Goal: Task Accomplishment & Management: Manage account settings

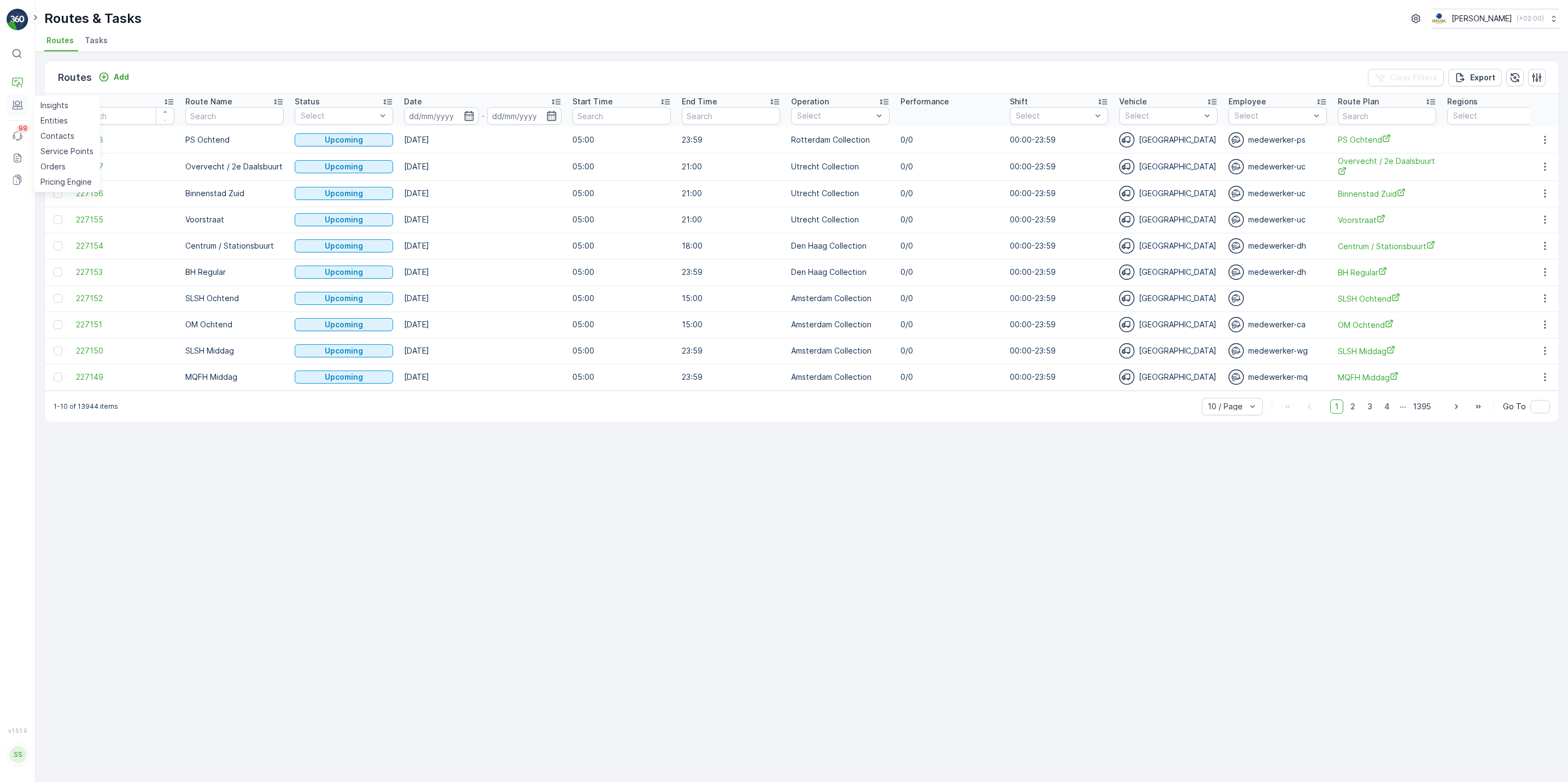
click at [17, 108] on icon at bounding box center [17, 104] width 11 height 11
click at [15, 94] on button "Engagement" at bounding box center [17, 105] width 22 height 22
click at [69, 117] on p "Routes & Tasks" at bounding box center [68, 114] width 56 height 11
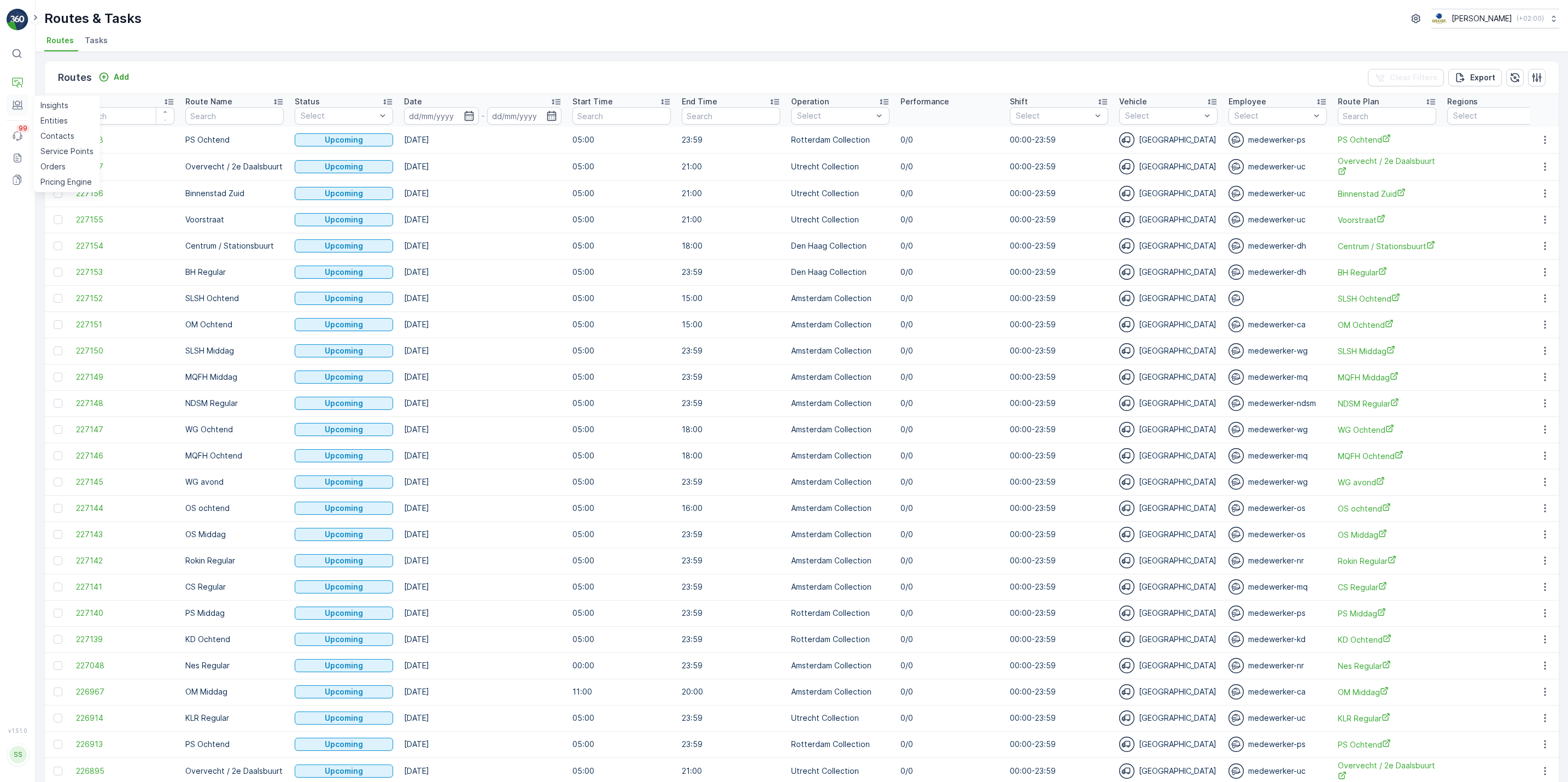
click at [15, 106] on icon at bounding box center [17, 104] width 11 height 11
click at [13, 80] on icon at bounding box center [17, 83] width 11 height 11
click at [58, 117] on p "Routes & Tasks" at bounding box center [68, 114] width 56 height 11
click at [51, 130] on p "Cockpit" at bounding box center [54, 129] width 28 height 11
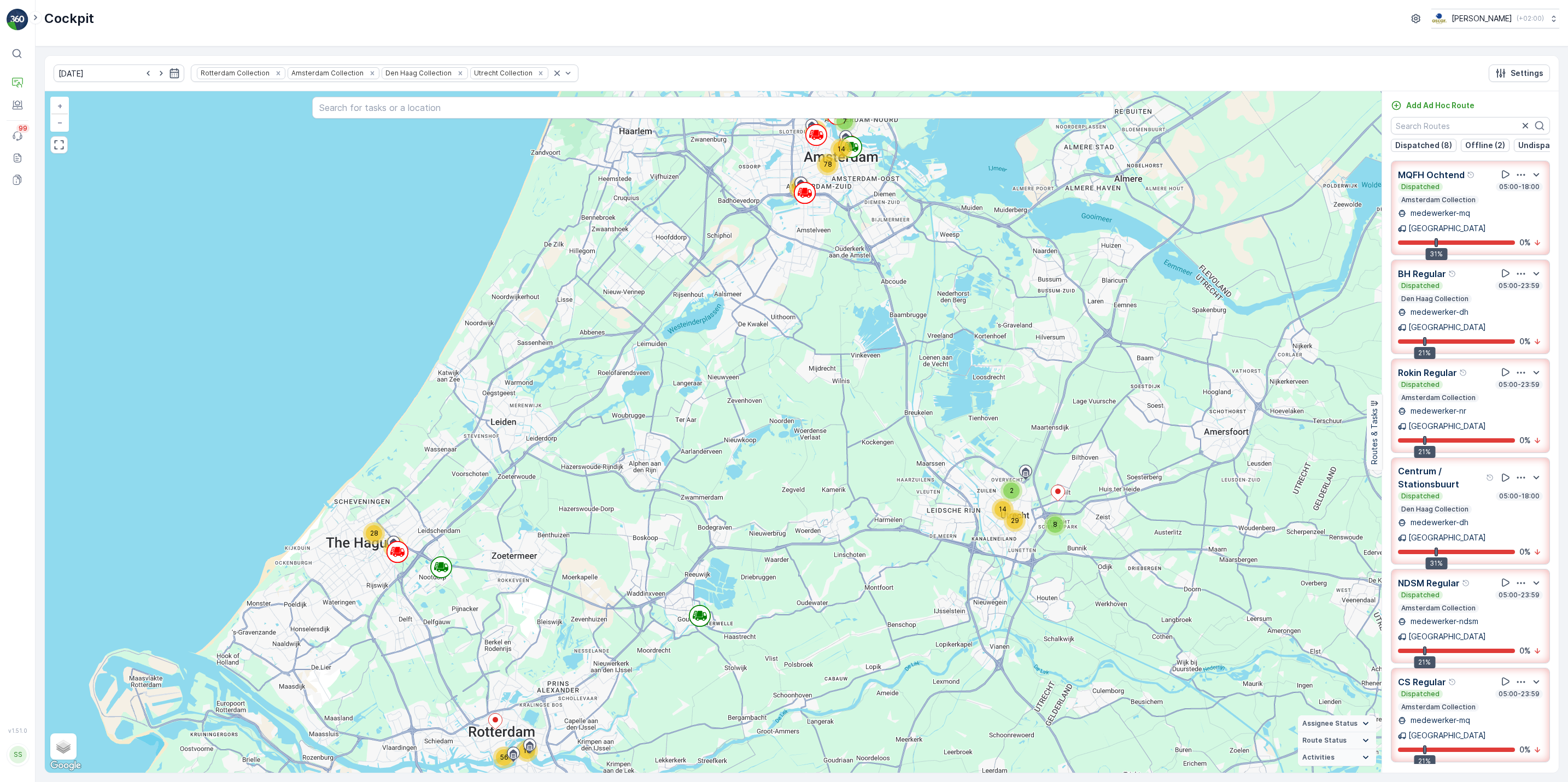
scroll to position [1, 0]
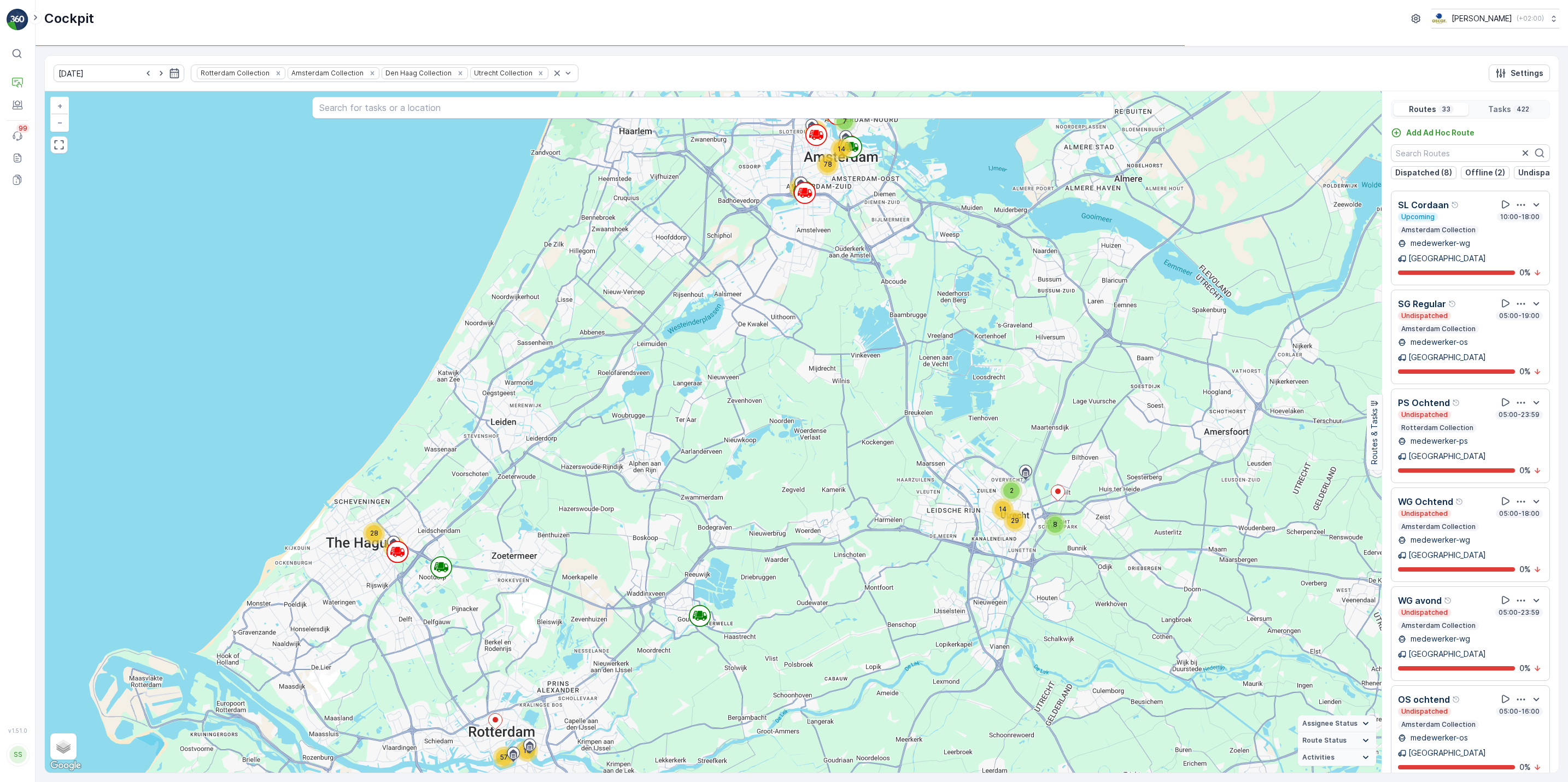
scroll to position [28, 0]
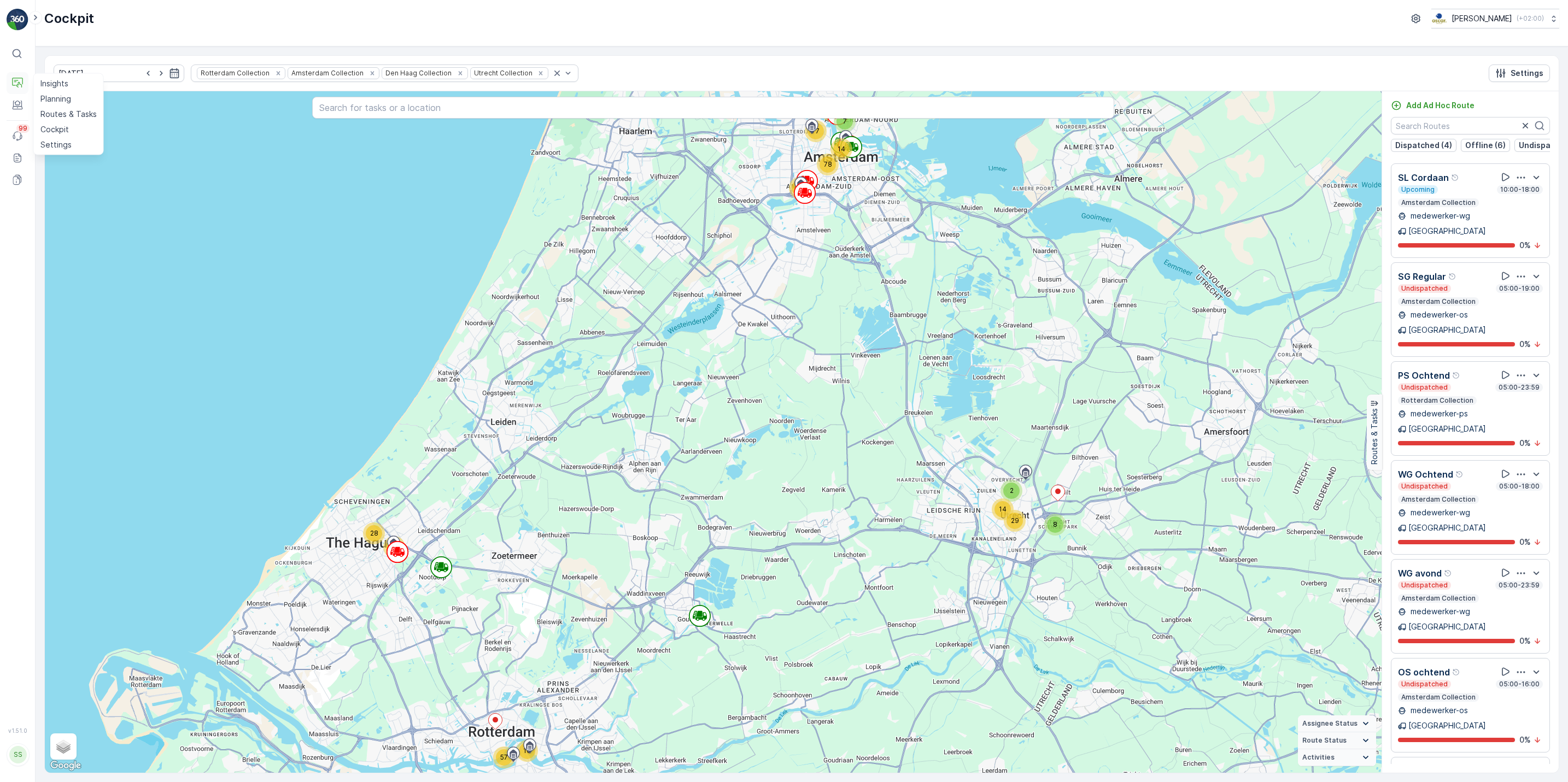
click at [13, 89] on icon at bounding box center [17, 83] width 11 height 11
click at [65, 115] on p "Routes & Tasks" at bounding box center [68, 114] width 56 height 11
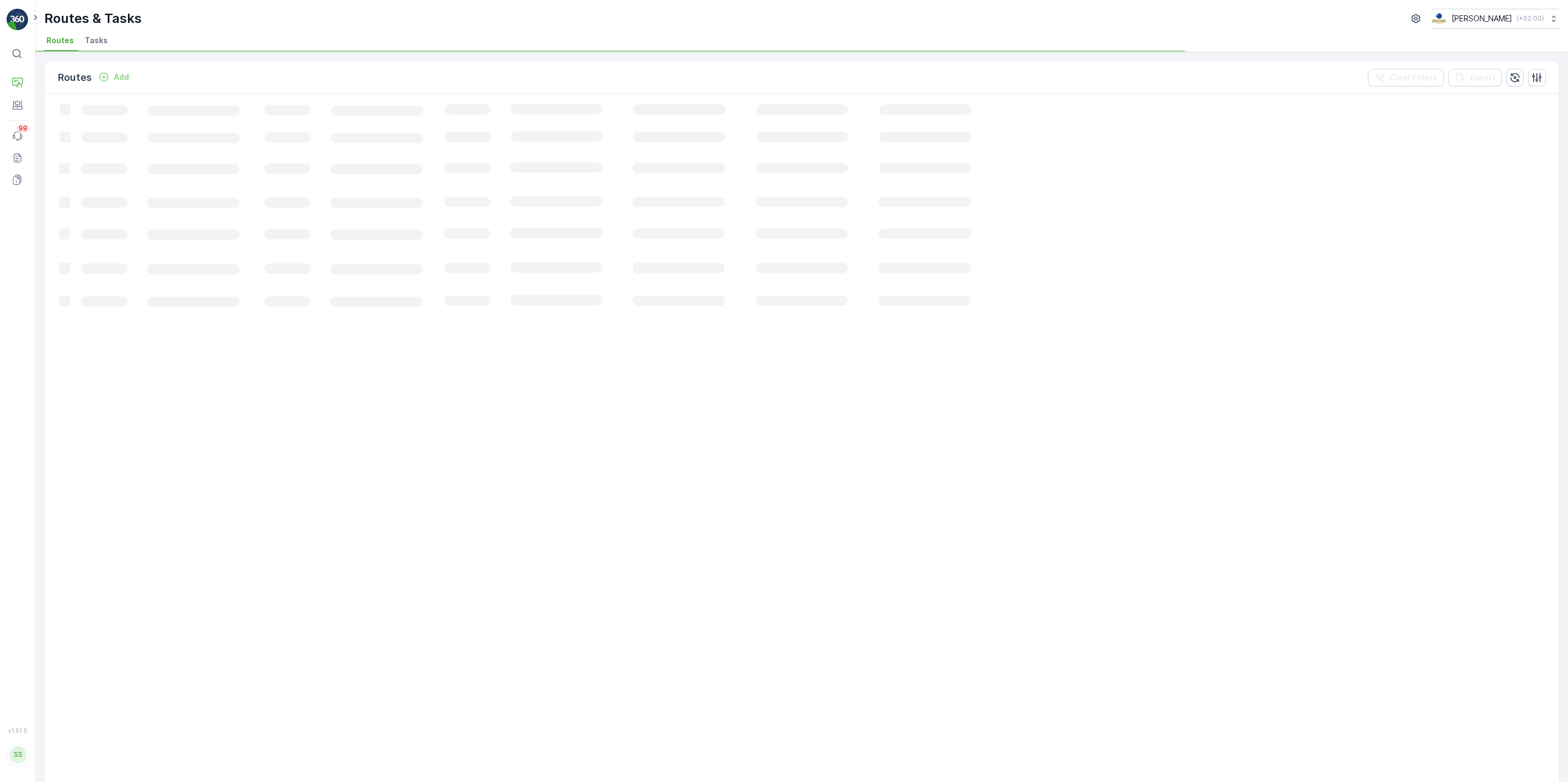
click at [94, 46] on span "Tasks" at bounding box center [96, 40] width 23 height 11
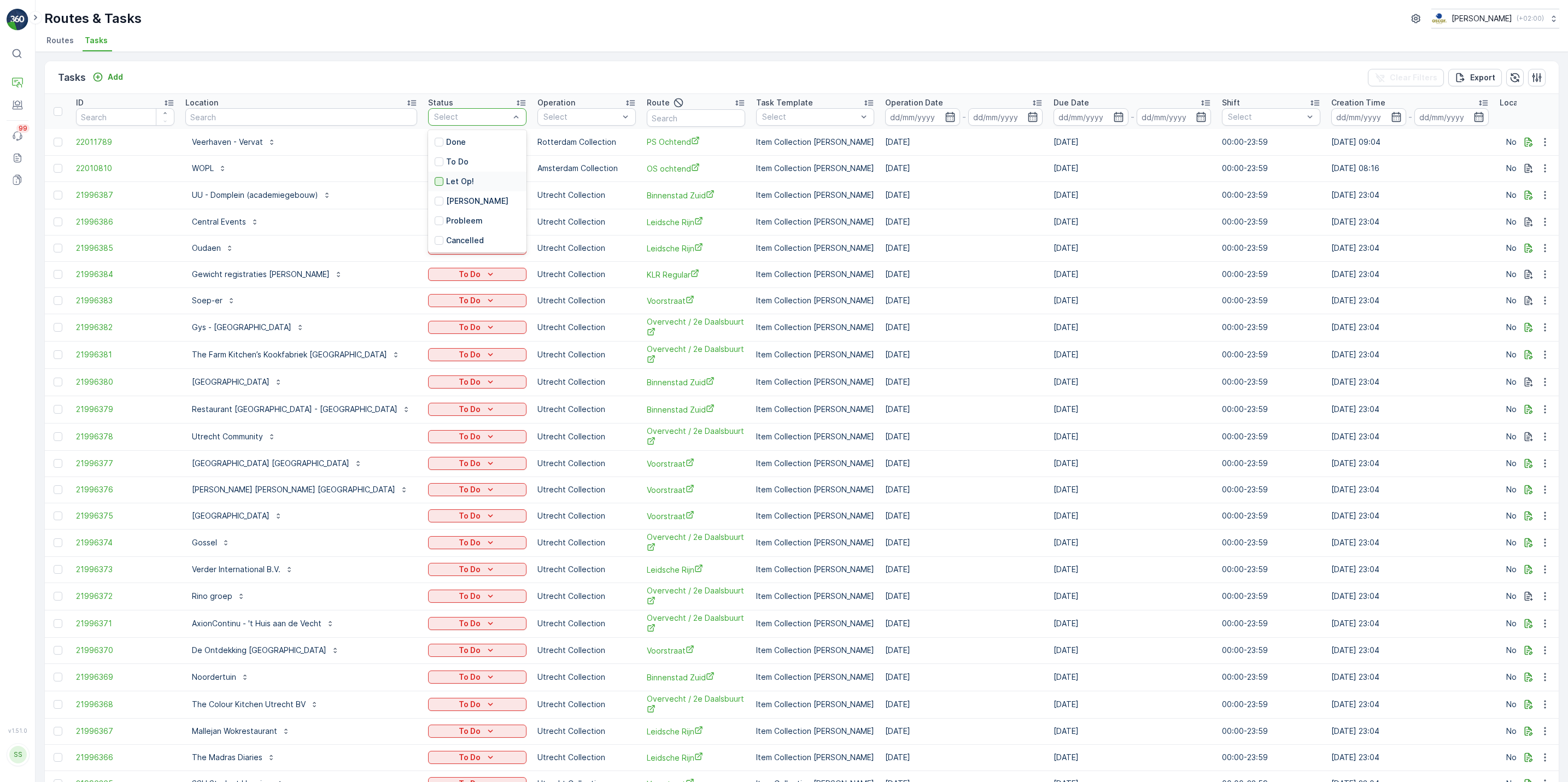
click at [435, 181] on div at bounding box center [439, 182] width 9 height 9
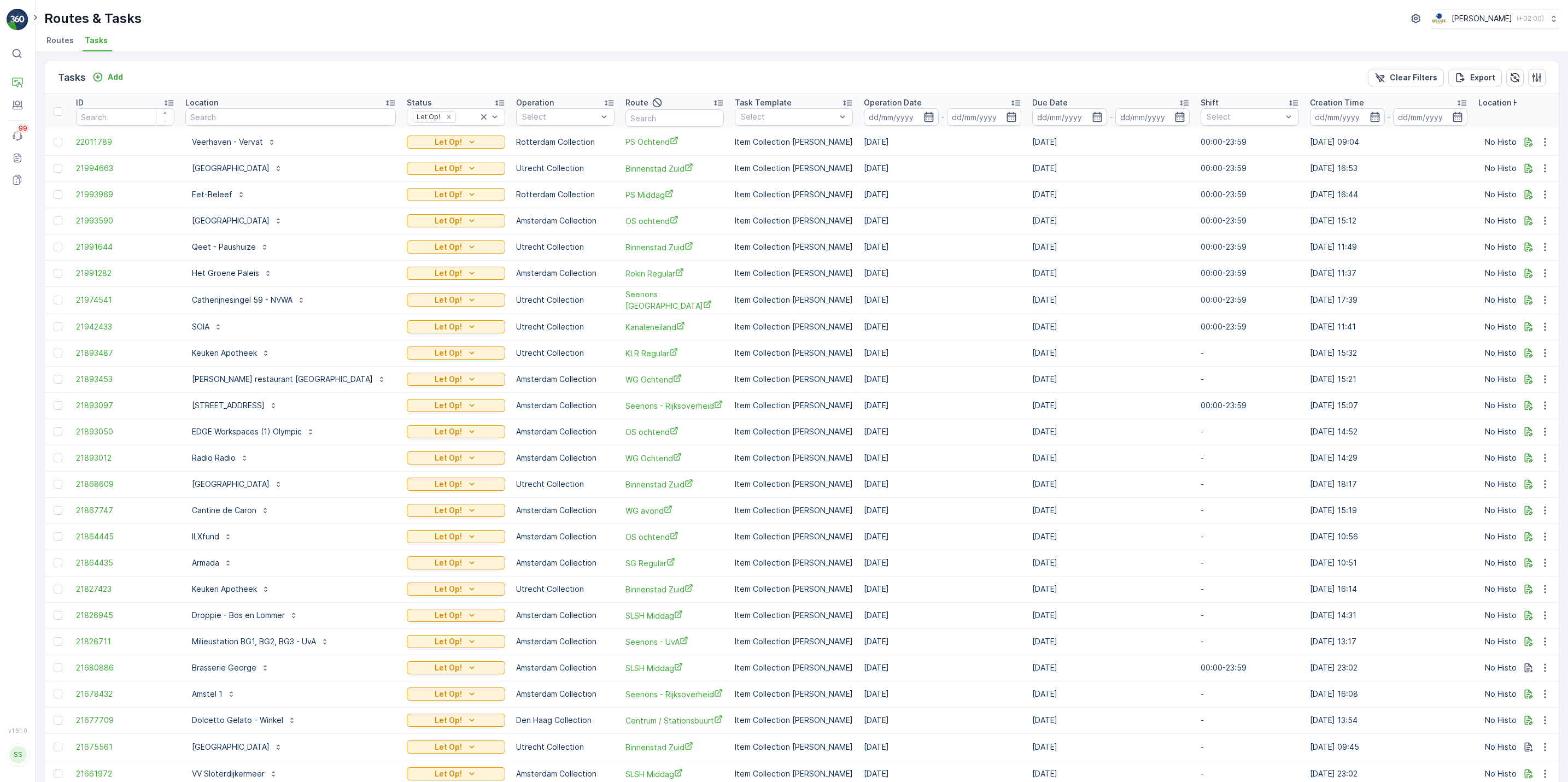
click at [923, 115] on icon "button" at bounding box center [928, 116] width 11 height 11
click at [1028, 249] on div "25" at bounding box center [1026, 251] width 18 height 18
type input "25.09.2025"
click at [1028, 249] on div "25" at bounding box center [1026, 251] width 18 height 18
type input "25.09.2025"
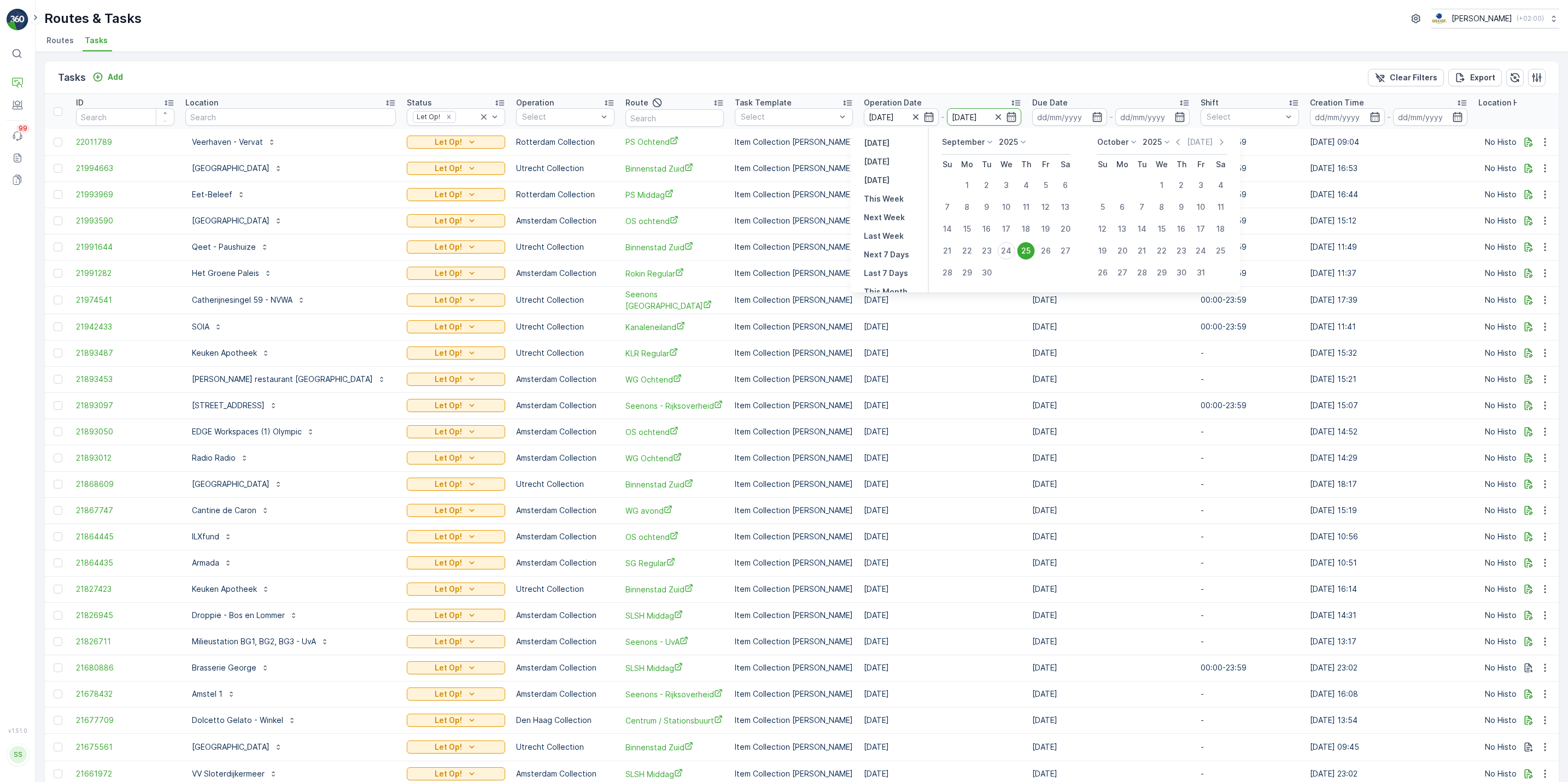
click at [1028, 249] on div "25" at bounding box center [1026, 251] width 18 height 18
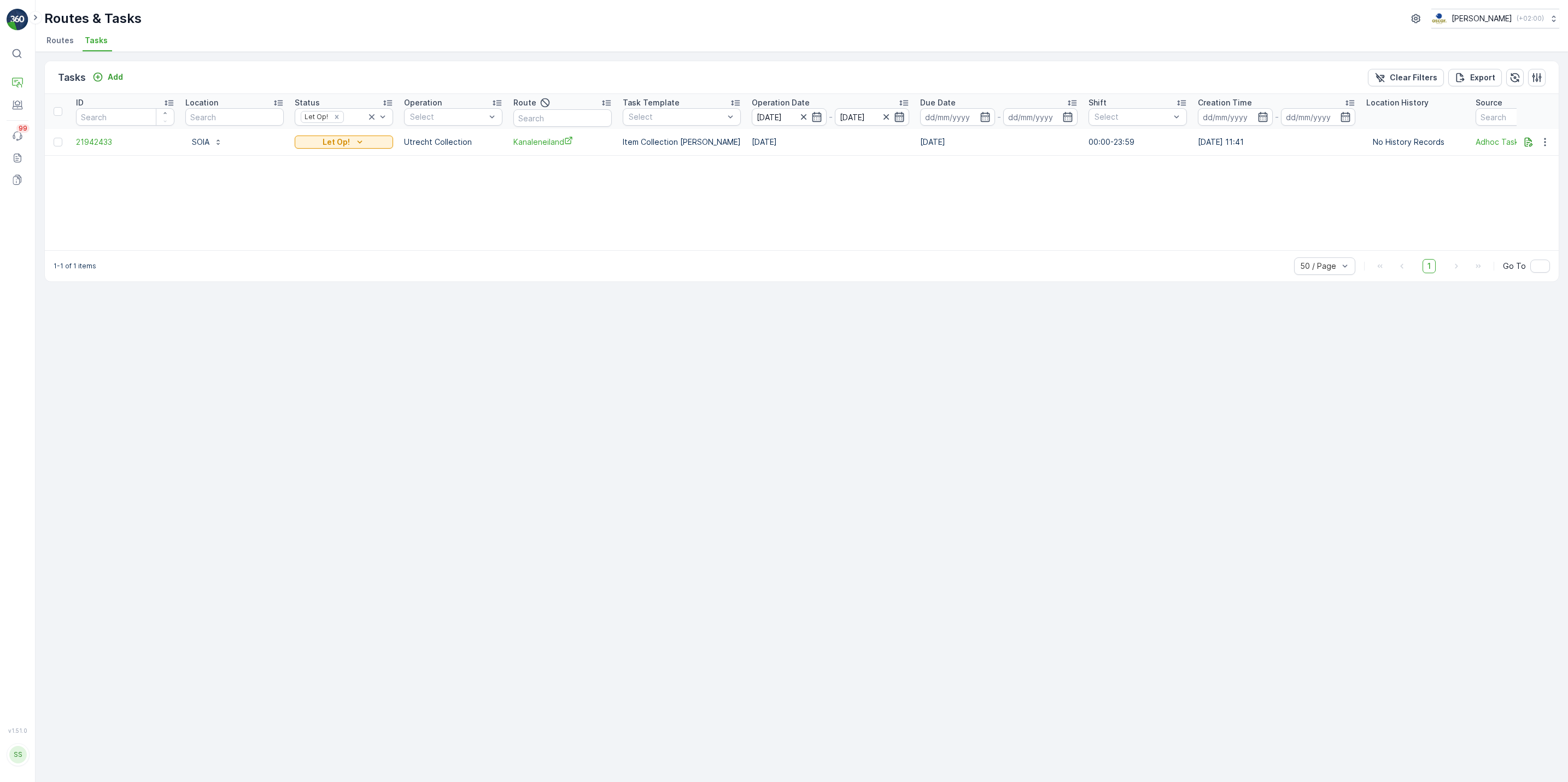
click at [894, 119] on icon "button" at bounding box center [899, 116] width 11 height 11
click at [881, 246] on div "23" at bounding box center [880, 251] width 18 height 18
type input "23.09.2025"
click at [881, 246] on div "23" at bounding box center [880, 251] width 18 height 18
type input "23.09.2025"
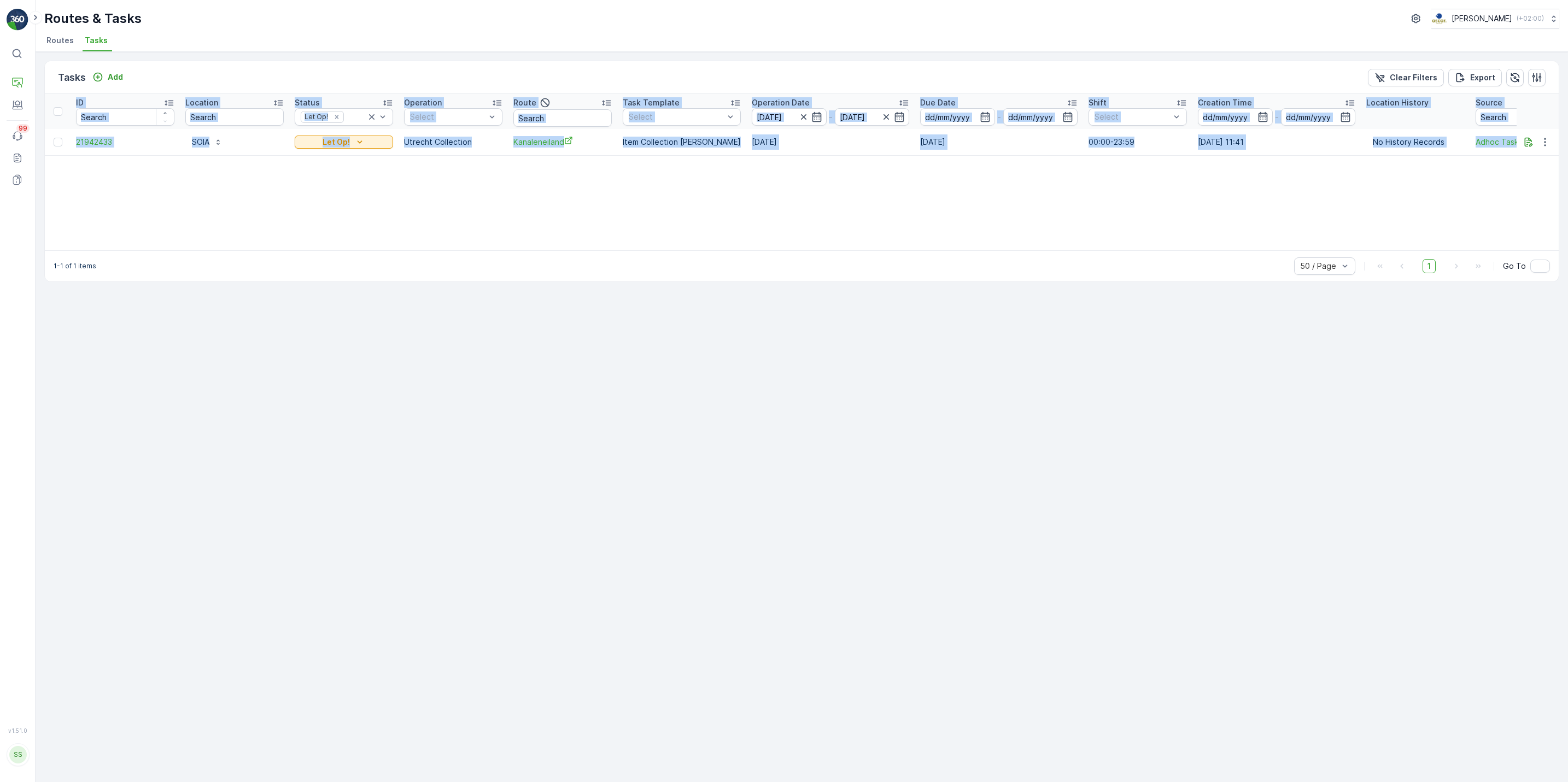
click at [881, 246] on div "ID Location Status Let Op! Operation Select Route Task Template Select Operatio…" at bounding box center [802, 172] width 1514 height 156
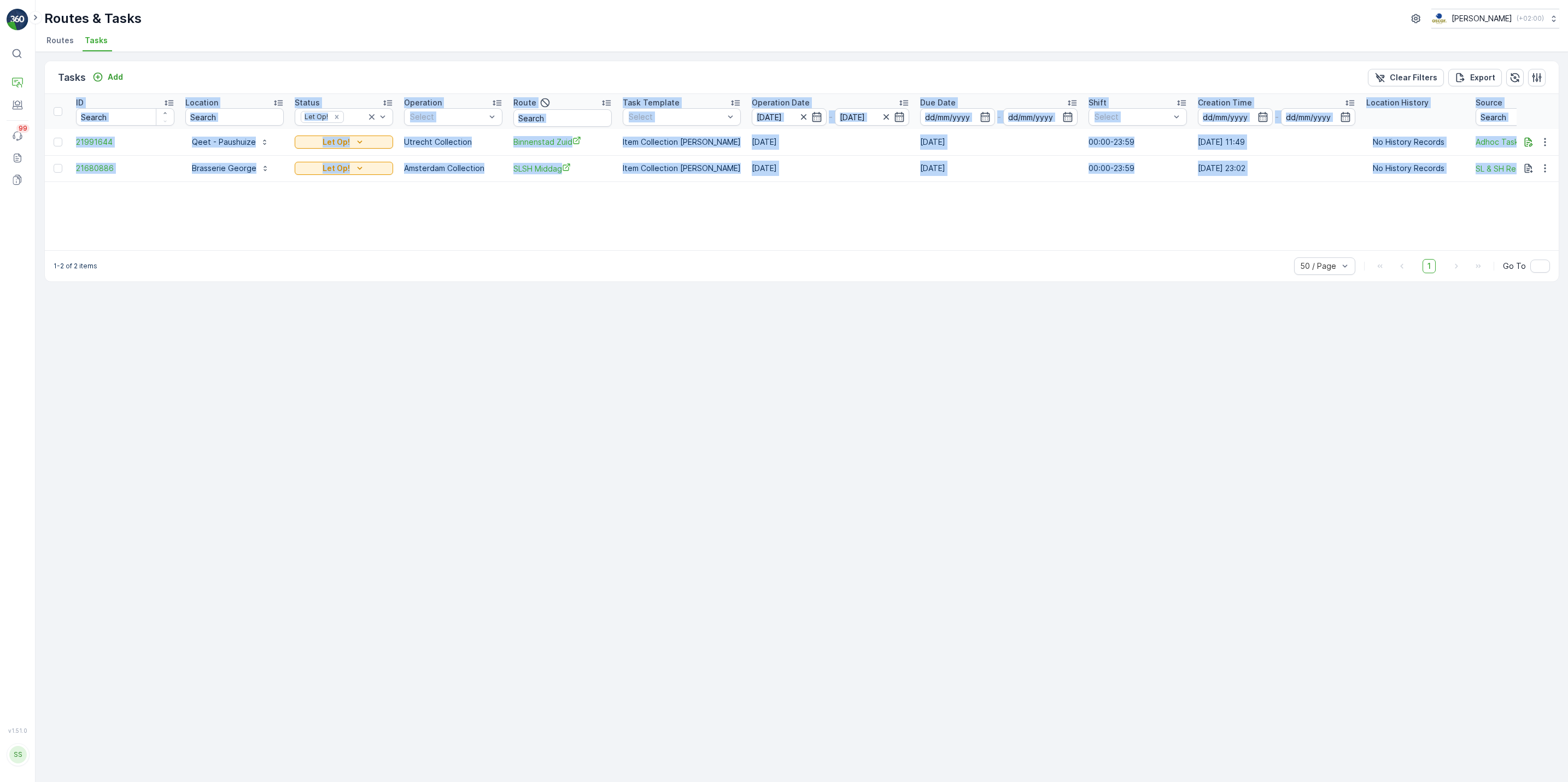
drag, startPoint x: 881, startPoint y: 246, endPoint x: 755, endPoint y: 211, distance: 130.8
click at [755, 211] on div "ID Location Status Let Op! Operation Select Route Task Template Select Operatio…" at bounding box center [802, 172] width 1514 height 156
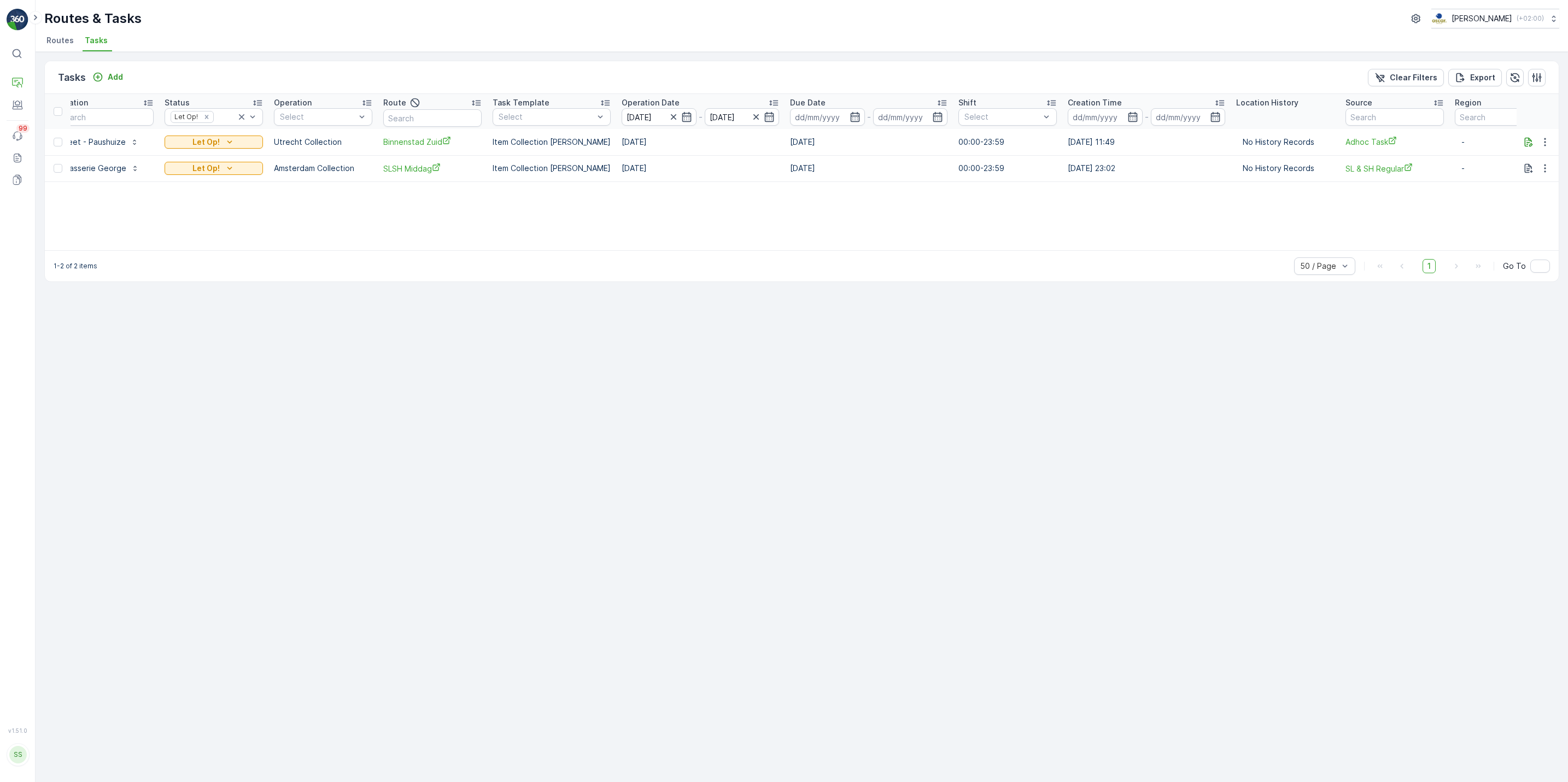
scroll to position [0, 164]
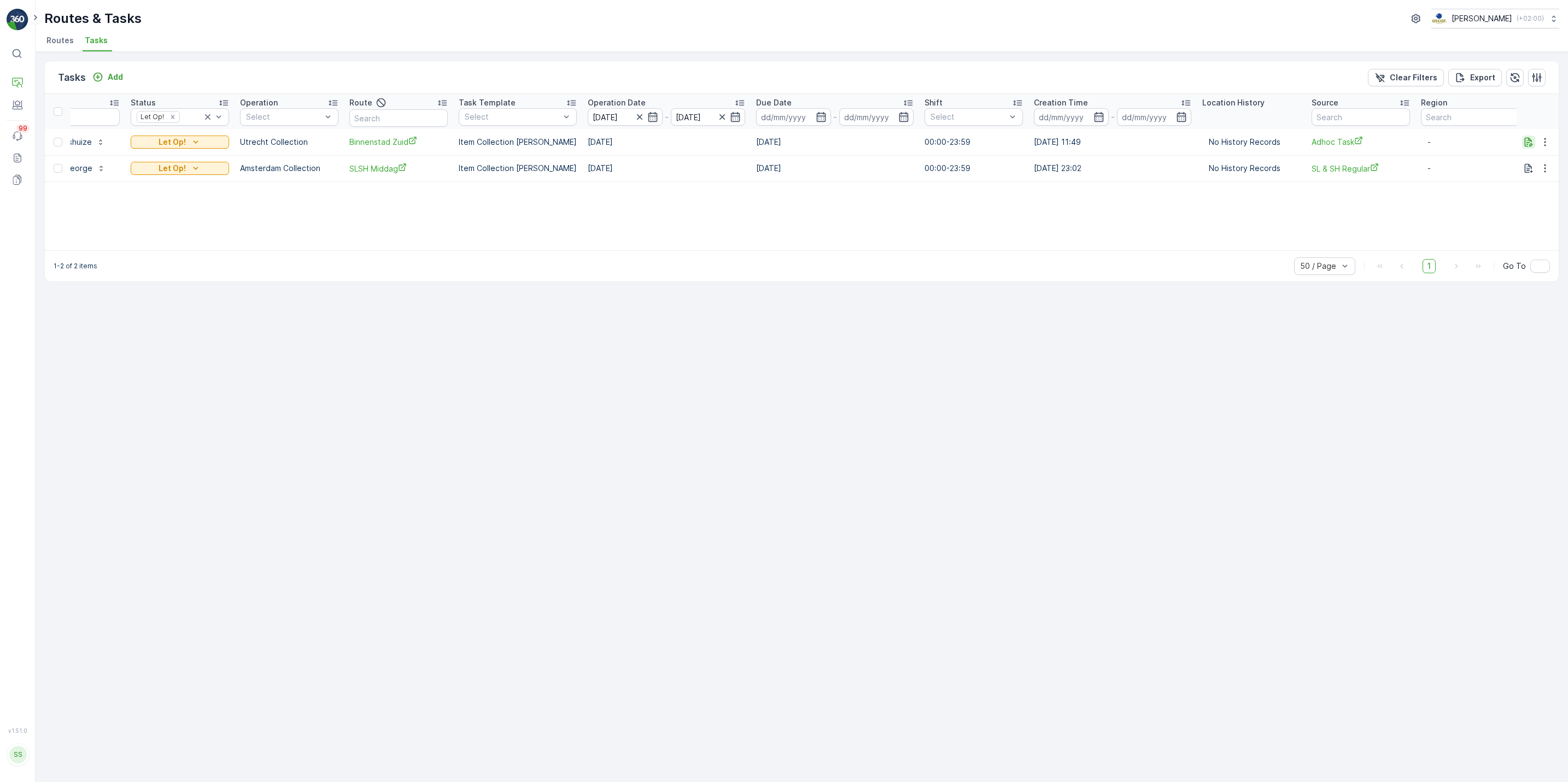
click at [1522, 138] on button "button" at bounding box center [1529, 142] width 13 height 13
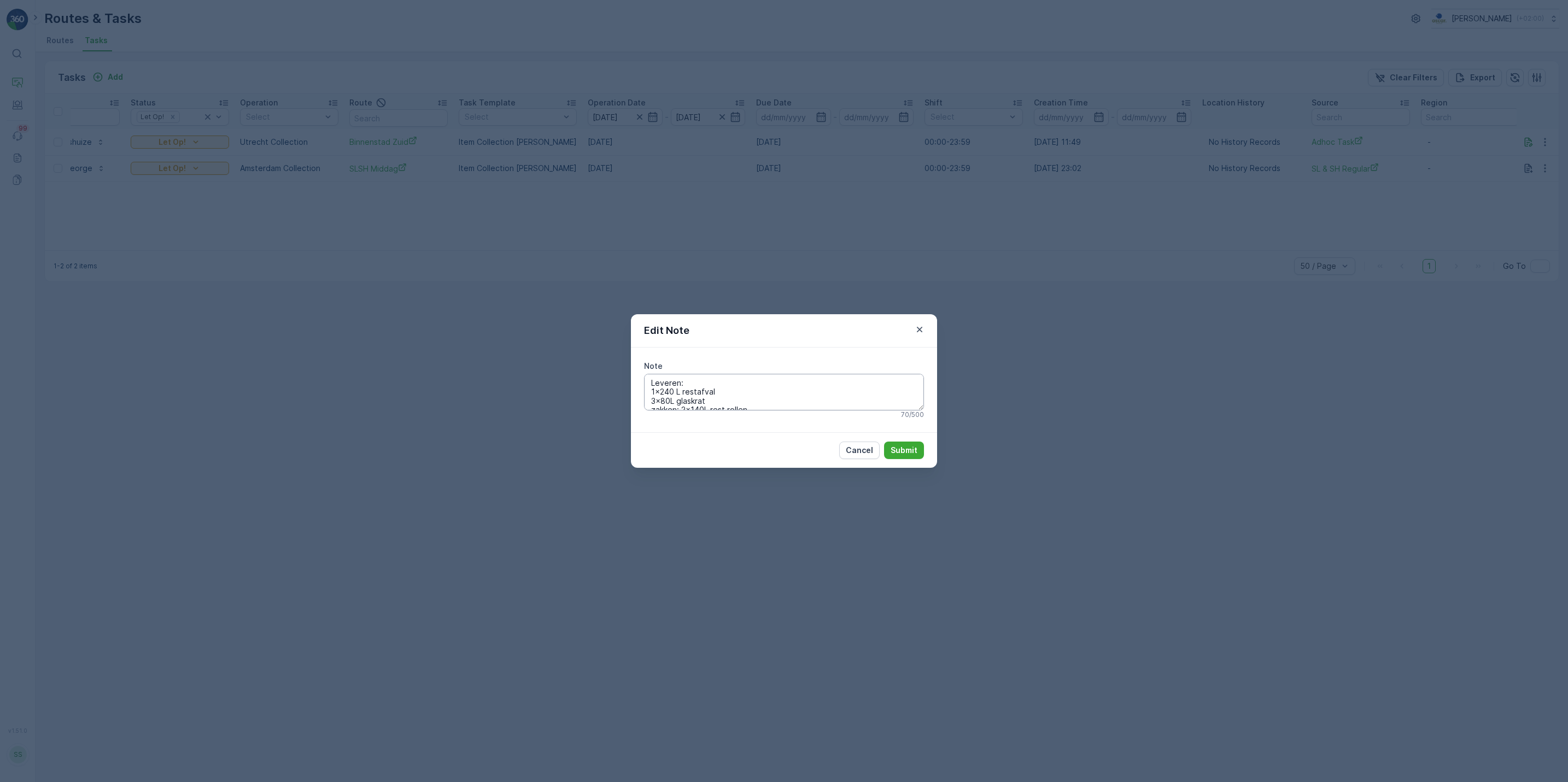
scroll to position [8, 0]
click at [1050, 366] on div "Edit Note Note Leveren: 1x240 L restafval 3x80L glaskrat zakken: 2x140L rest ro…" at bounding box center [784, 391] width 1568 height 782
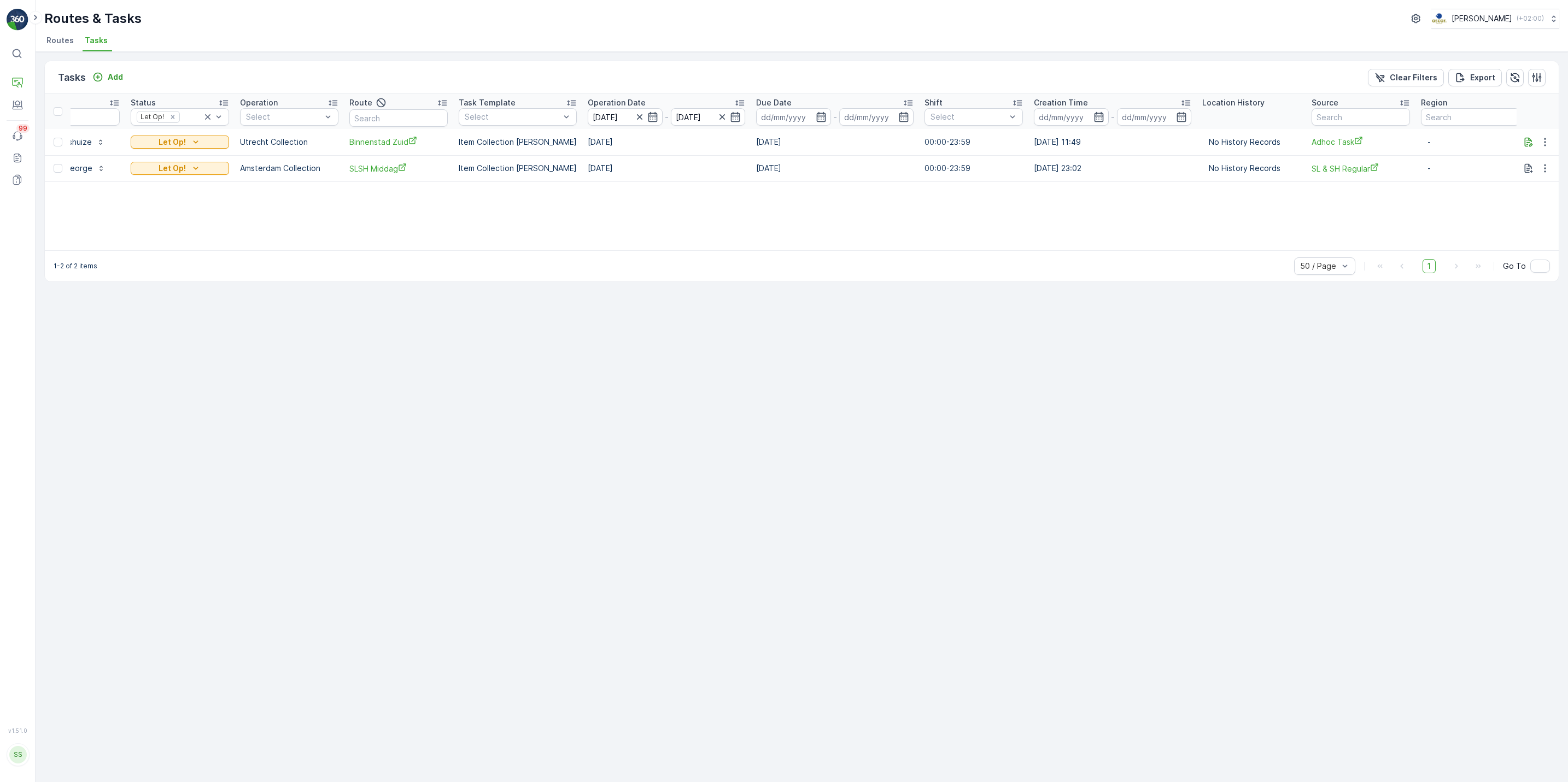
scroll to position [0, 0]
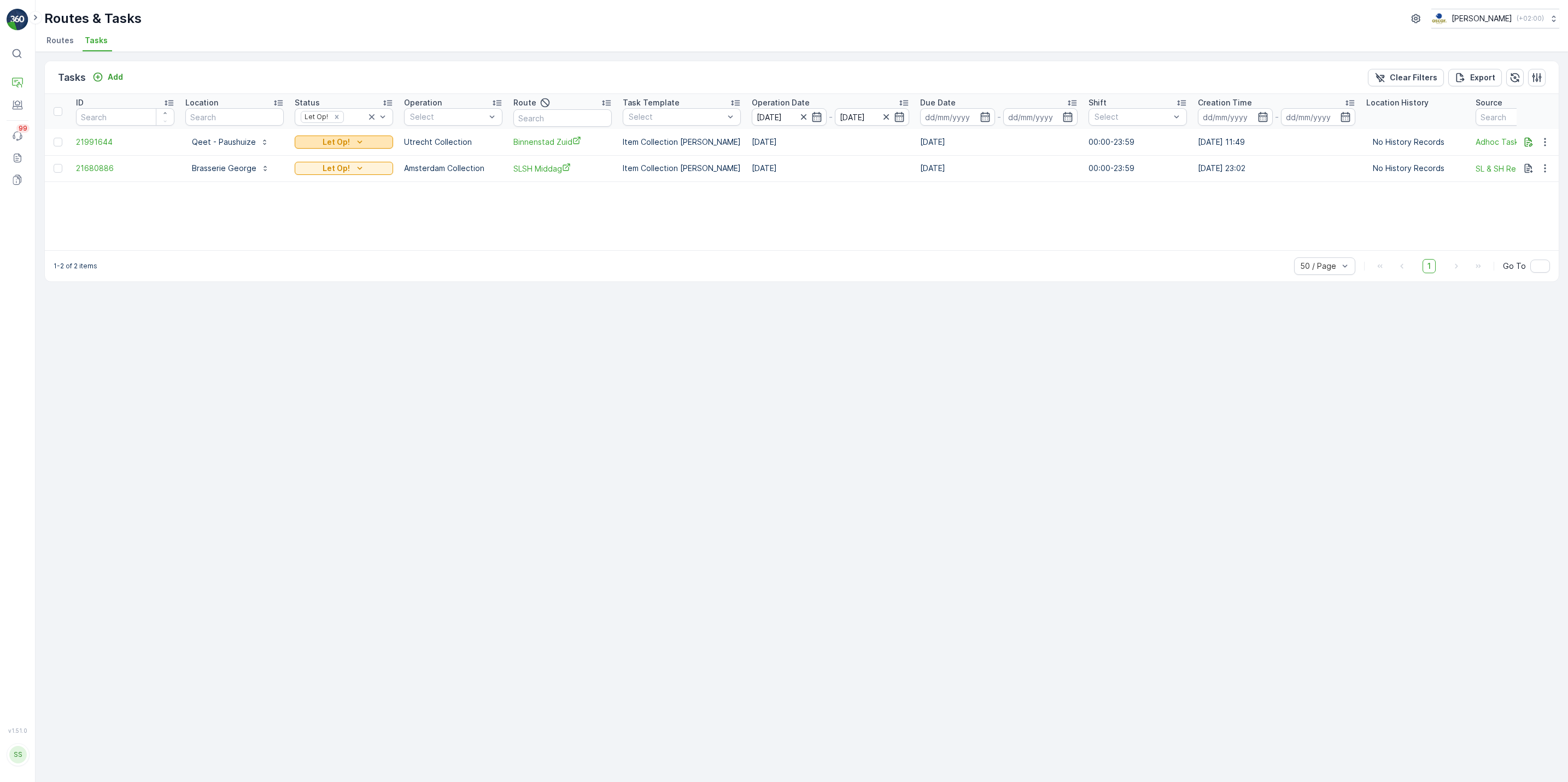
click at [359, 143] on icon "Let Op!" at bounding box center [360, 142] width 5 height 3
click at [1543, 141] on icon "button" at bounding box center [1545, 142] width 11 height 11
click at [1538, 191] on span "Change Route" at bounding box center [1517, 189] width 53 height 11
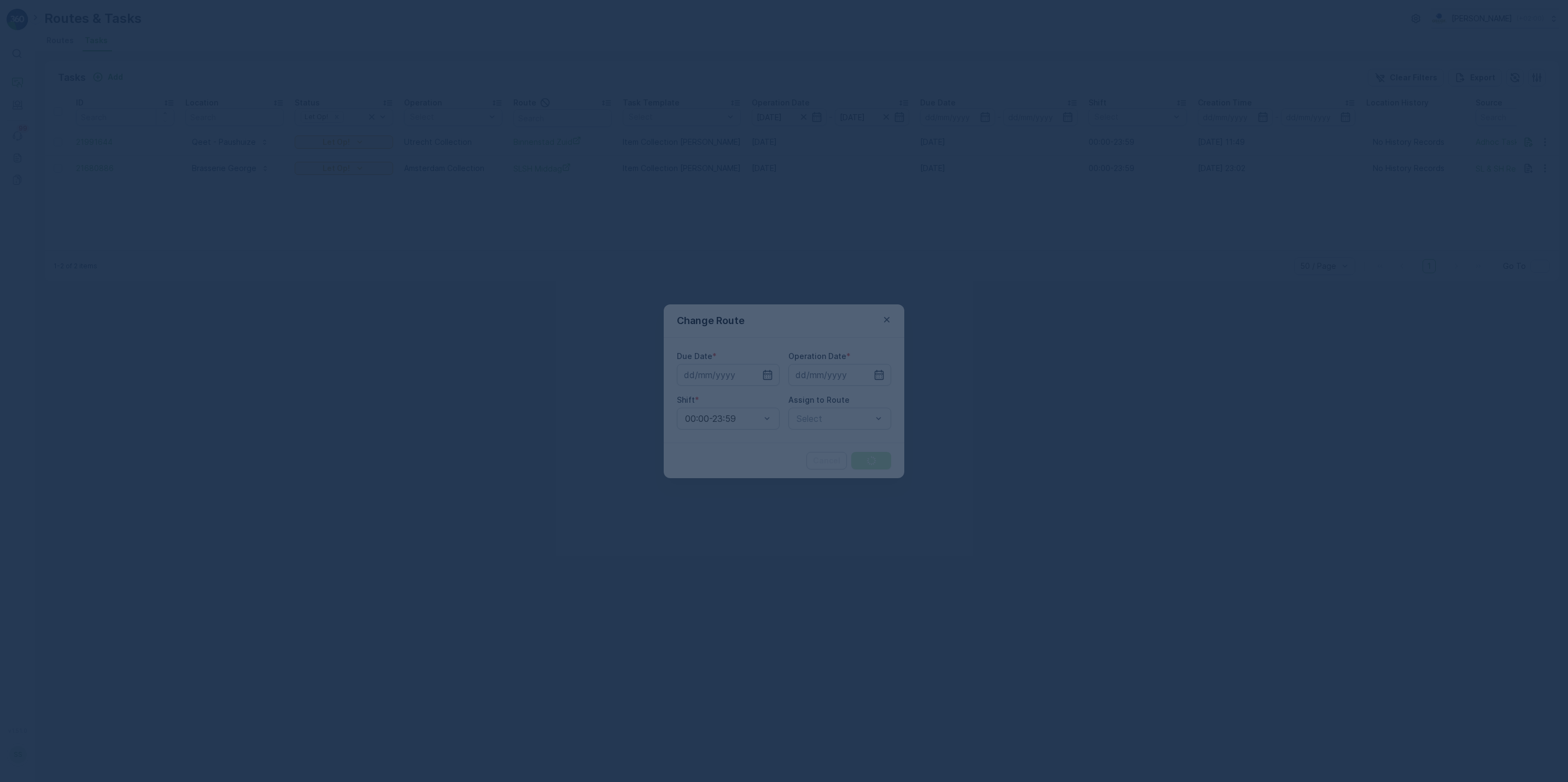
type input "23.09.2025"
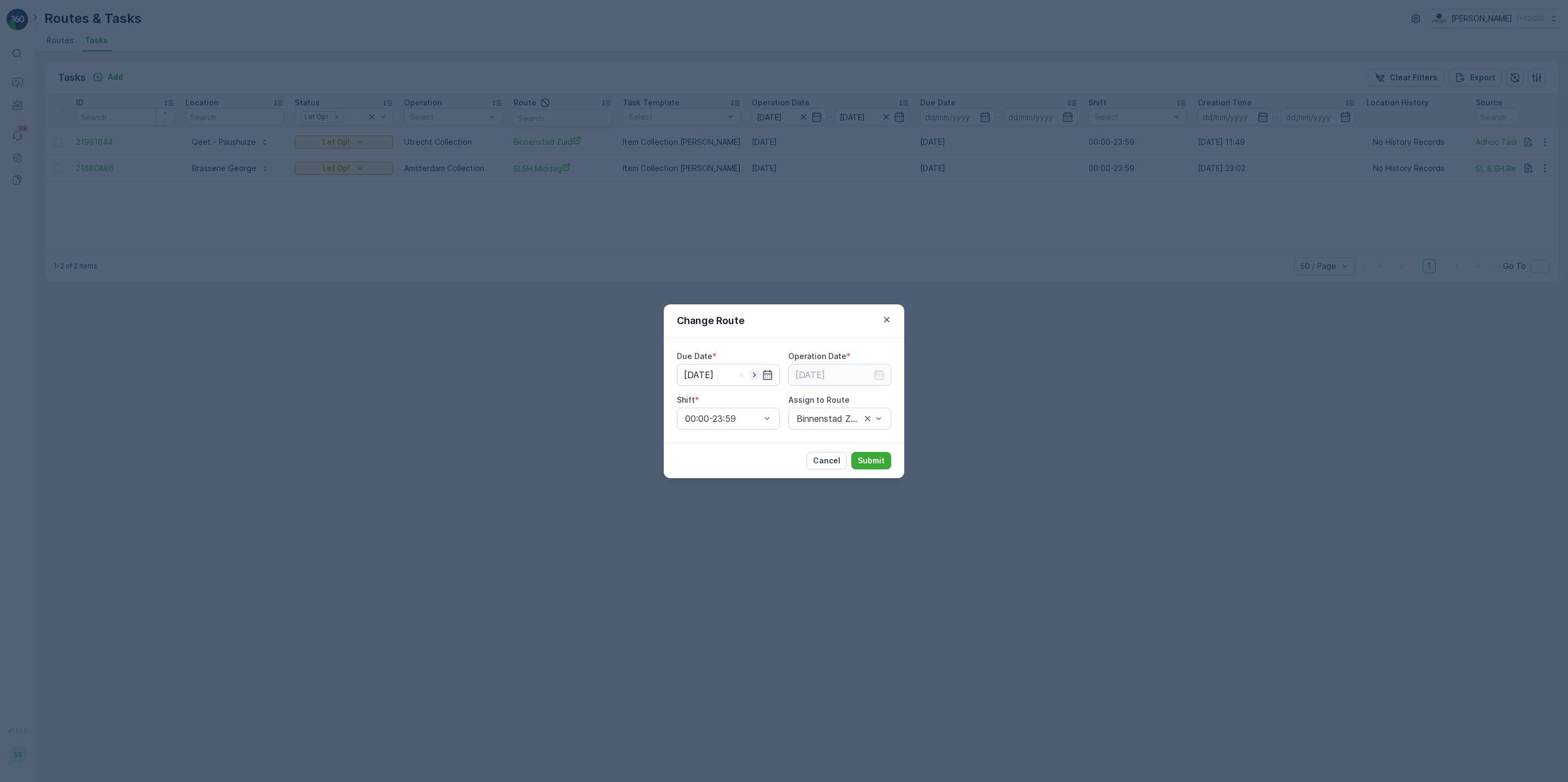
click at [754, 376] on icon "button" at bounding box center [754, 375] width 11 height 11
type input "[DATE]"
click at [869, 374] on input at bounding box center [840, 375] width 103 height 22
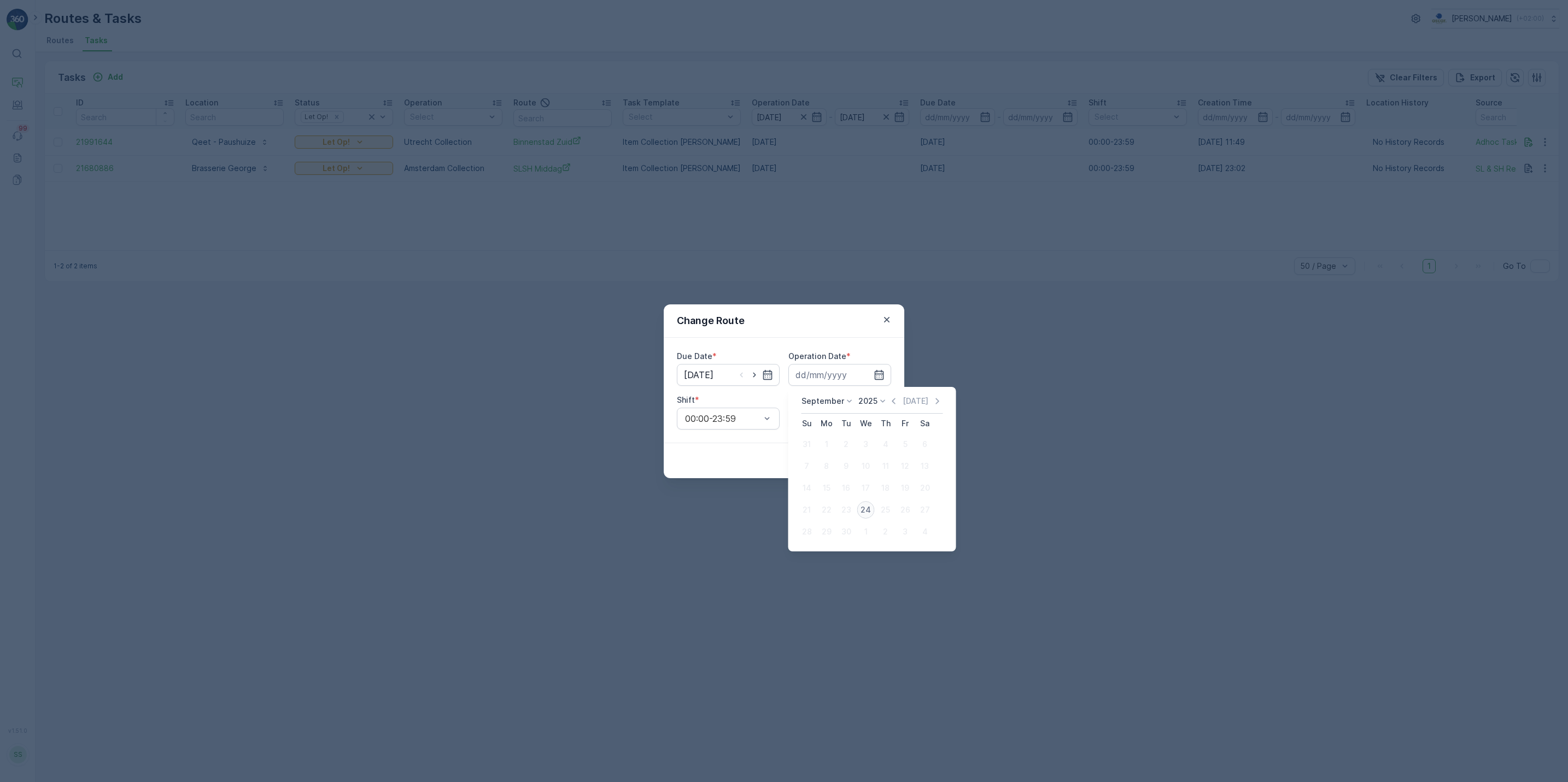
click at [868, 512] on div "24" at bounding box center [866, 510] width 18 height 18
type input "[DATE]"
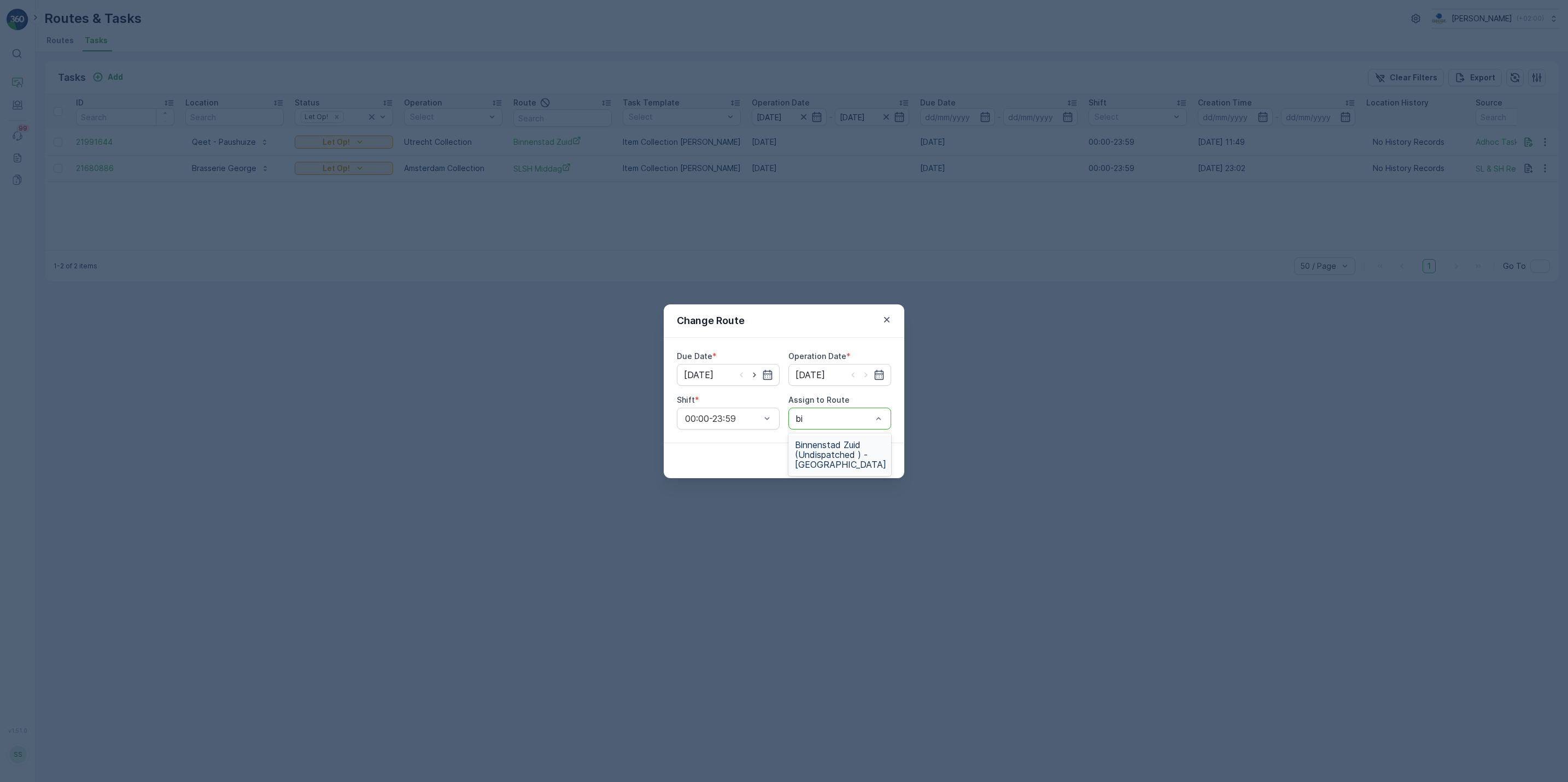
type input "bin"
click at [827, 463] on span "Binnenstad Zuid (Undispatched ) - Utrecht" at bounding box center [840, 455] width 91 height 30
click at [871, 462] on p "Submit" at bounding box center [871, 461] width 27 height 11
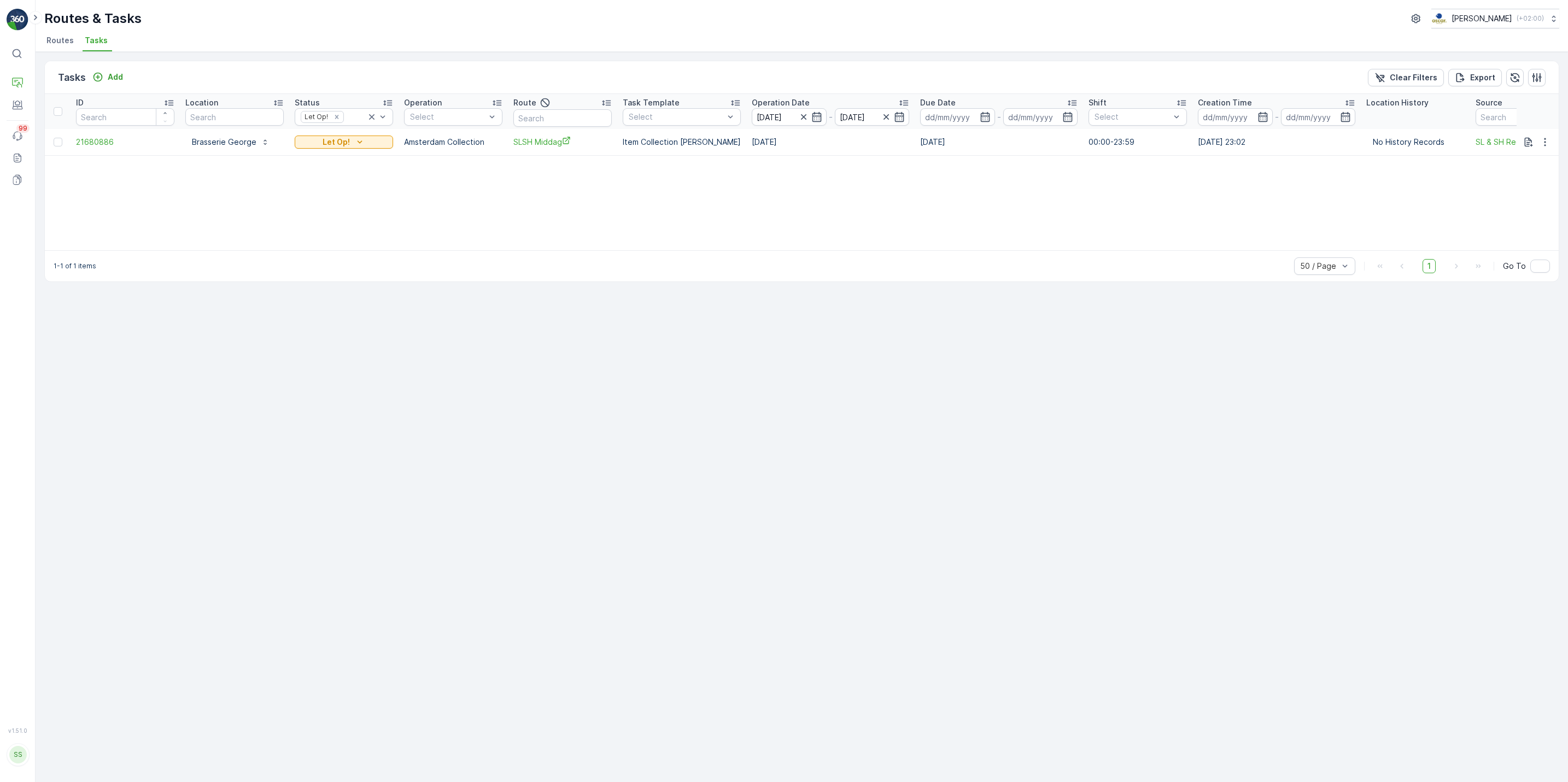
scroll to position [0, 82]
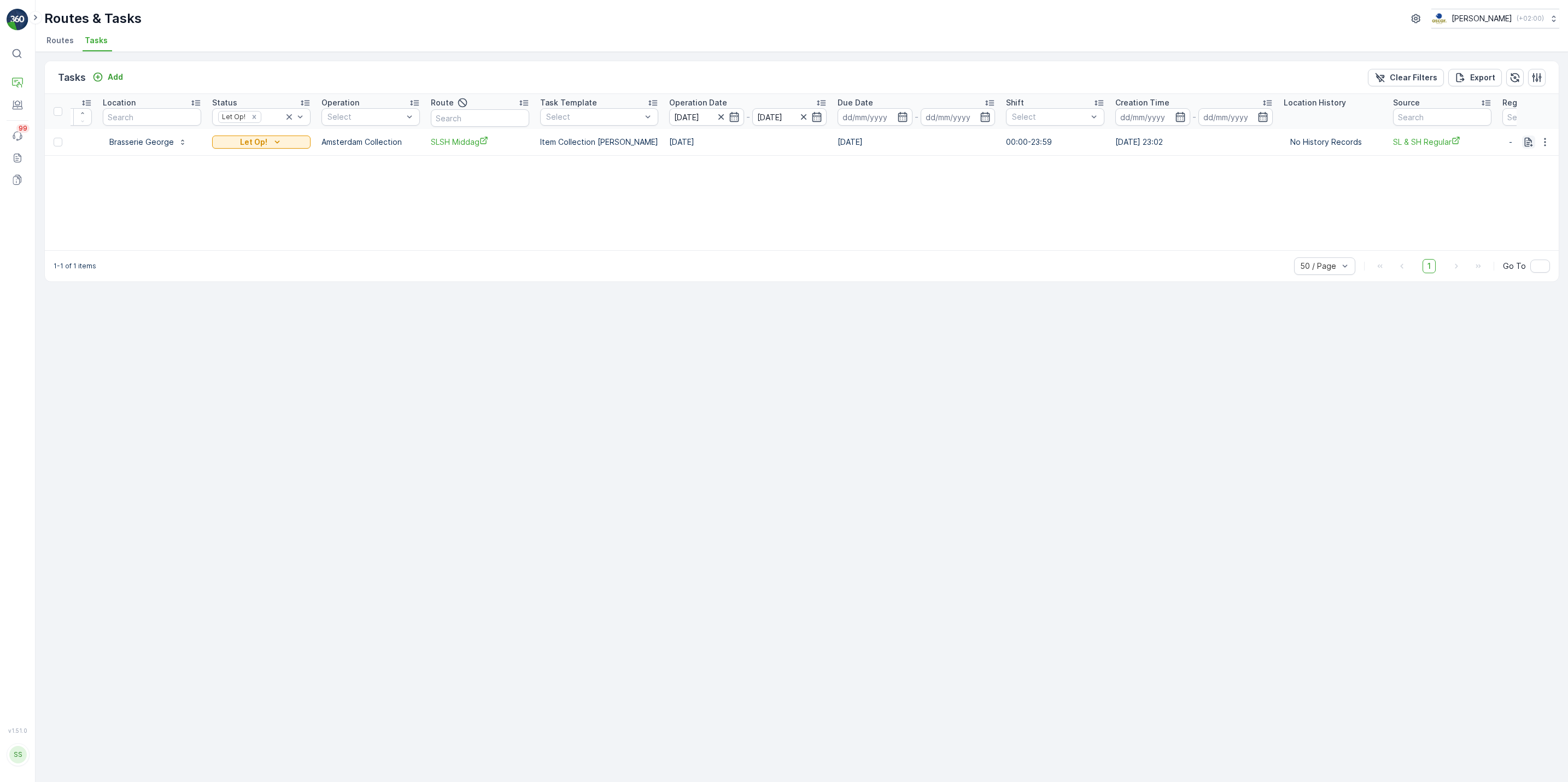
click at [1526, 139] on icon "button" at bounding box center [1528, 142] width 11 height 11
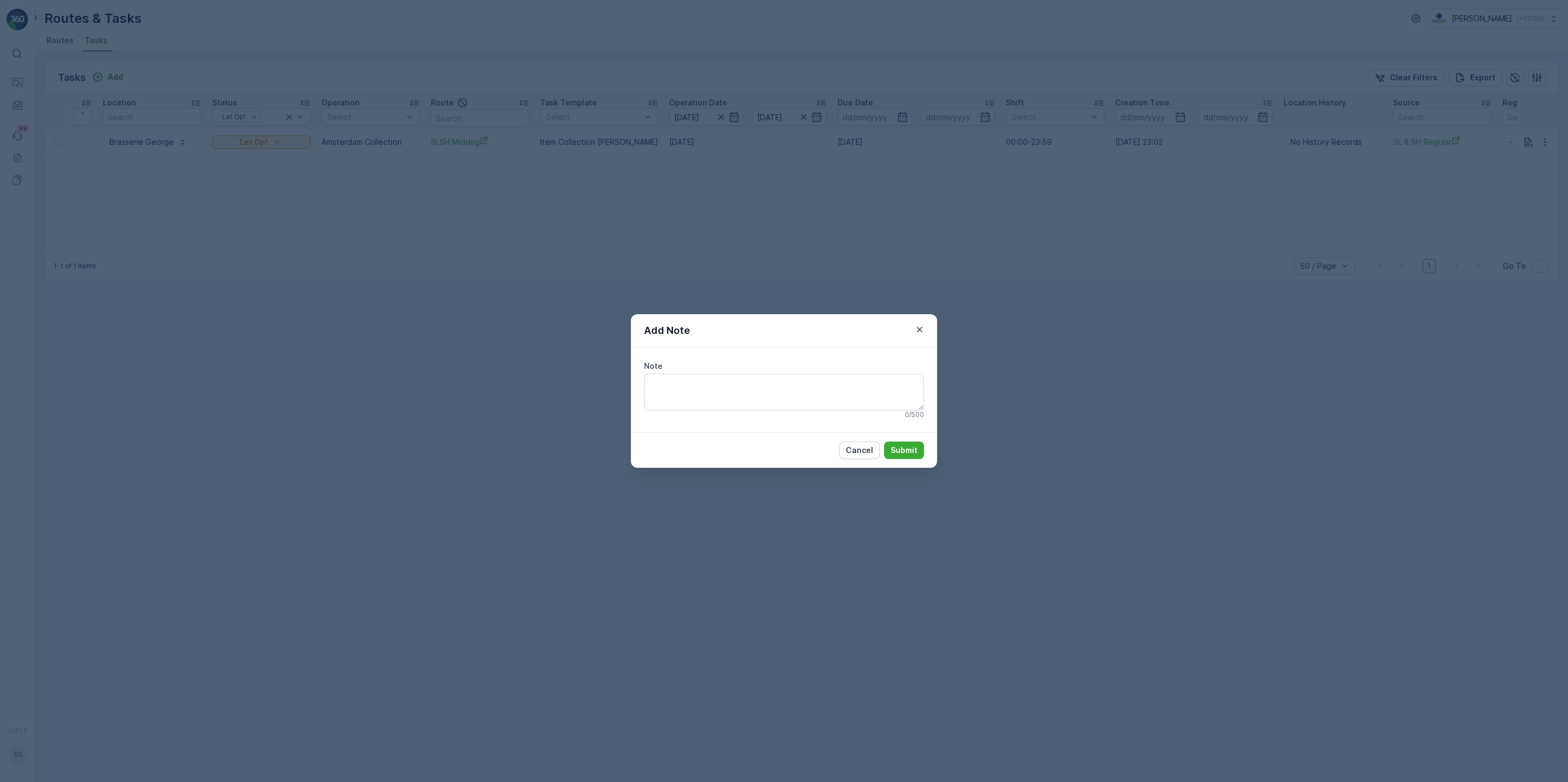
click at [1469, 164] on div "Add Note Note 0 / 500 Cancel Submit" at bounding box center [784, 391] width 1568 height 782
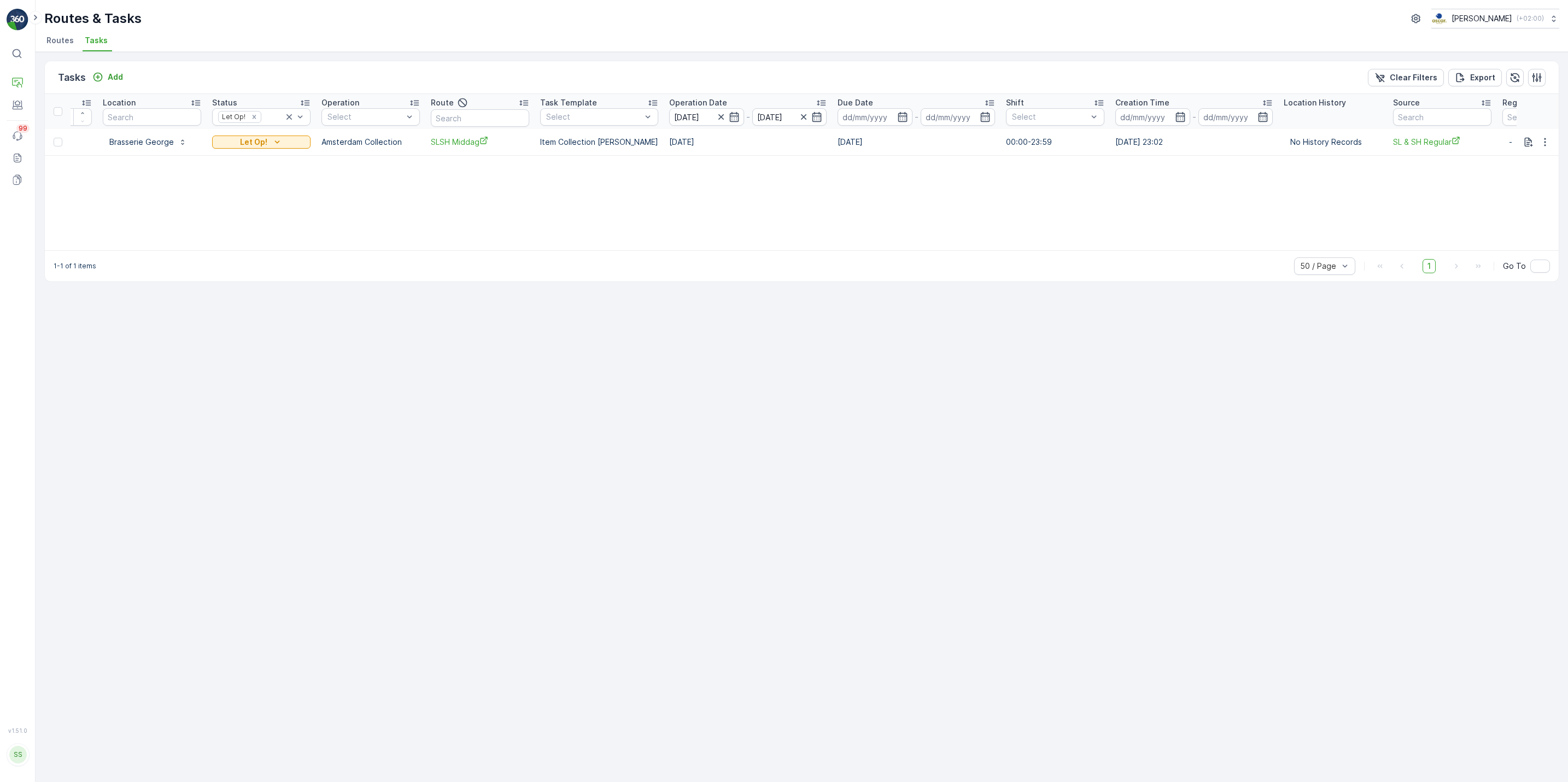
scroll to position [0, 164]
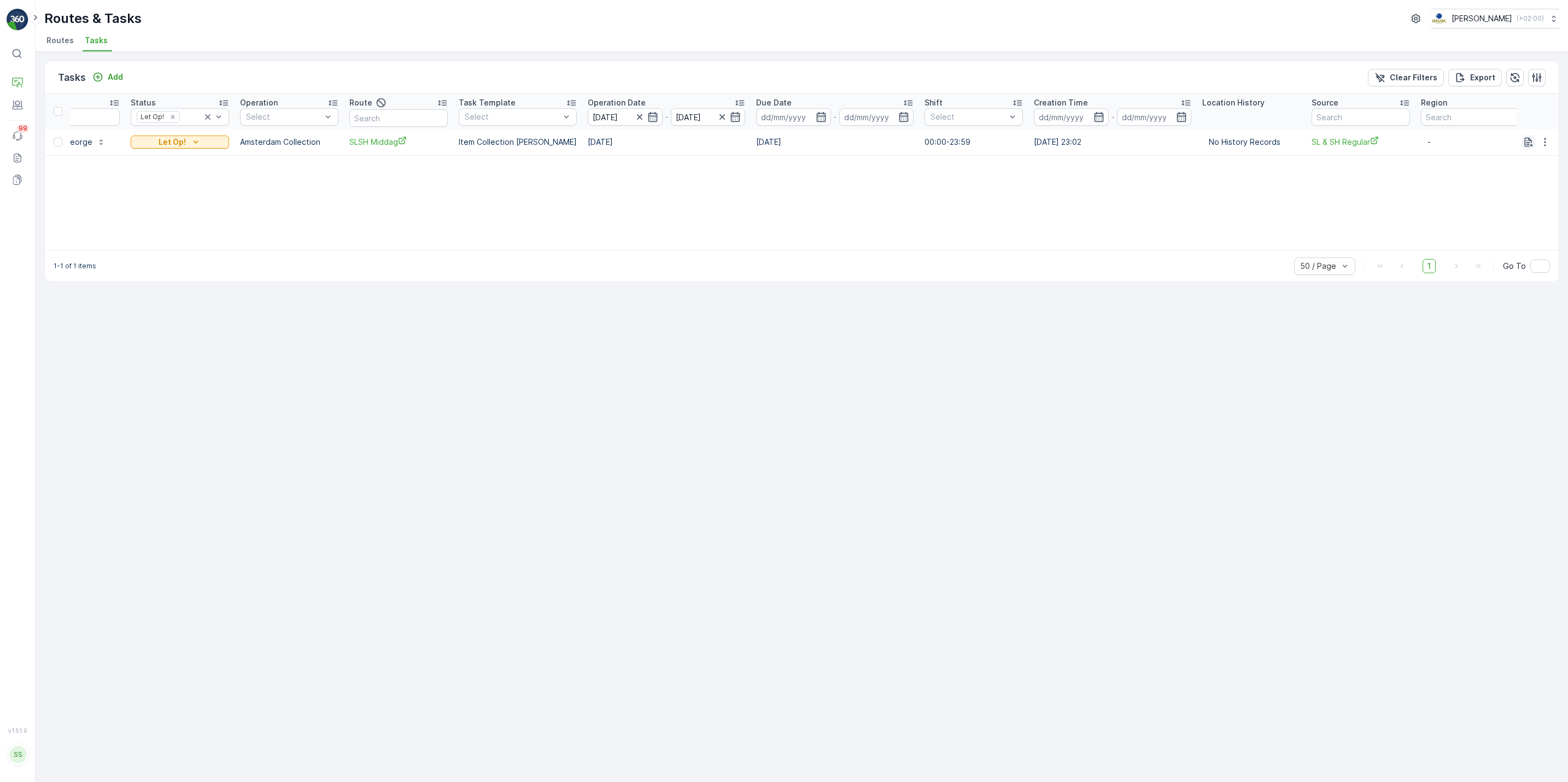
click at [1531, 139] on icon "button" at bounding box center [1528, 142] width 11 height 11
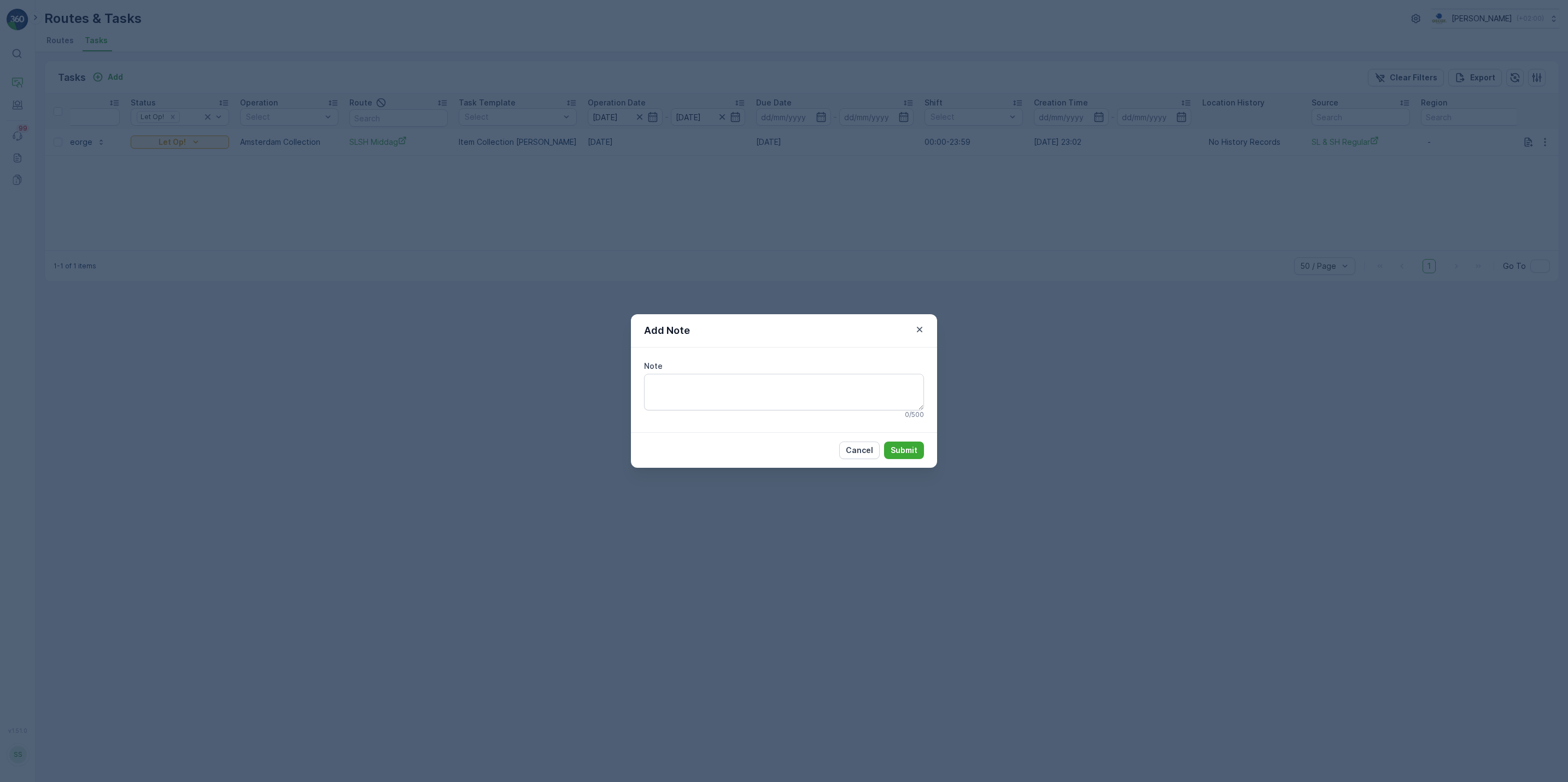
click at [1432, 208] on div "Add Note Note 0 / 500 Cancel Submit" at bounding box center [784, 391] width 1568 height 782
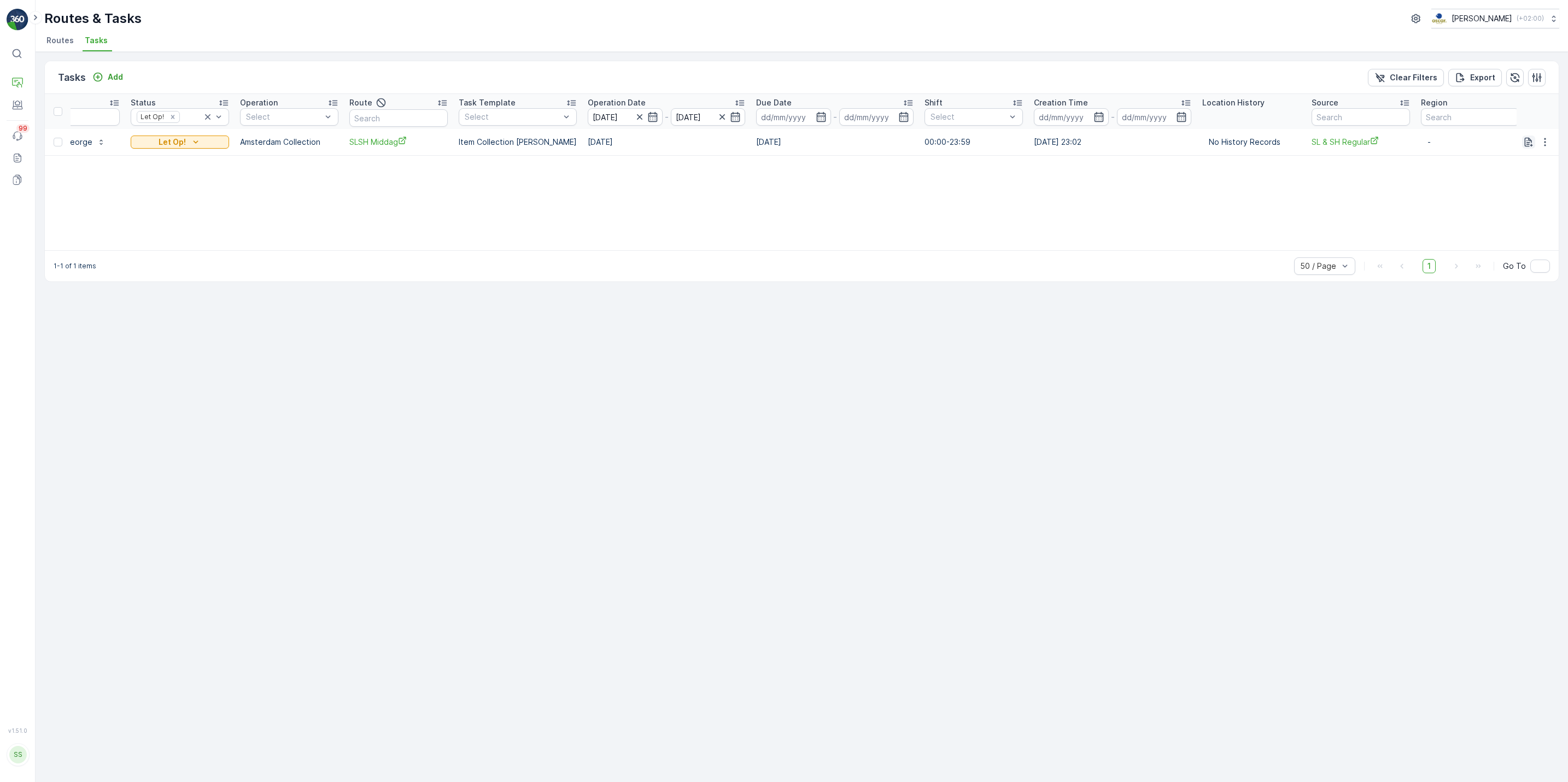
click at [1527, 147] on icon "button" at bounding box center [1529, 142] width 8 height 9
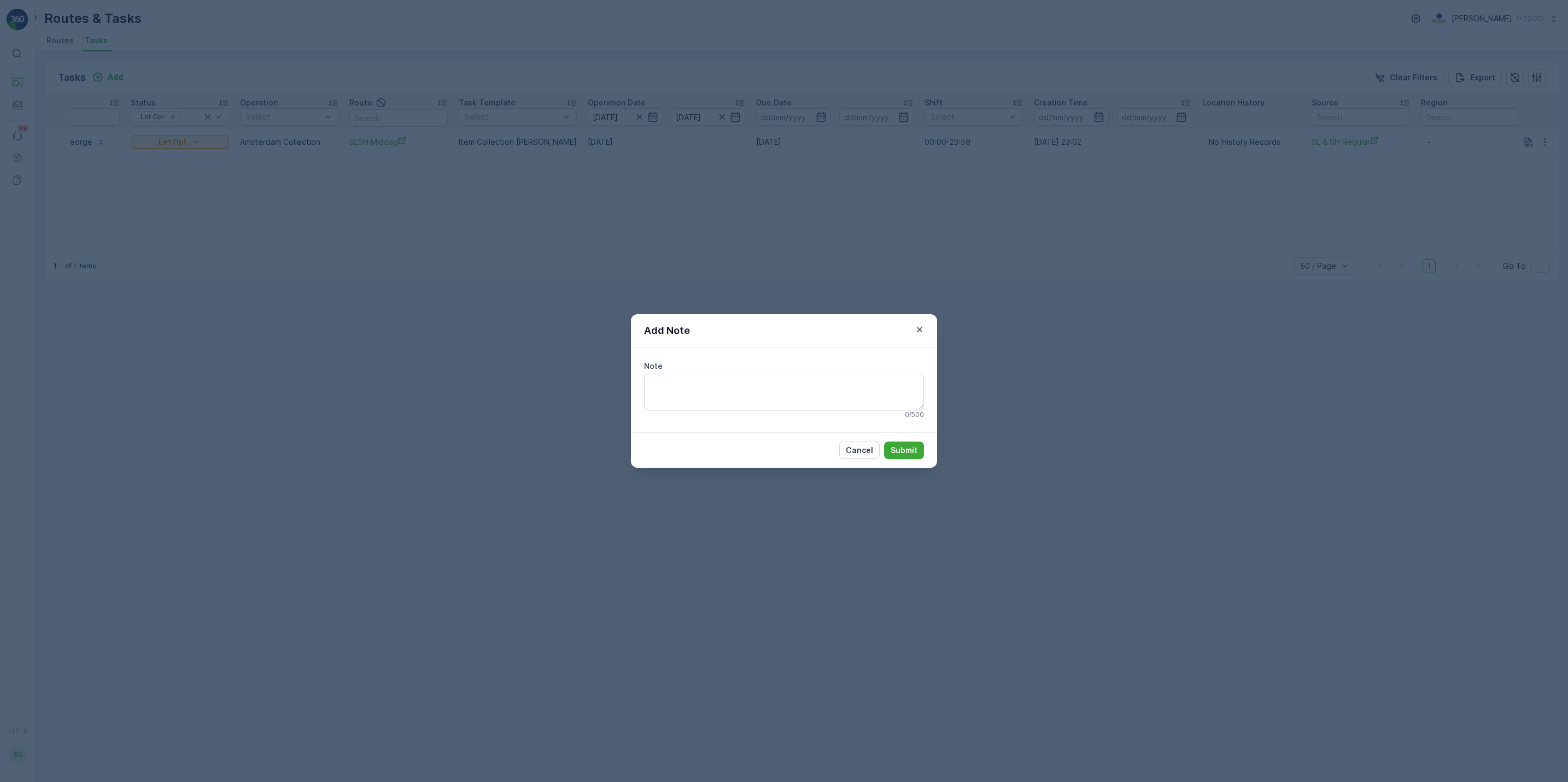
click at [1507, 170] on div "Add Note Note 0 / 500 Cancel Submit" at bounding box center [784, 391] width 1568 height 782
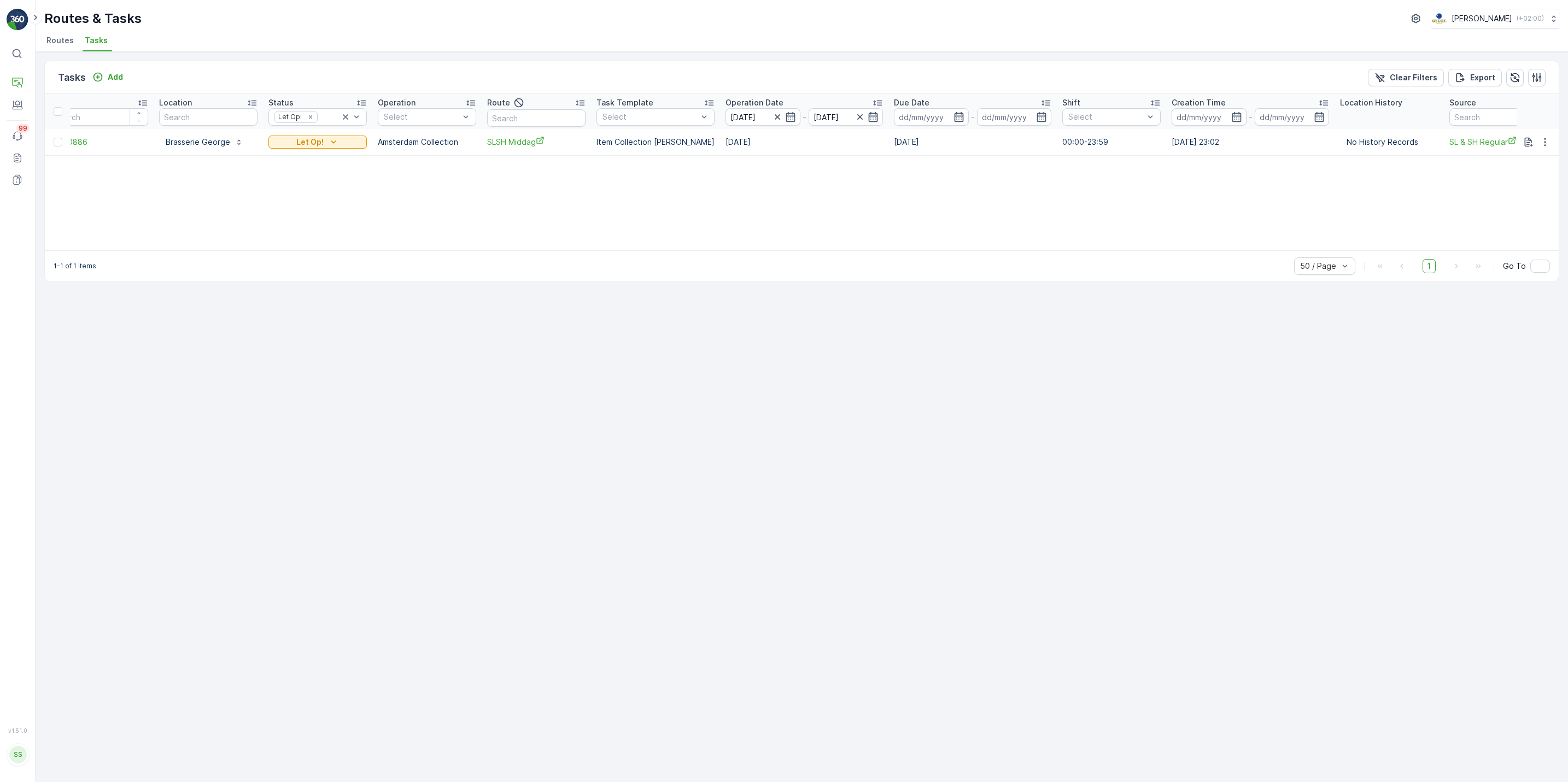
scroll to position [0, 22]
click at [4, 81] on div "⌘B Operations Engagement Events 99 Reports Documents v 1.51.0 SS Simone simone@…" at bounding box center [18, 391] width 35 height 782
click at [6, 81] on div "⌘B Operations Engagement Events 99 Reports Documents v 1.51.0 SS Simone simone@…" at bounding box center [18, 391] width 35 height 782
click at [12, 82] on icon at bounding box center [17, 82] width 11 height 8
click at [73, 115] on p "Routes & Tasks" at bounding box center [68, 114] width 56 height 11
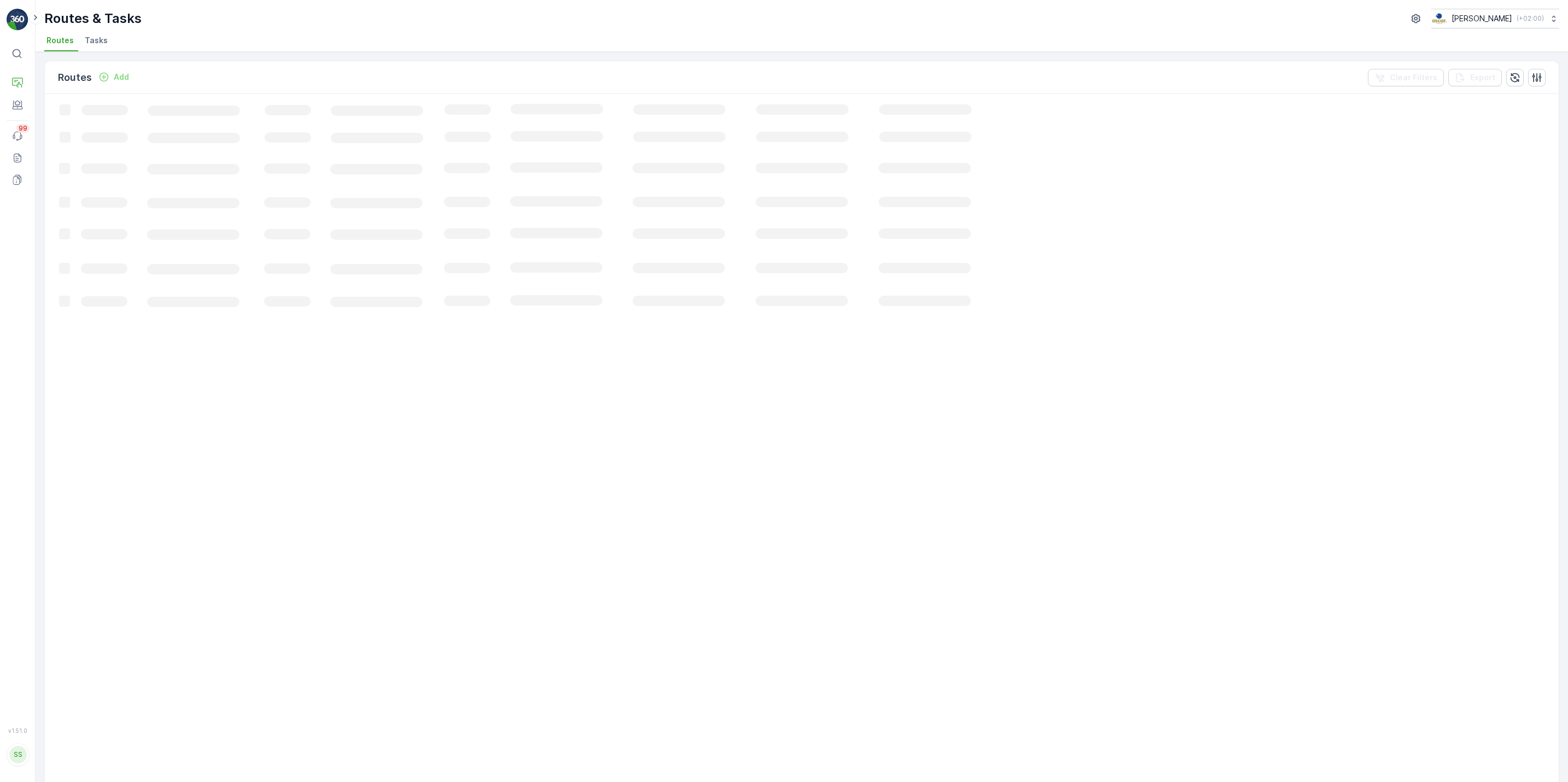
click at [102, 40] on span "Tasks" at bounding box center [96, 40] width 23 height 11
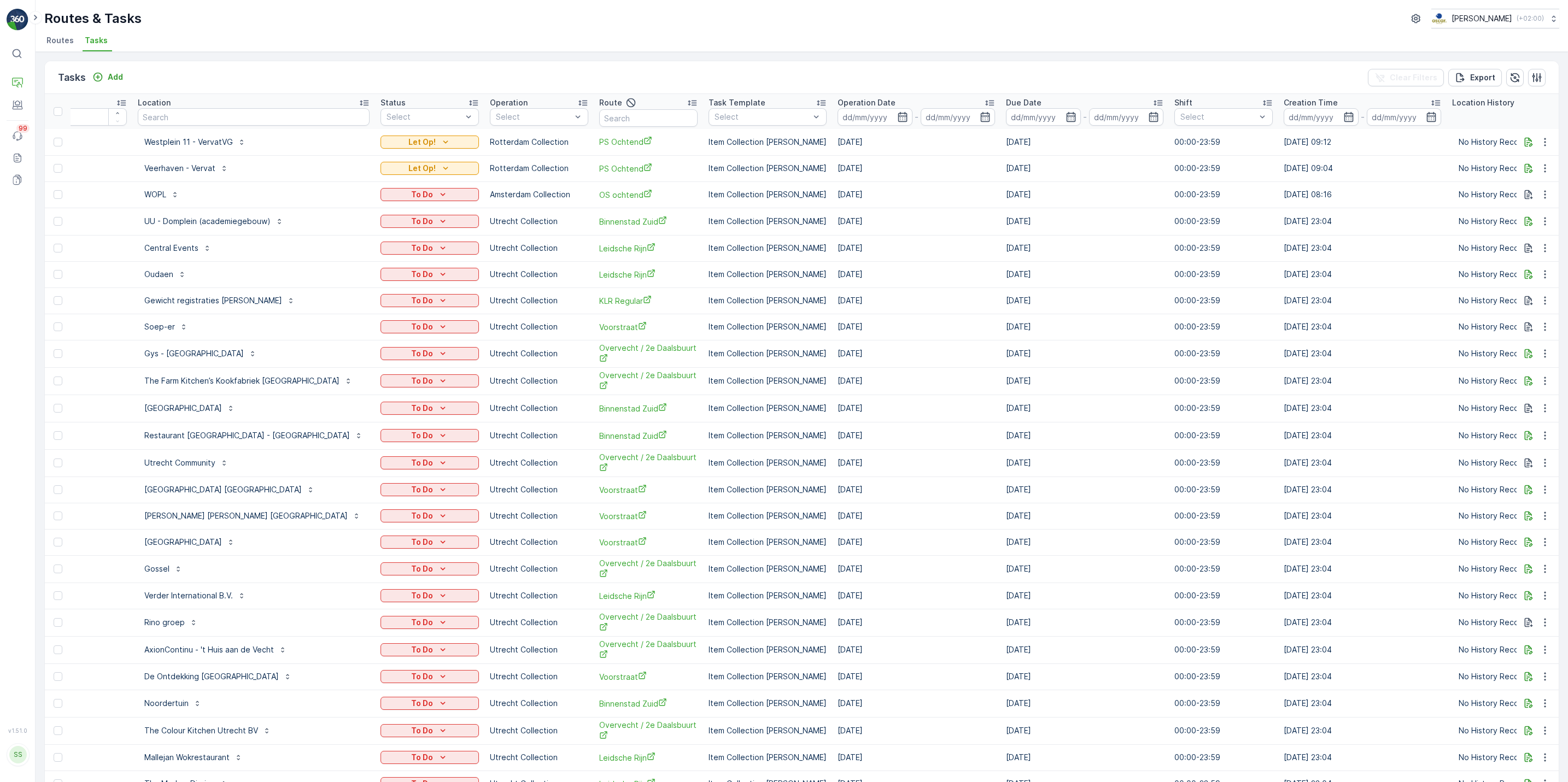
scroll to position [0, 38]
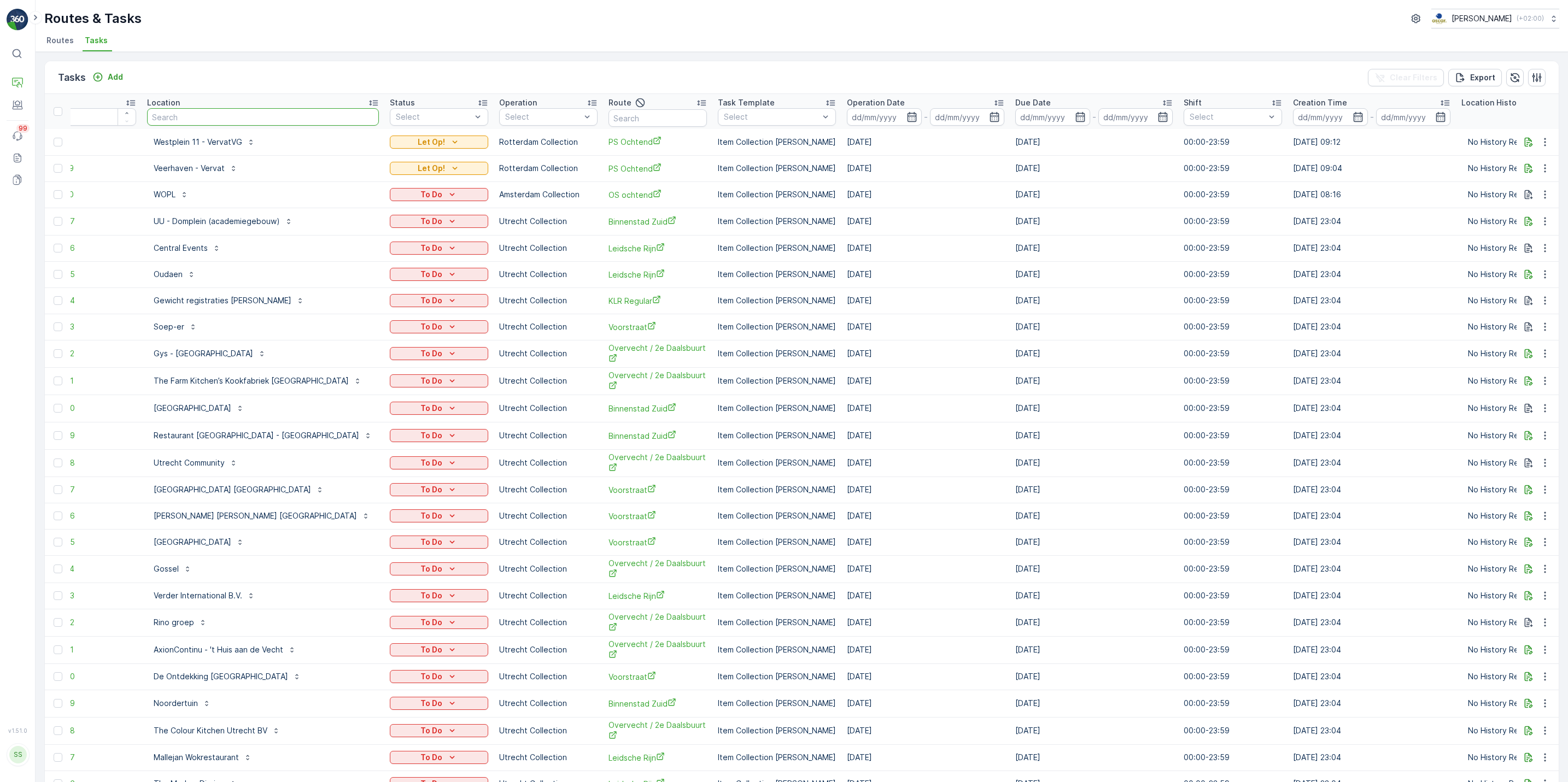
click at [244, 114] on input "text" at bounding box center [263, 117] width 232 height 18
type input "eet bele"
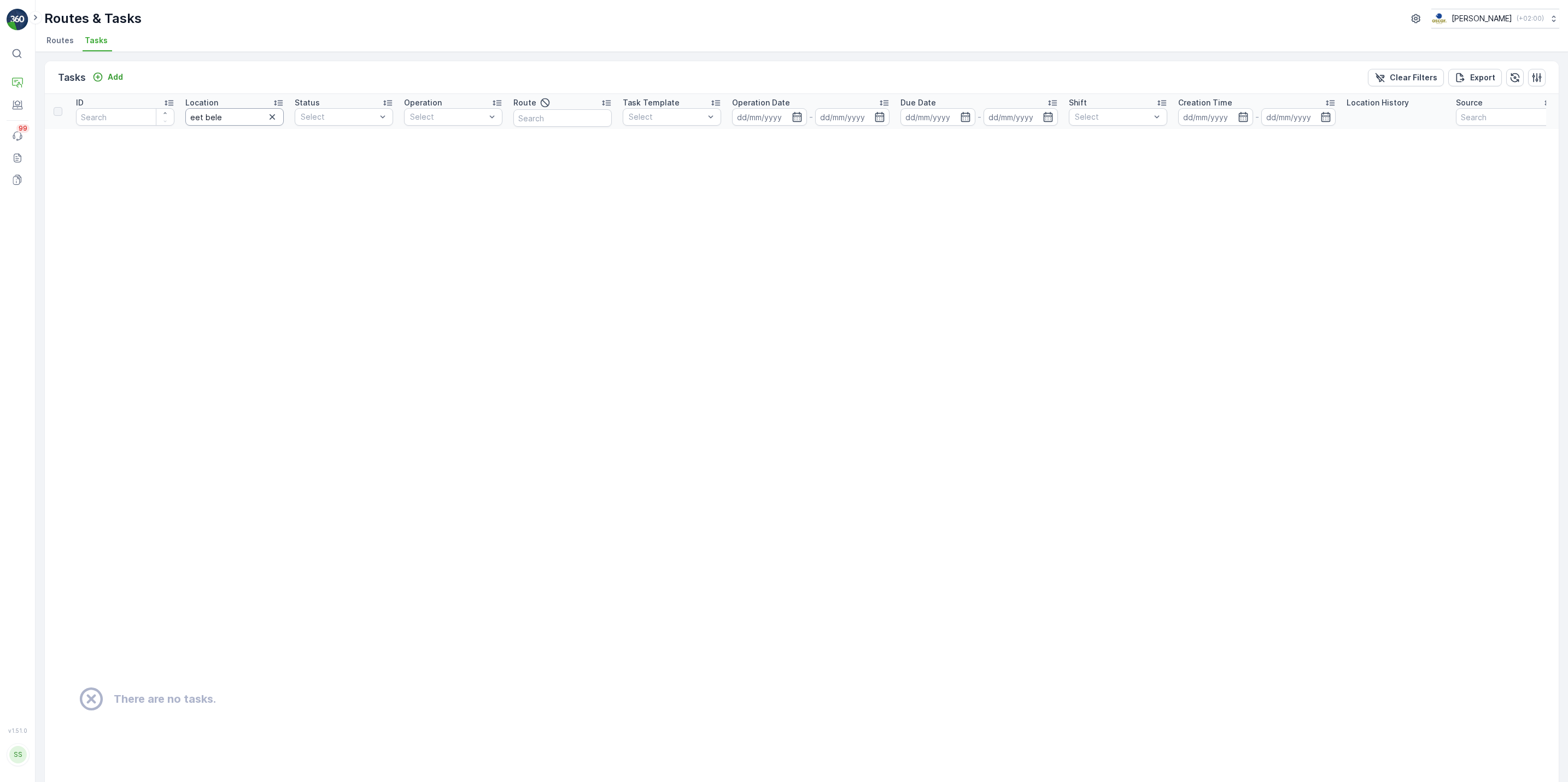
click at [254, 116] on input "eet bele" at bounding box center [235, 117] width 99 height 18
type input "eet-be"
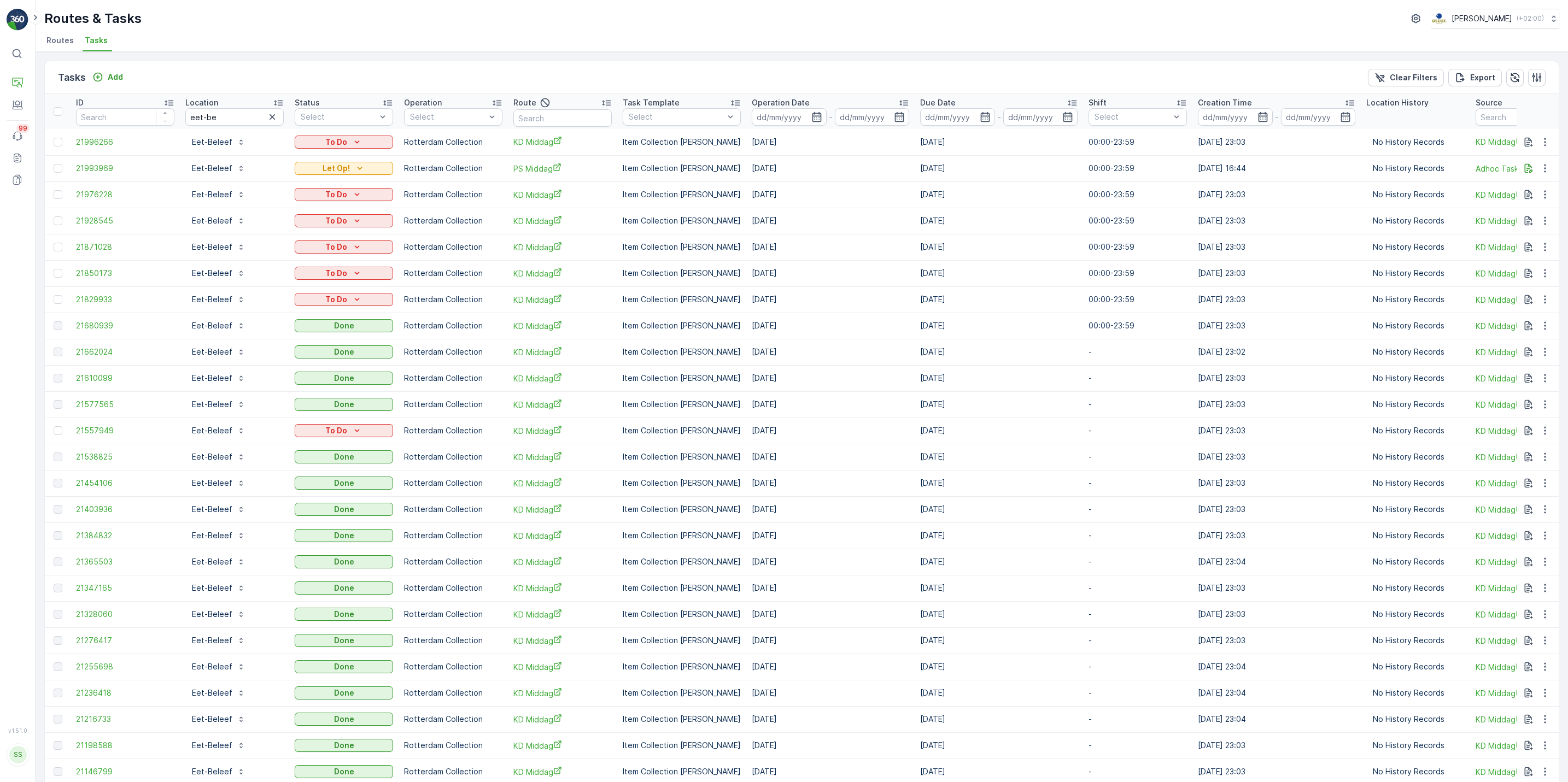
scroll to position [0, 166]
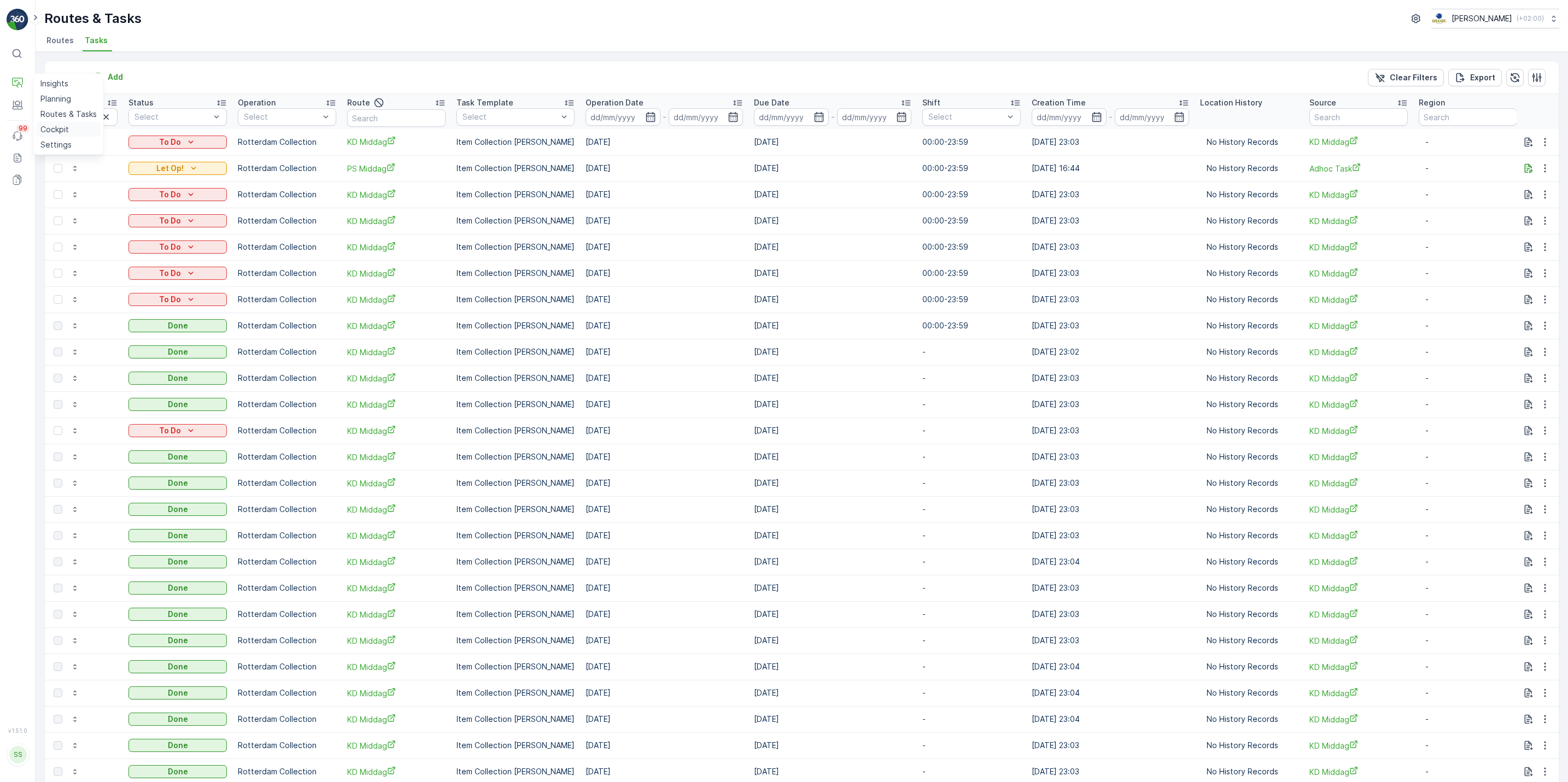
click at [63, 130] on p "Cockpit" at bounding box center [54, 129] width 28 height 11
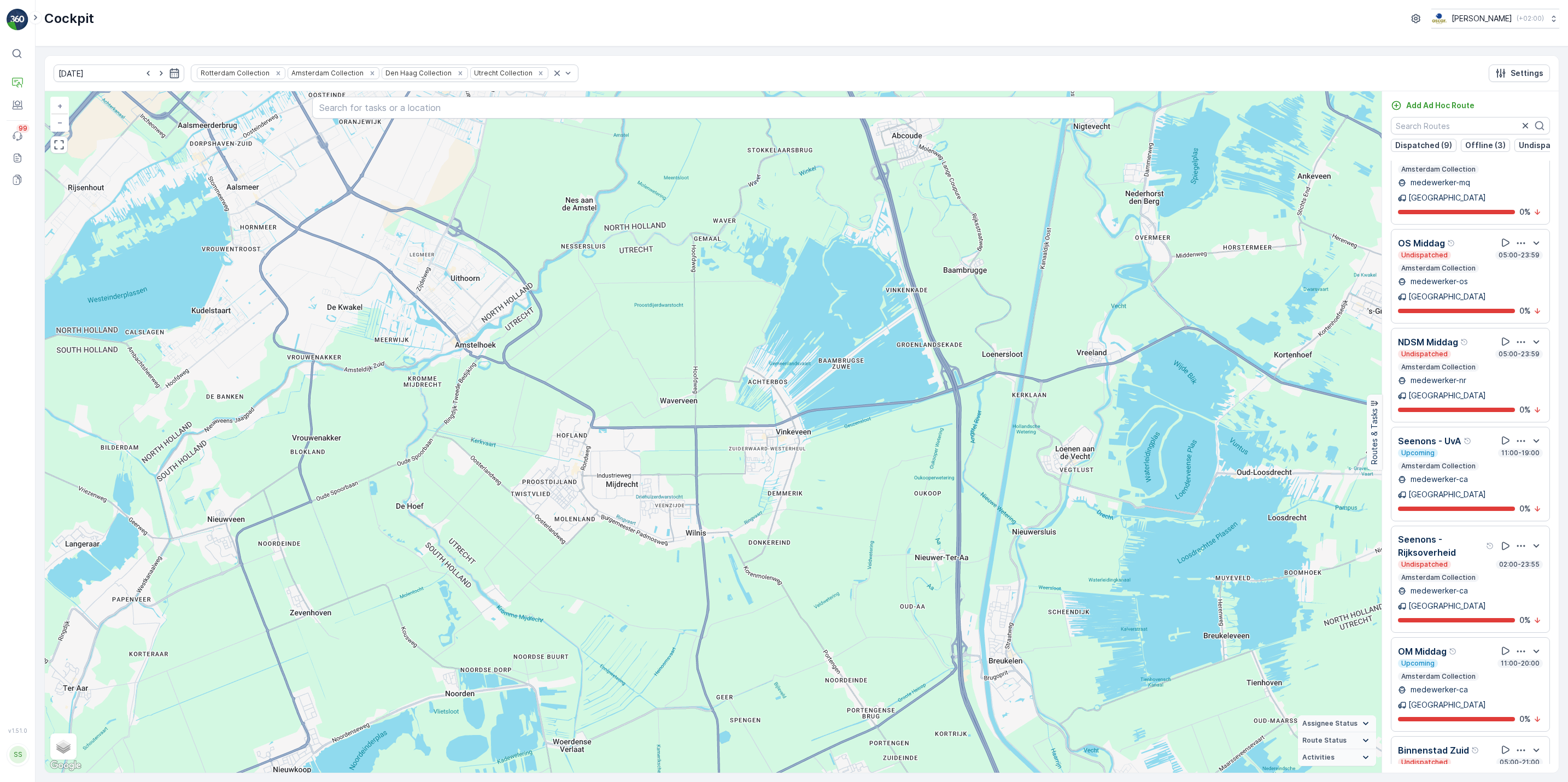
scroll to position [2228, 0]
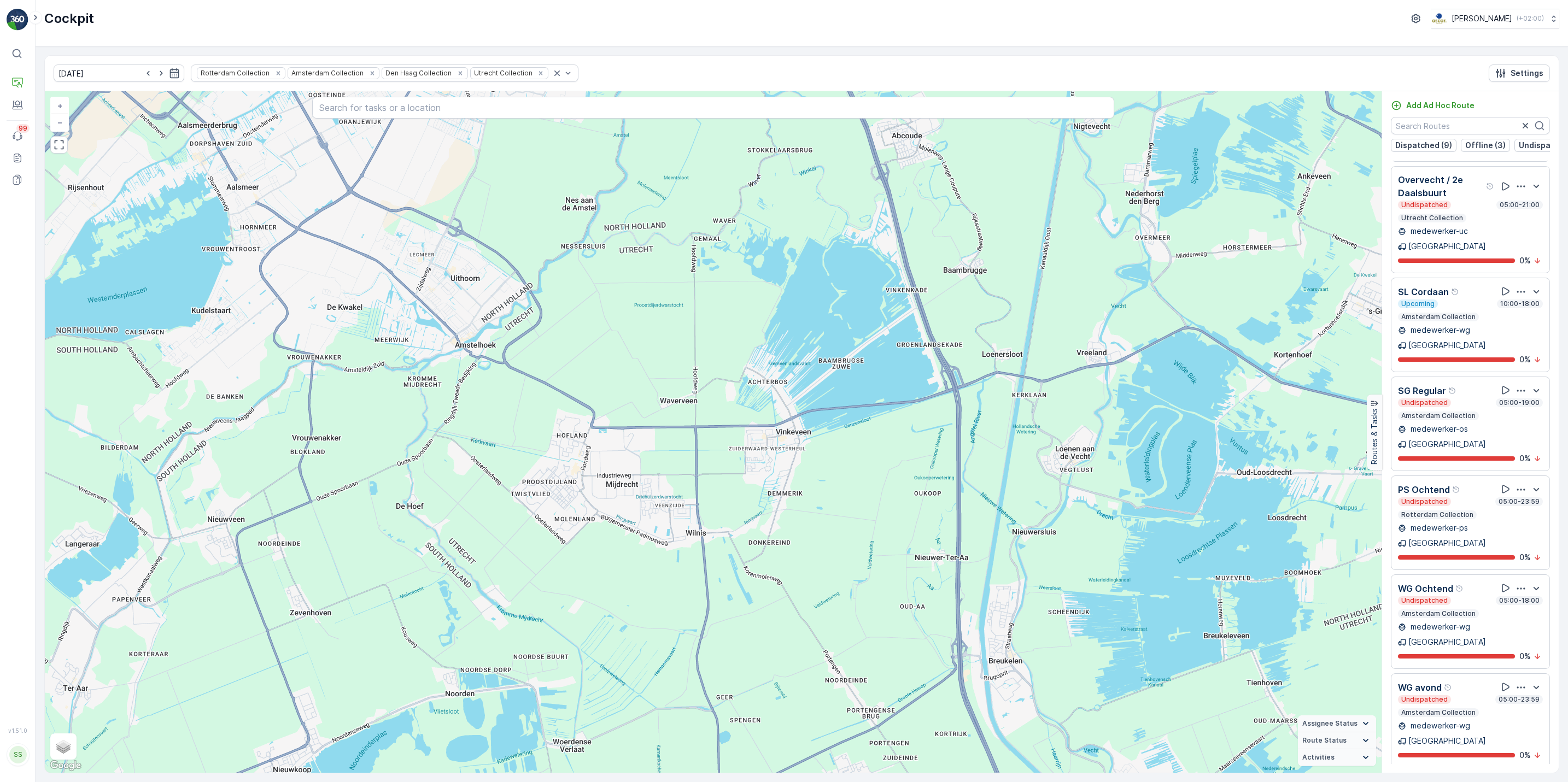
drag, startPoint x: 1512, startPoint y: 724, endPoint x: 1517, endPoint y: 698, distance: 26.5
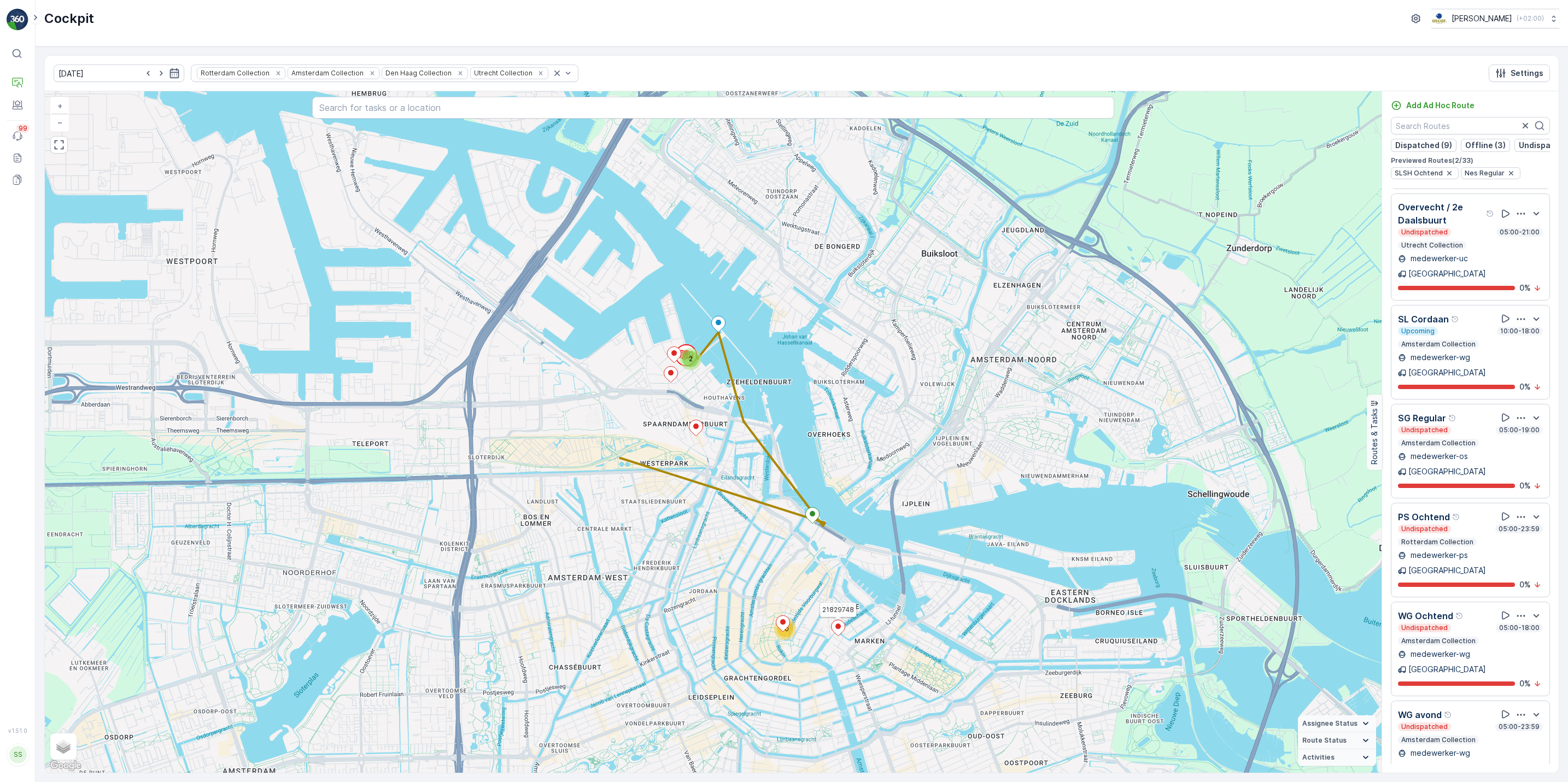
click at [840, 627] on ellipse at bounding box center [838, 626] width 6 height 6
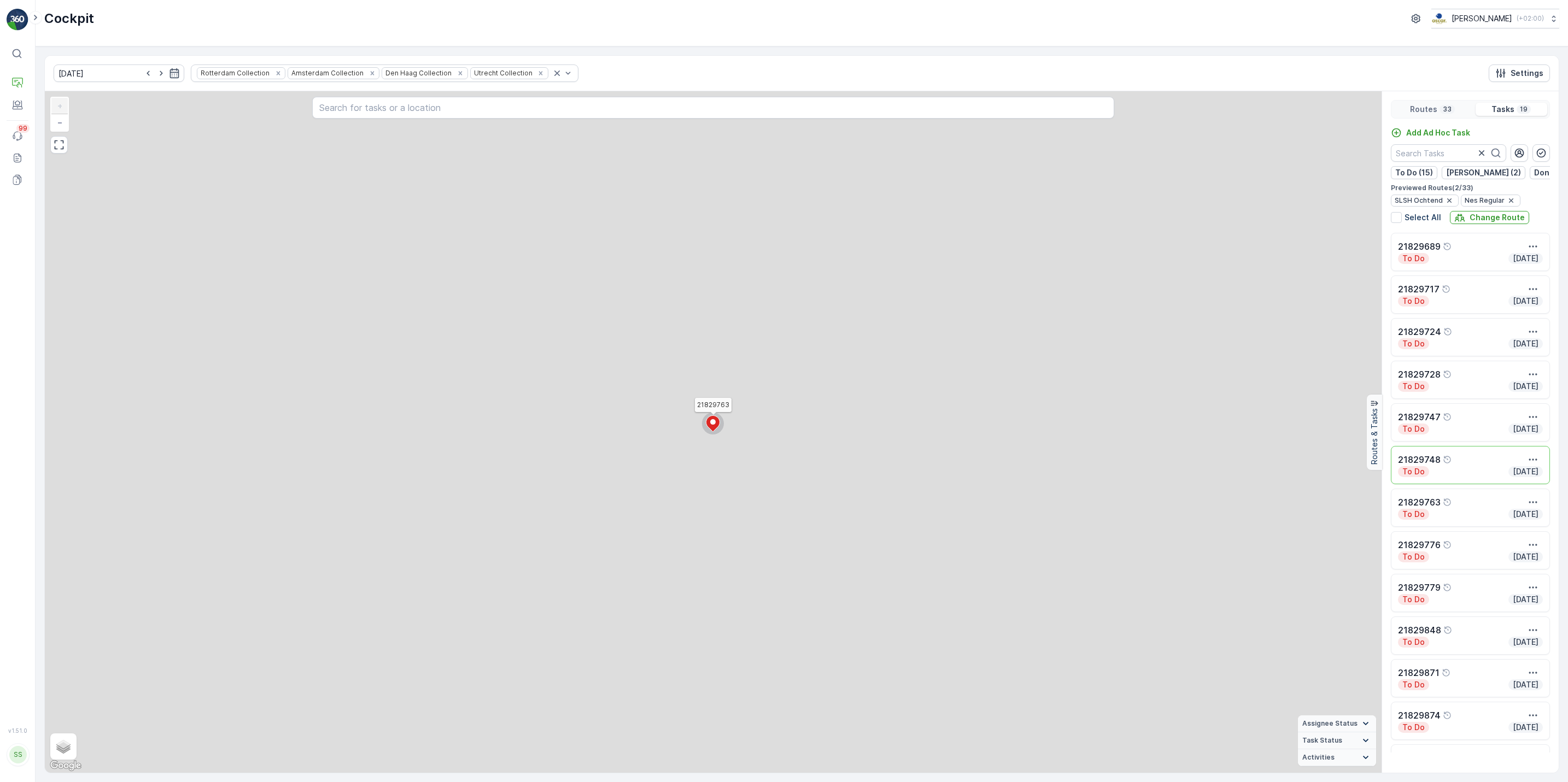
scroll to position [0, 0]
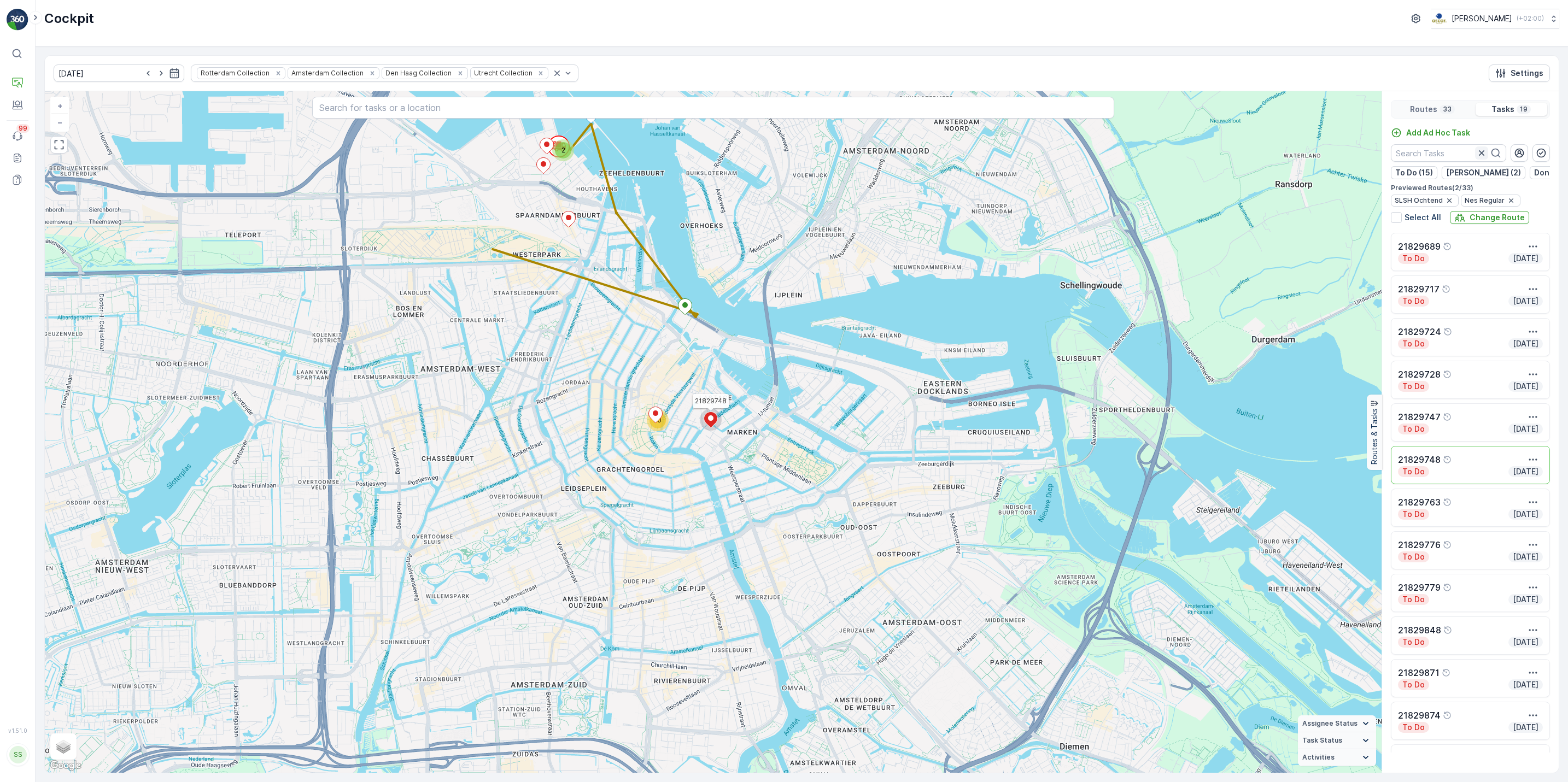
click at [1481, 152] on icon "button" at bounding box center [1481, 152] width 11 height 11
click at [1440, 109] on div "33" at bounding box center [1447, 109] width 15 height 9
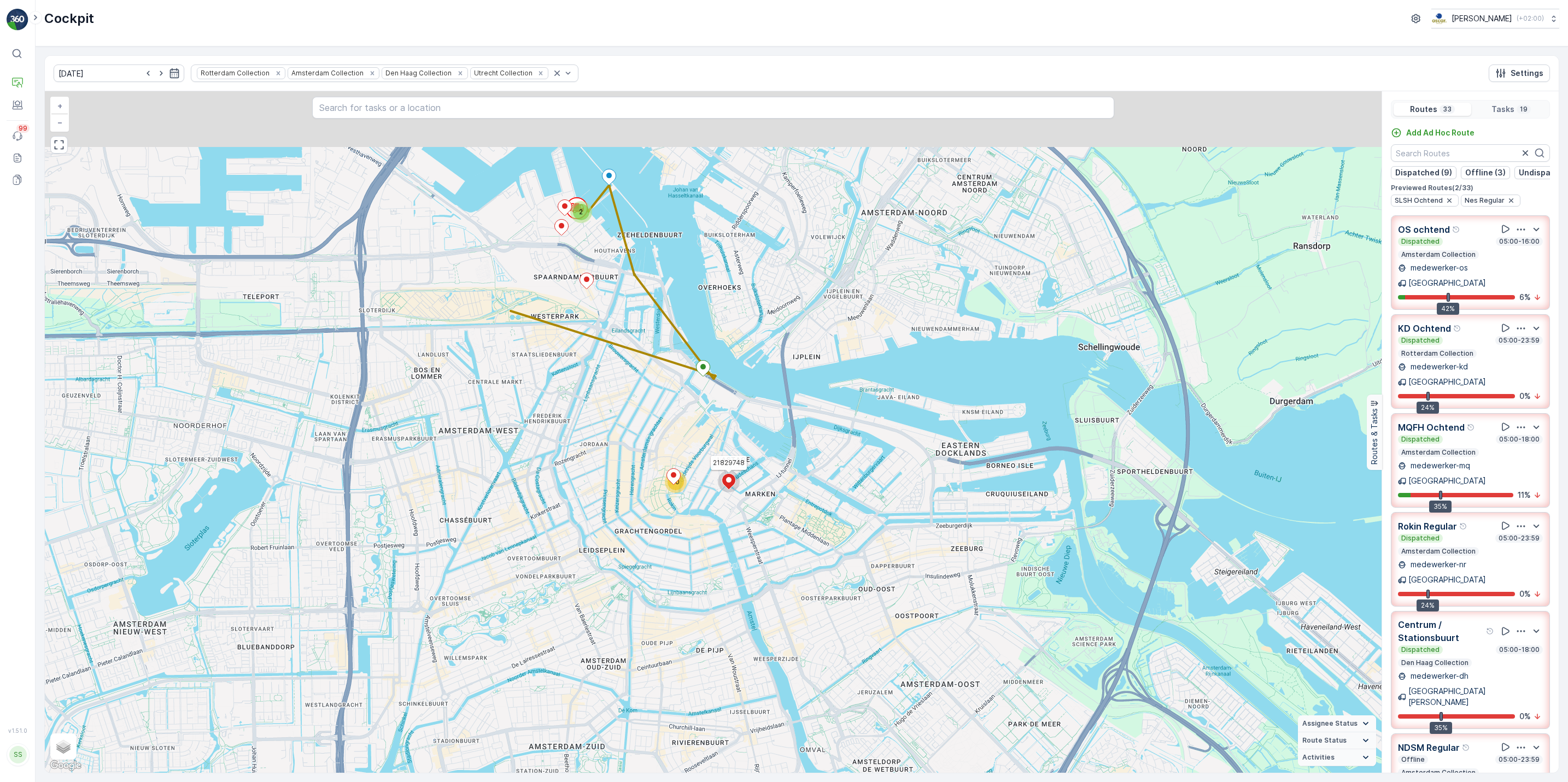
drag, startPoint x: 591, startPoint y: 268, endPoint x: 609, endPoint y: 330, distance: 64.6
click at [609, 330] on div "10 2 21829748 + − Satellite Roadmap Terrain Hybrid Leaflet Keyboard shortcuts M…" at bounding box center [713, 432] width 1337 height 682
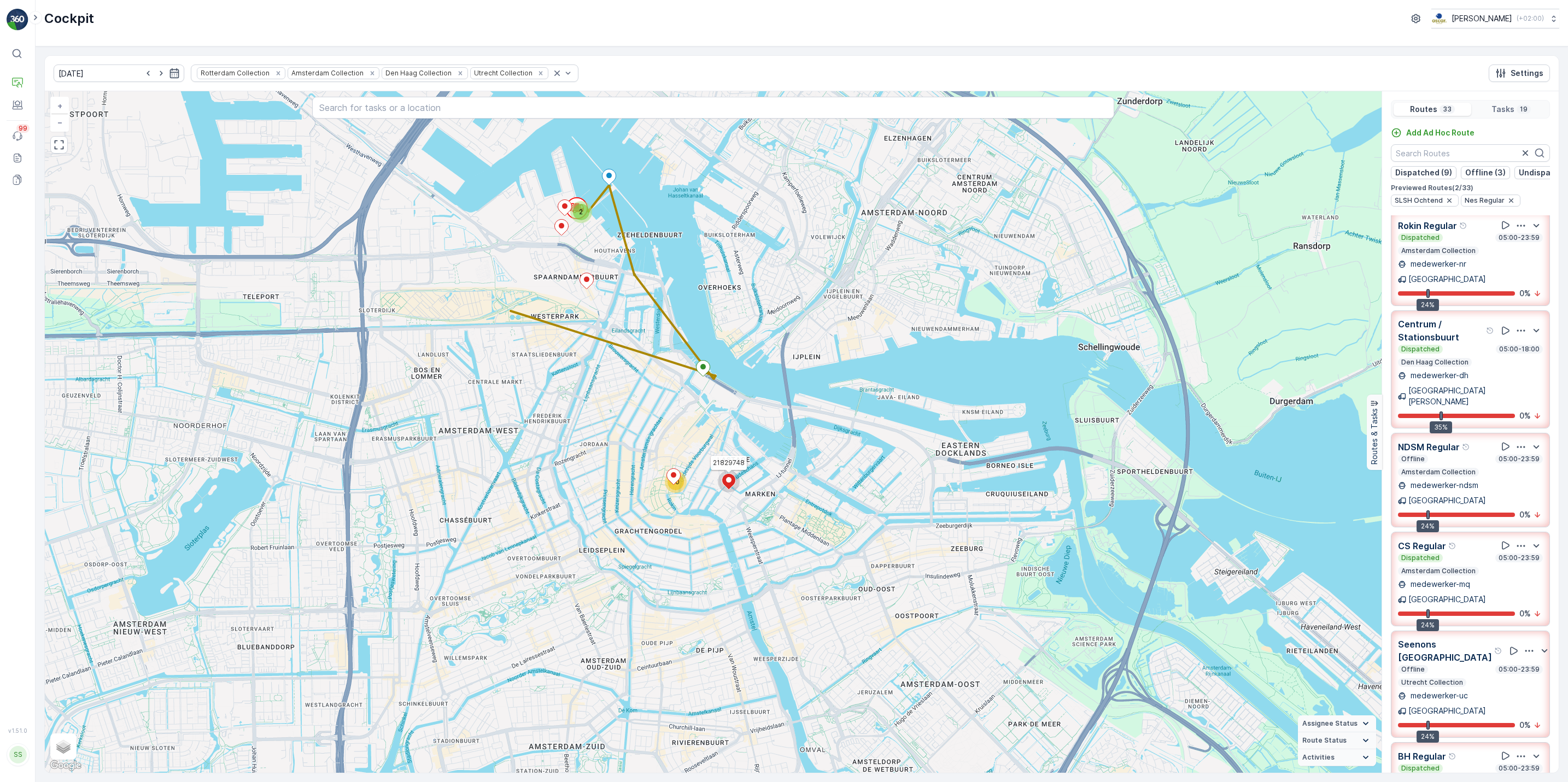
scroll to position [648, 0]
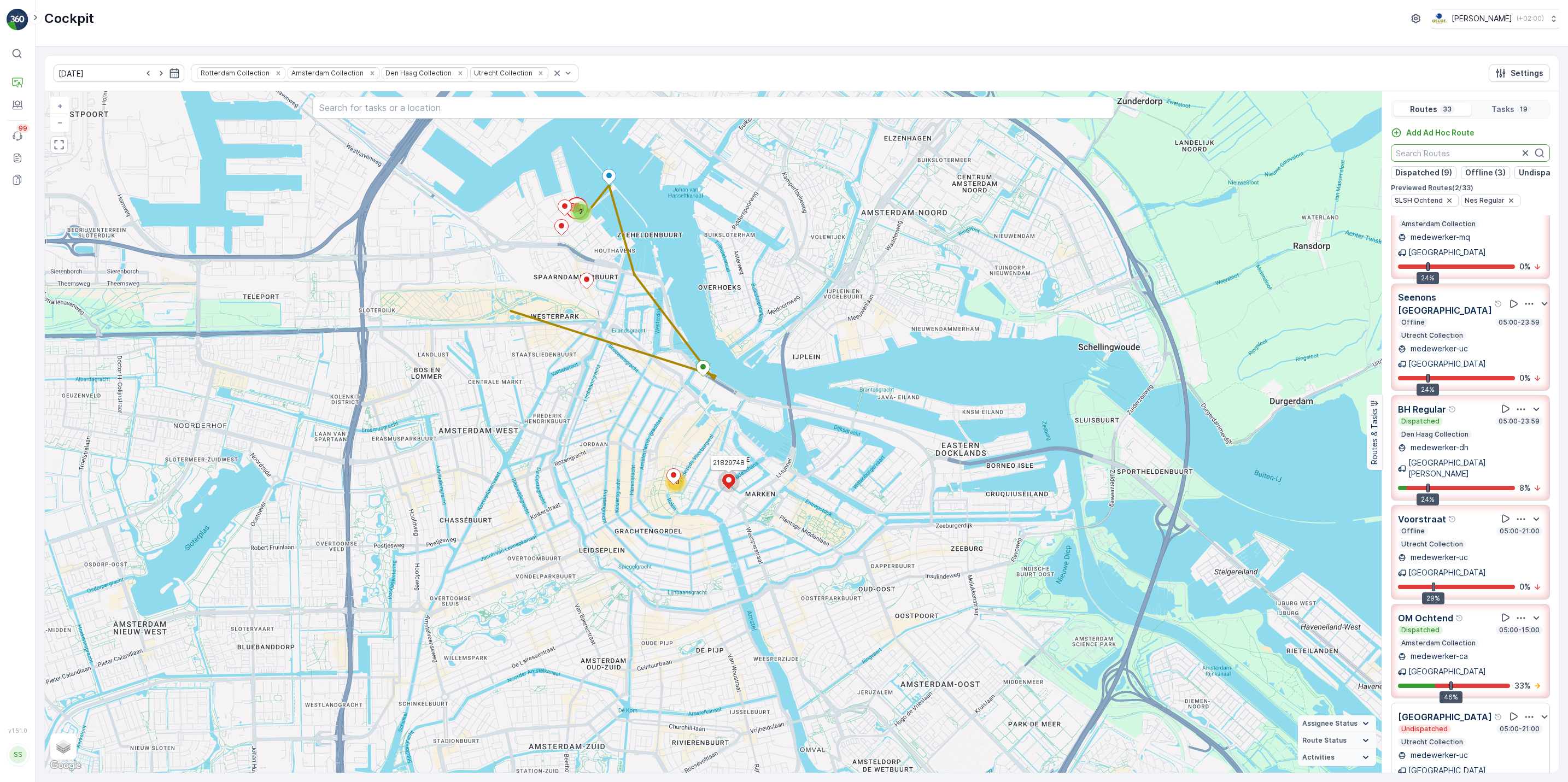
click at [1462, 151] on input "text" at bounding box center [1470, 153] width 159 height 18
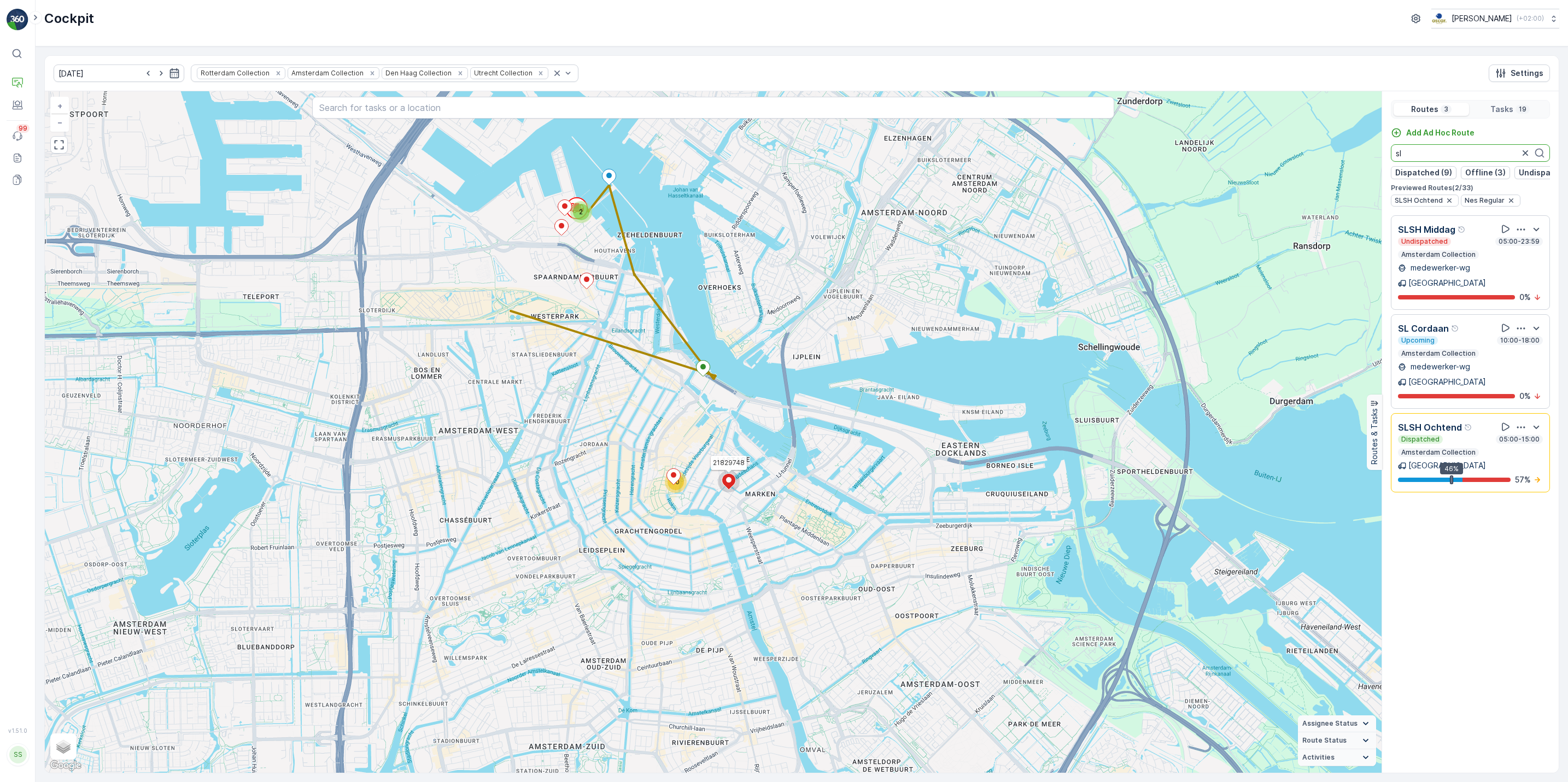
type input "sl"
click at [1519, 422] on icon "button" at bounding box center [1521, 427] width 11 height 11
click at [1519, 437] on span "See More Details" at bounding box center [1522, 442] width 63 height 11
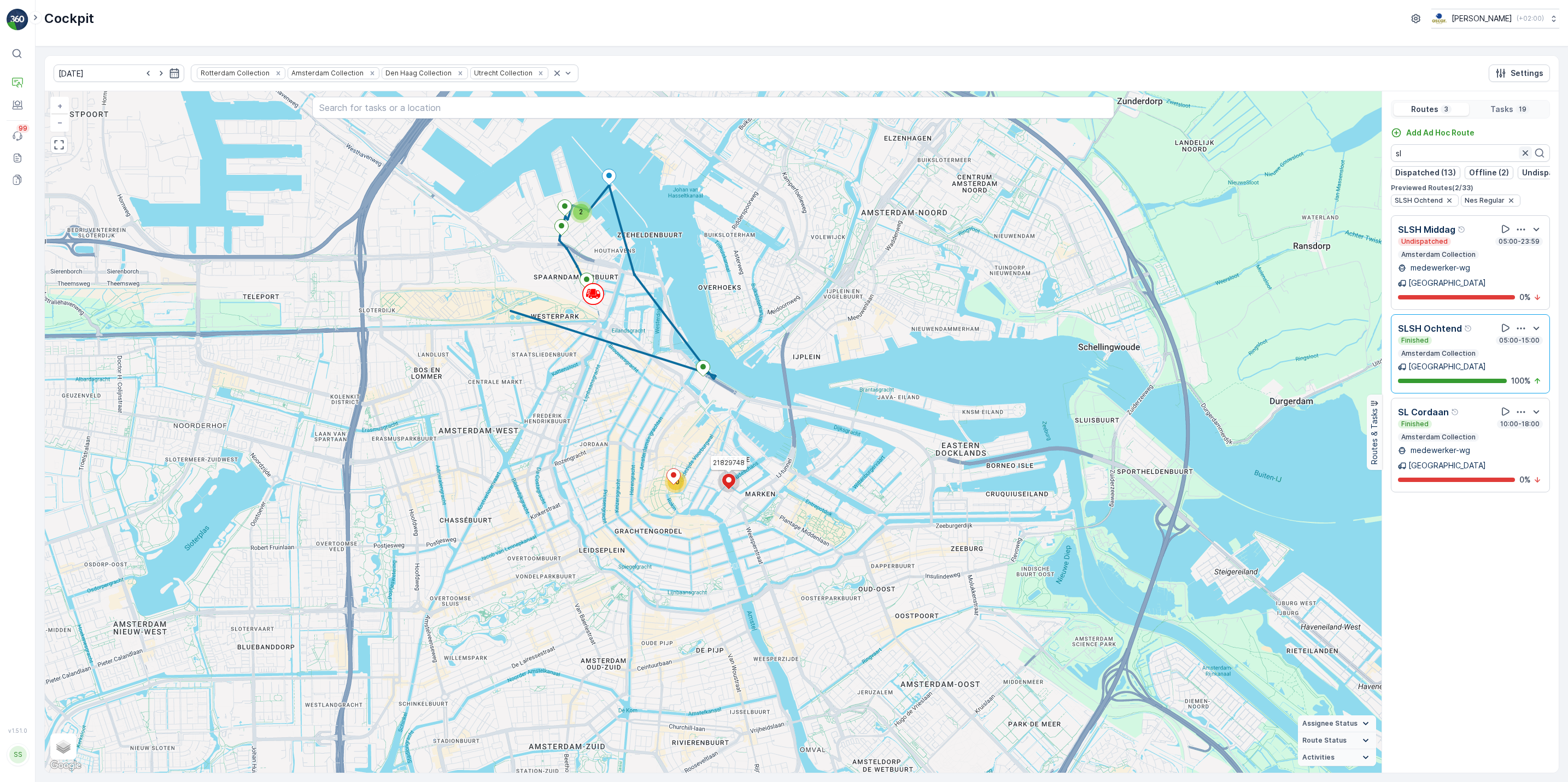
click at [1524, 158] on icon "button" at bounding box center [1525, 152] width 11 height 11
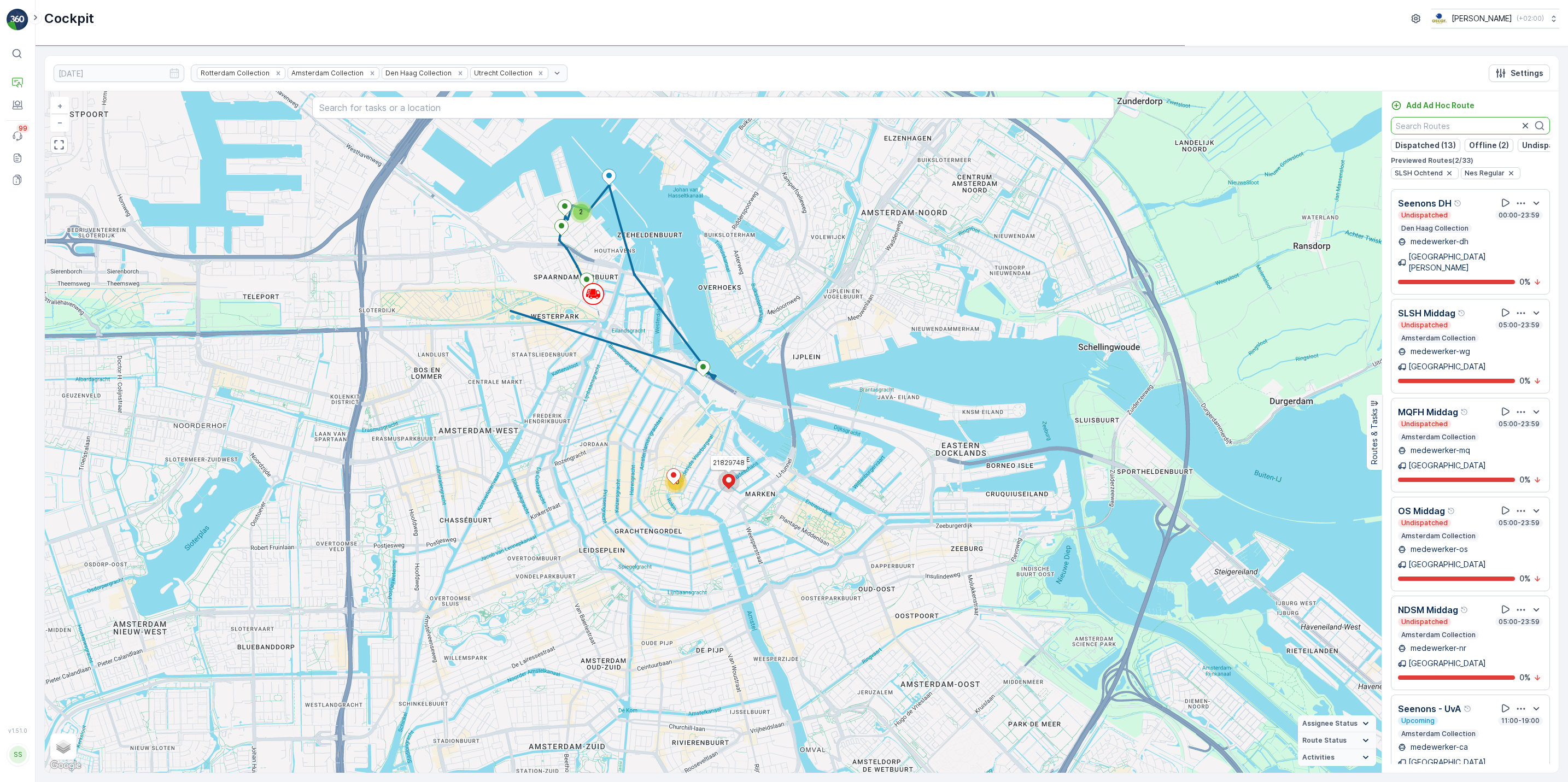
scroll to position [1529, 0]
click at [56, 113] on p "Routes & Tasks" at bounding box center [68, 114] width 56 height 11
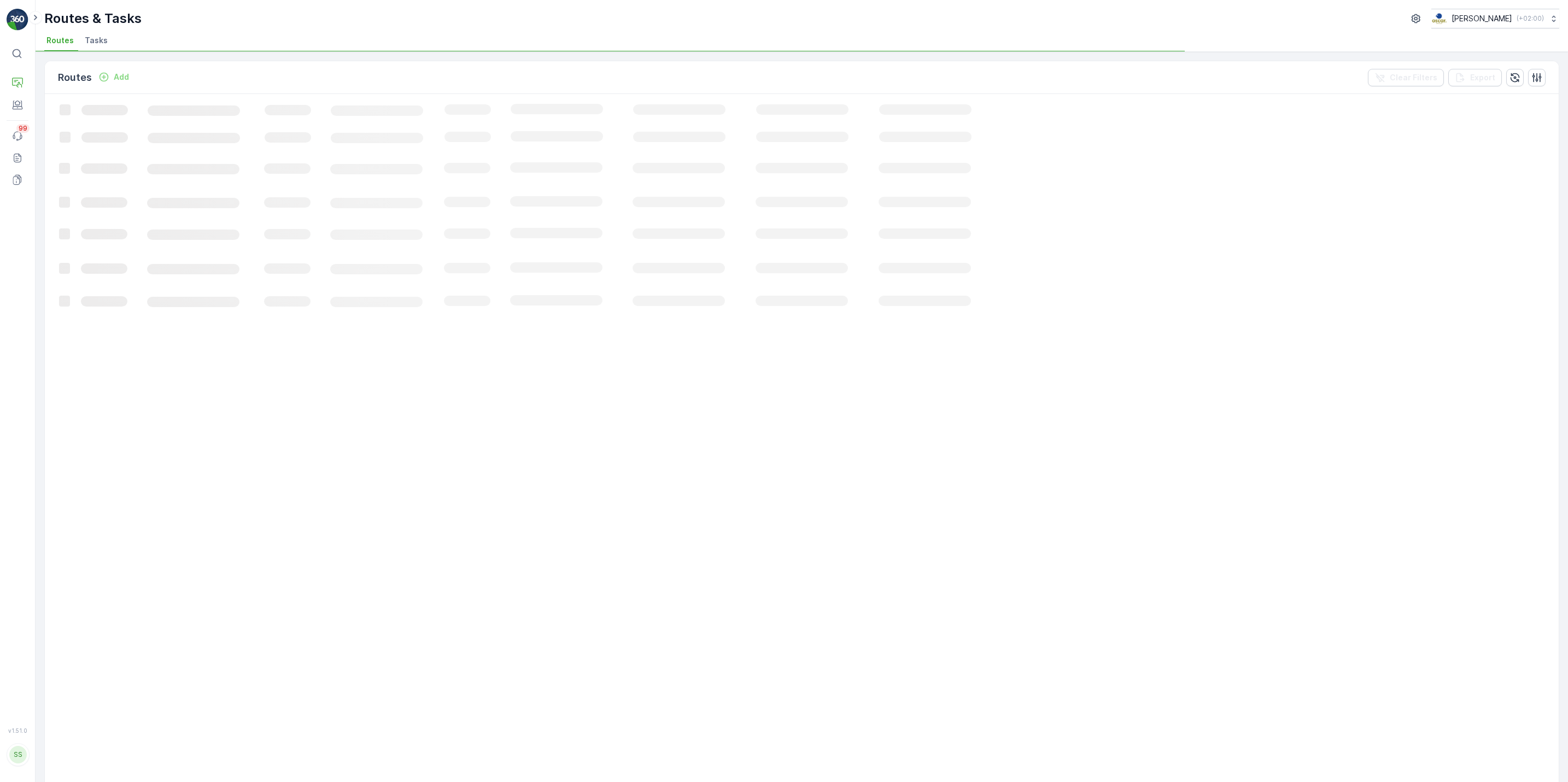
click at [97, 39] on span "Tasks" at bounding box center [96, 40] width 23 height 11
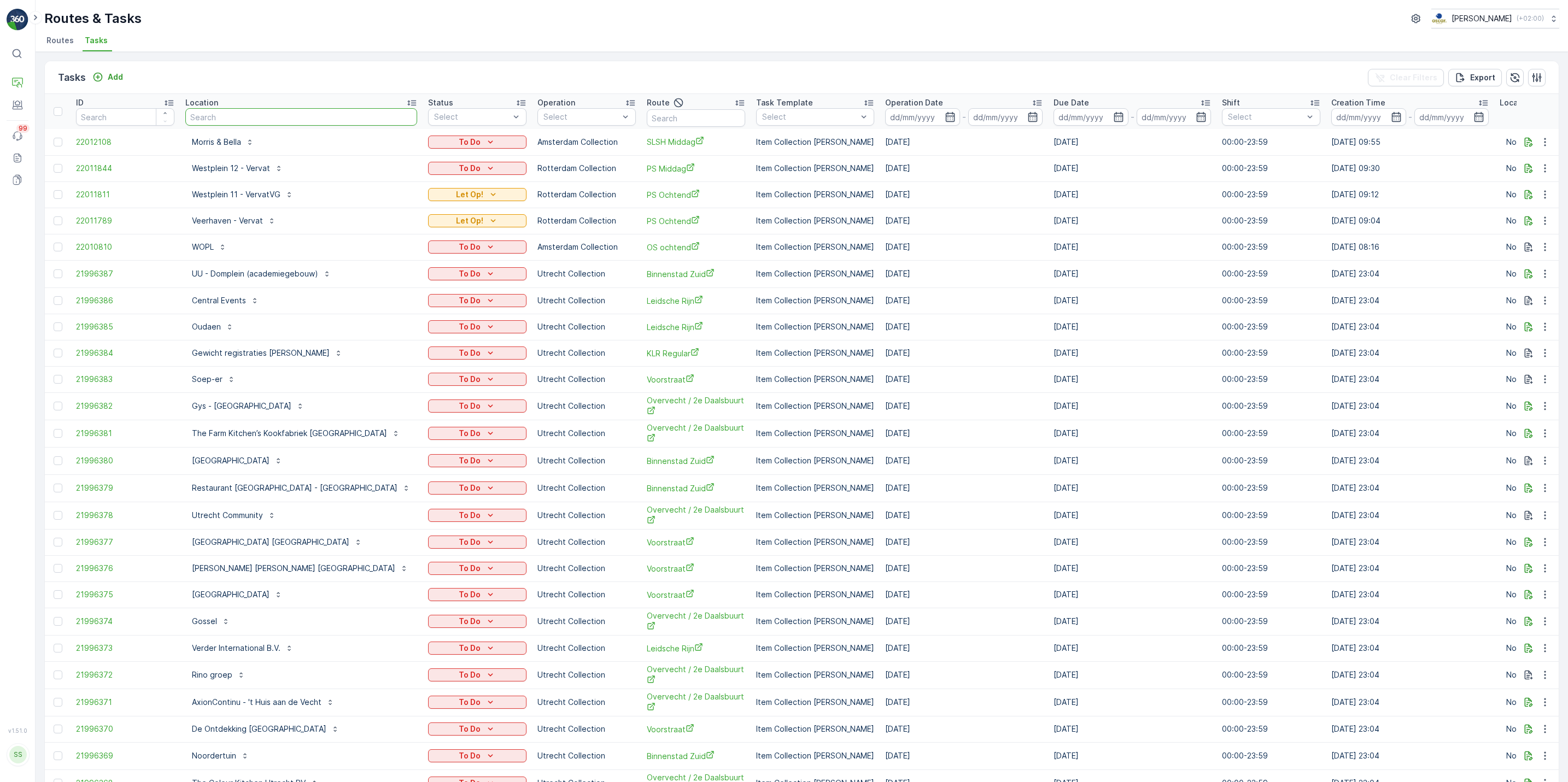
click at [274, 111] on input "text" at bounding box center [301, 117] width 232 height 18
type input "marine"
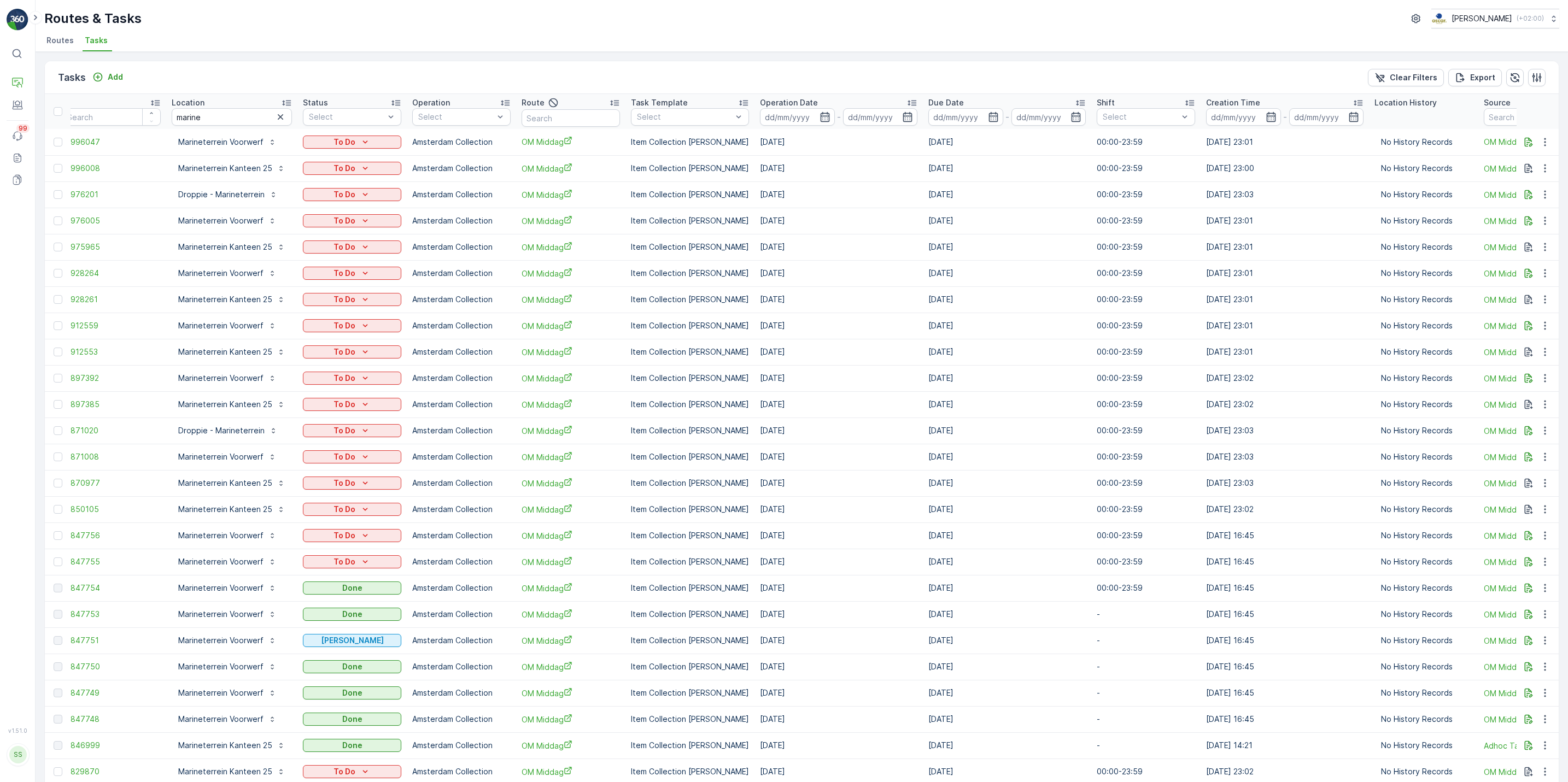
scroll to position [0, 15]
click at [819, 118] on icon "button" at bounding box center [823, 117] width 9 height 10
click at [906, 251] on div "24" at bounding box center [904, 251] width 18 height 18
type input "[DATE]"
click at [906, 251] on div "24" at bounding box center [904, 251] width 18 height 18
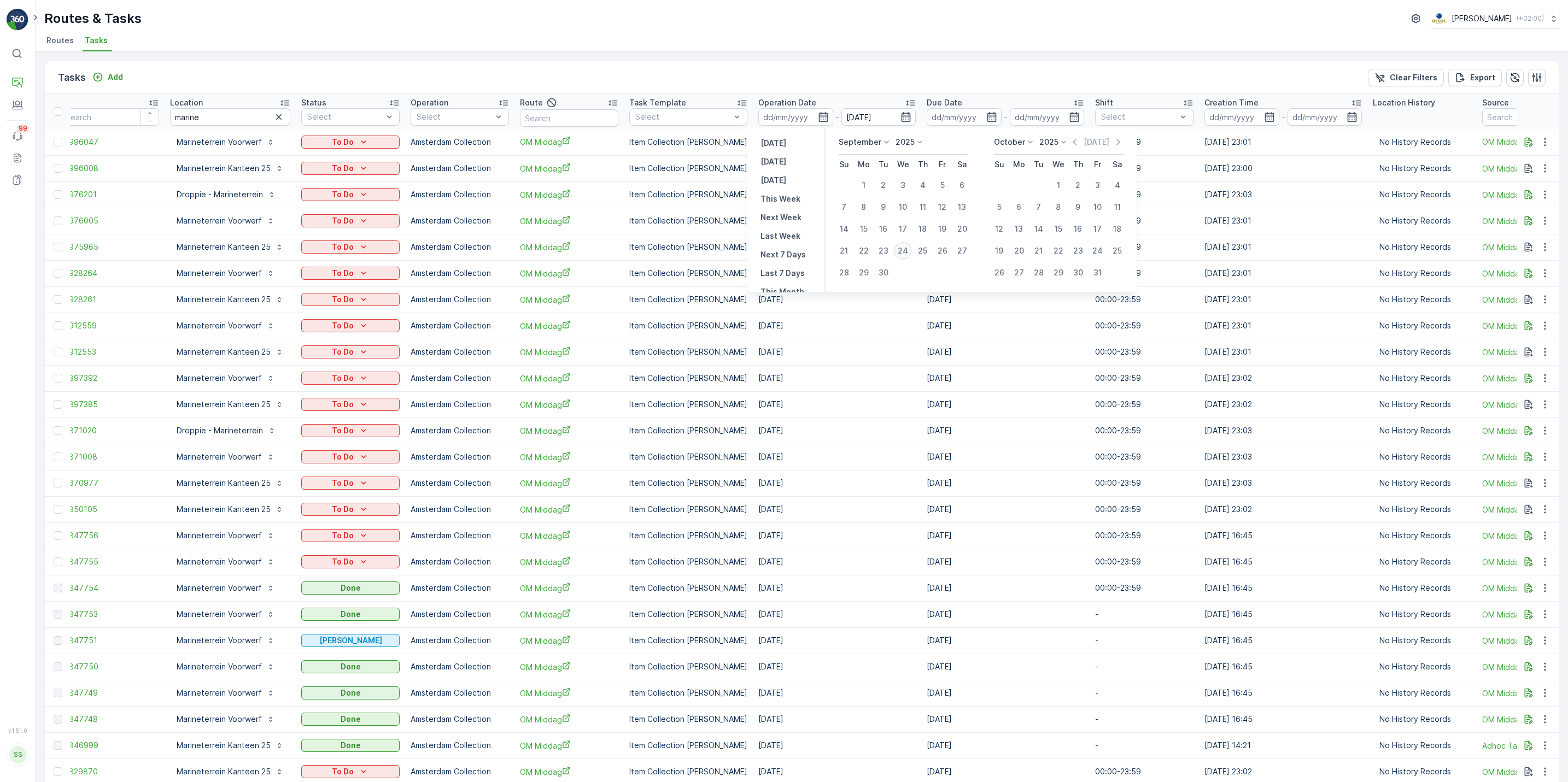
type input "[DATE]"
click at [906, 251] on div "24" at bounding box center [904, 251] width 18 height 18
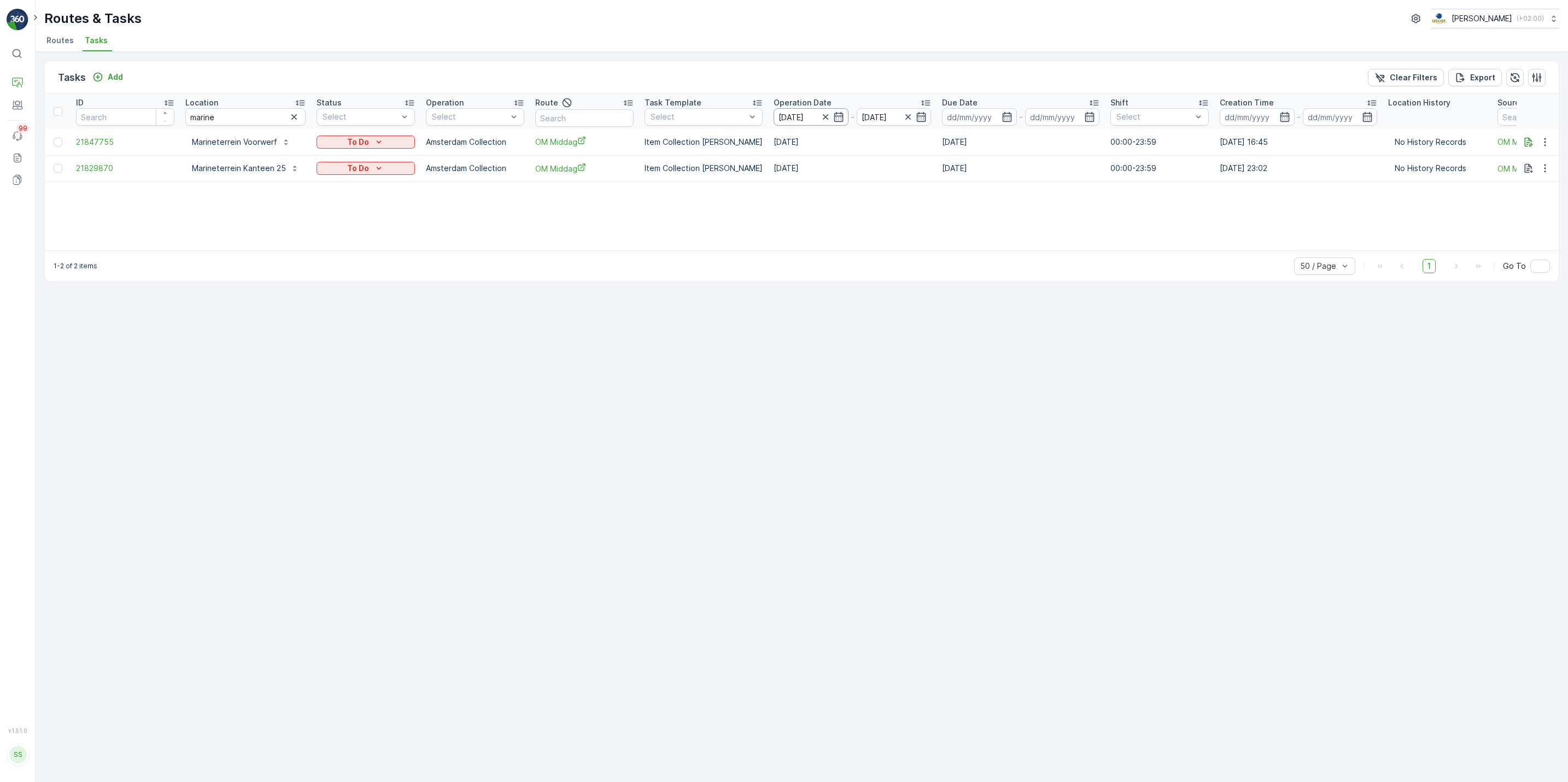
click at [833, 117] on input "[DATE]" at bounding box center [811, 117] width 75 height 18
click at [895, 248] on div "23" at bounding box center [899, 251] width 18 height 18
type input "23.09.2025"
click at [895, 248] on div "23" at bounding box center [899, 251] width 18 height 18
type input "23.09.2025"
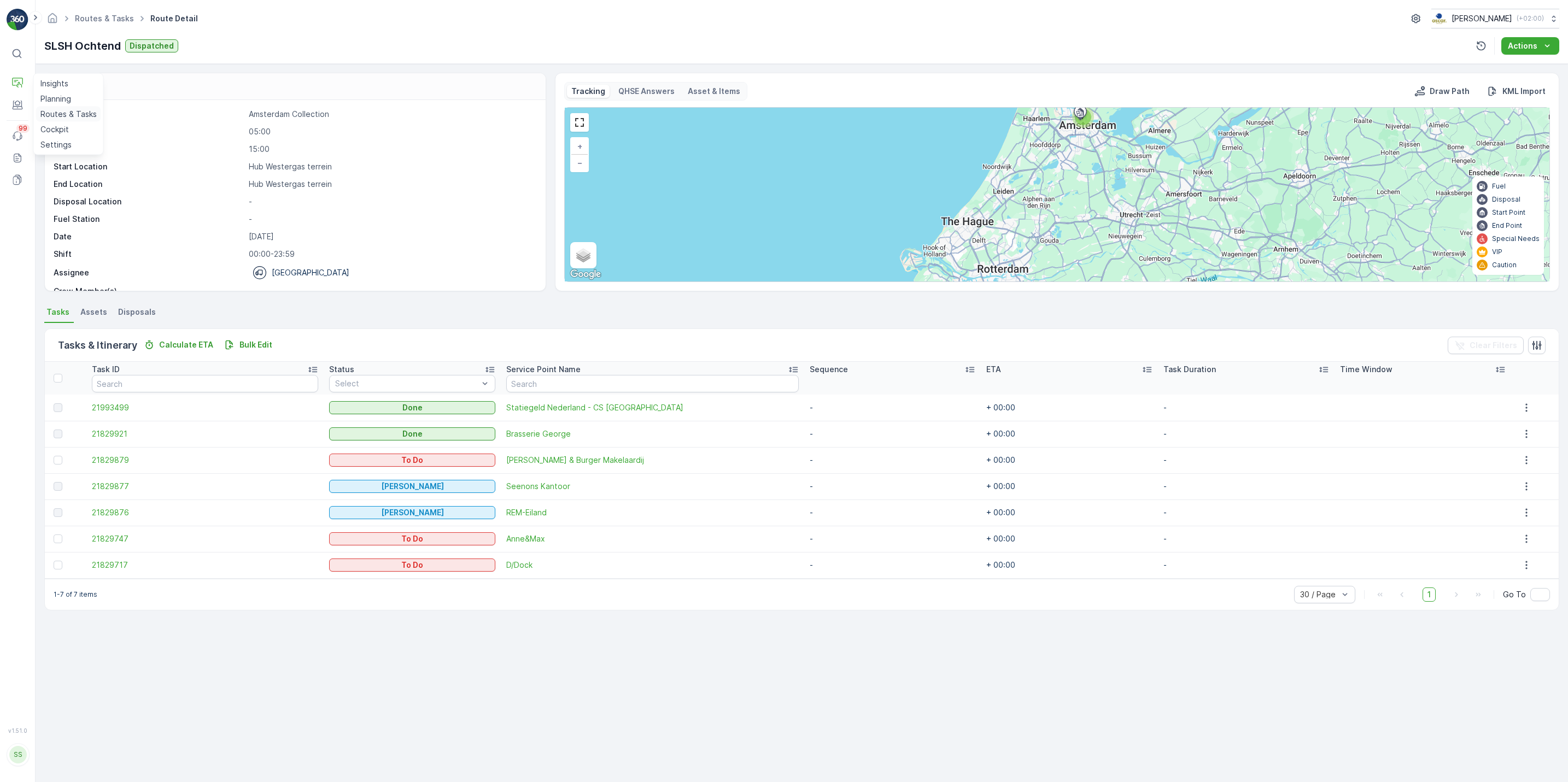
click at [47, 111] on p "Routes & Tasks" at bounding box center [68, 114] width 56 height 11
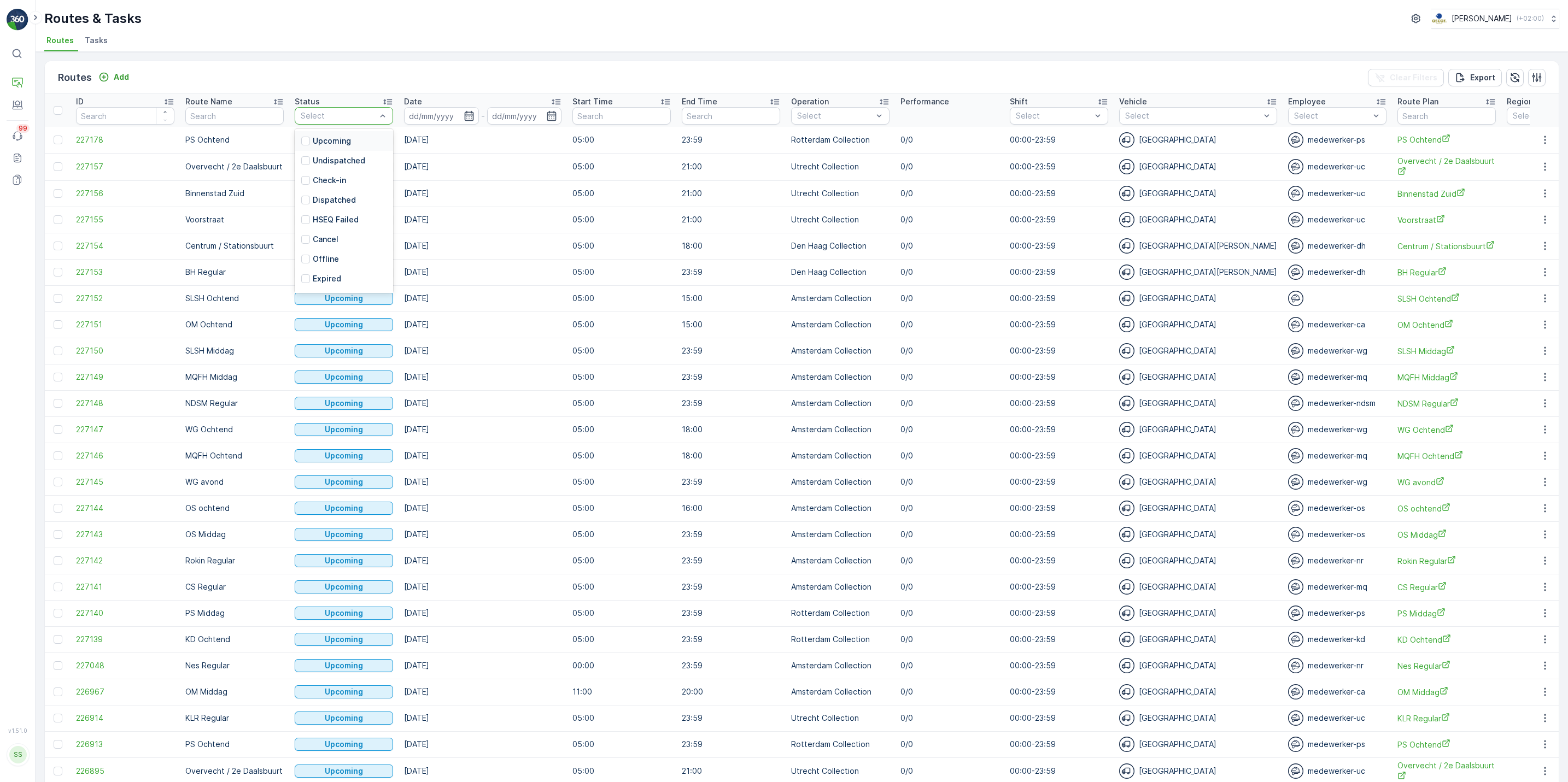
click at [85, 35] on span "Tasks" at bounding box center [96, 40] width 23 height 11
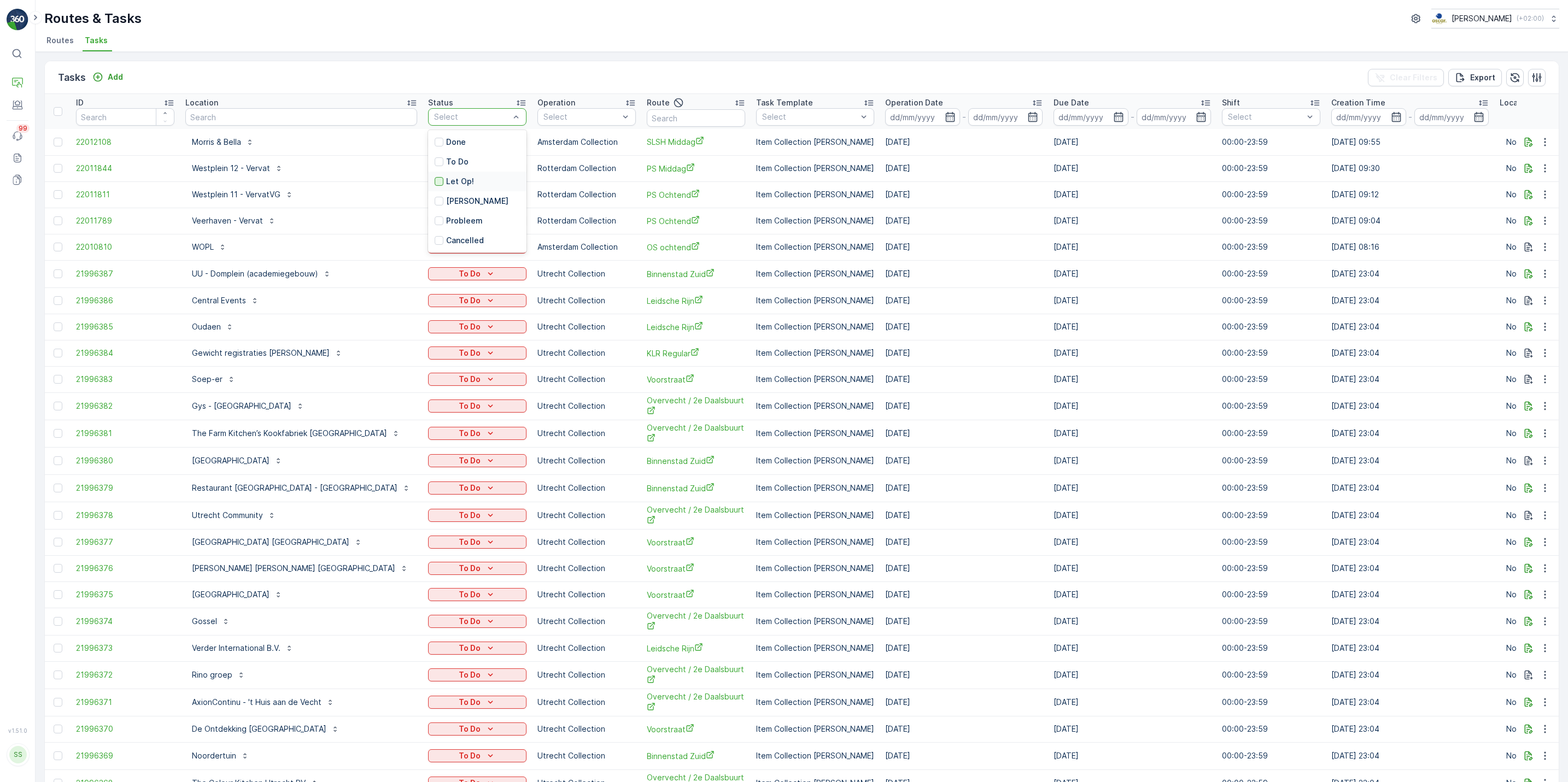
click at [435, 184] on div at bounding box center [439, 182] width 9 height 9
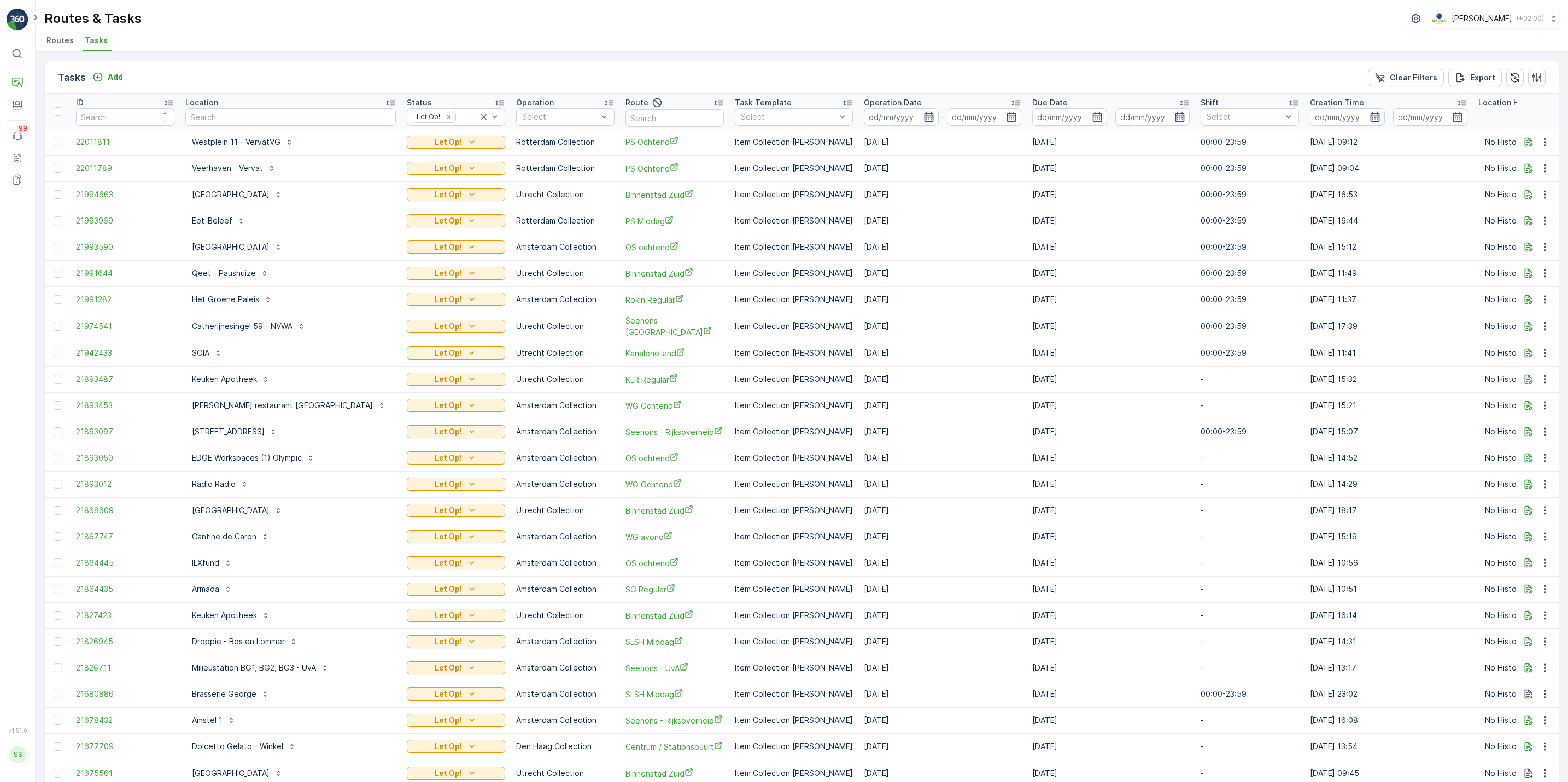
click at [923, 120] on icon "button" at bounding box center [928, 116] width 11 height 11
click at [1011, 250] on div "24" at bounding box center [1007, 251] width 18 height 18
type input "[DATE]"
click at [1011, 250] on div "24" at bounding box center [1007, 251] width 18 height 18
type input "[DATE]"
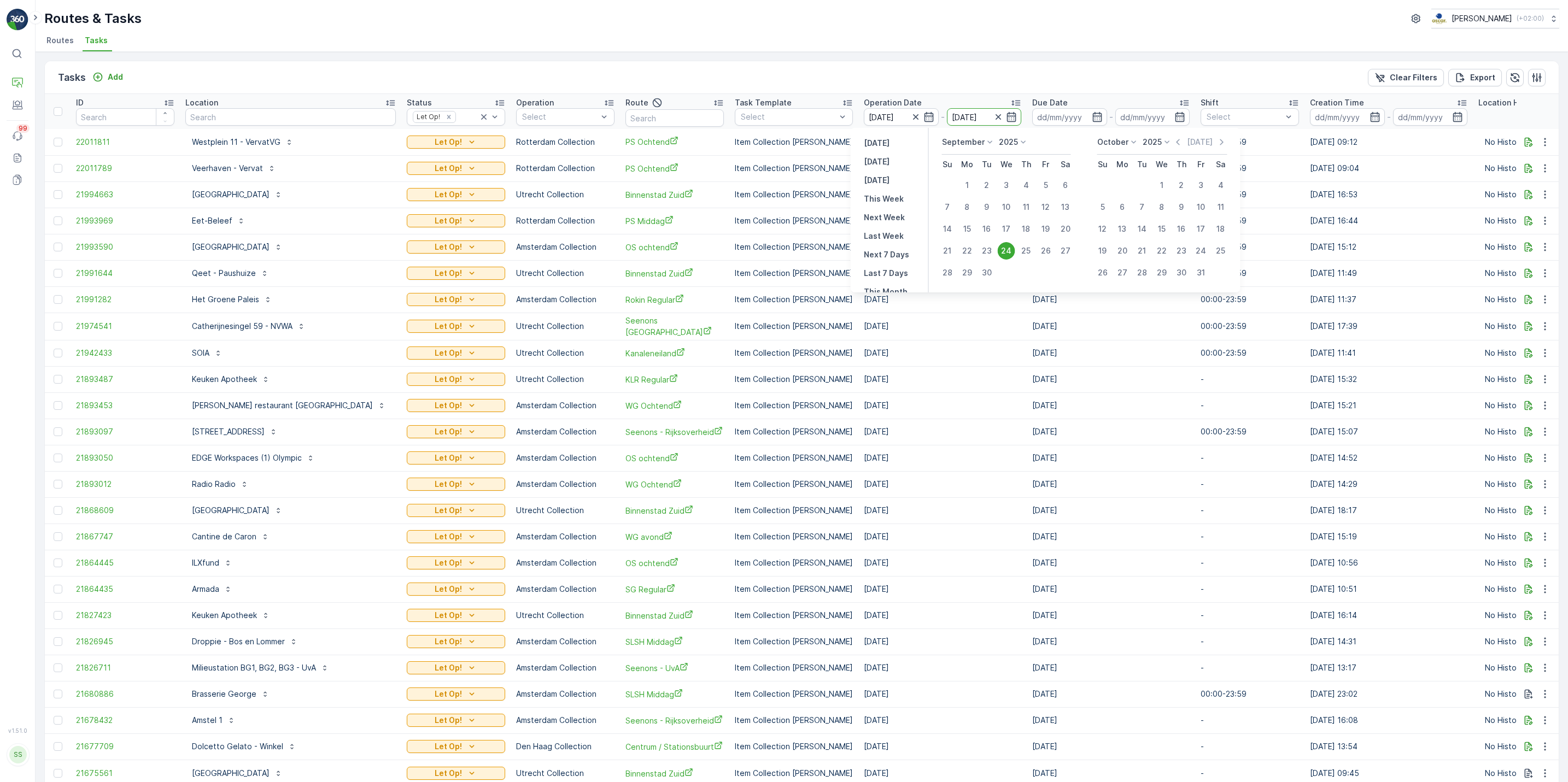
click at [1011, 250] on div "24" at bounding box center [1007, 251] width 18 height 18
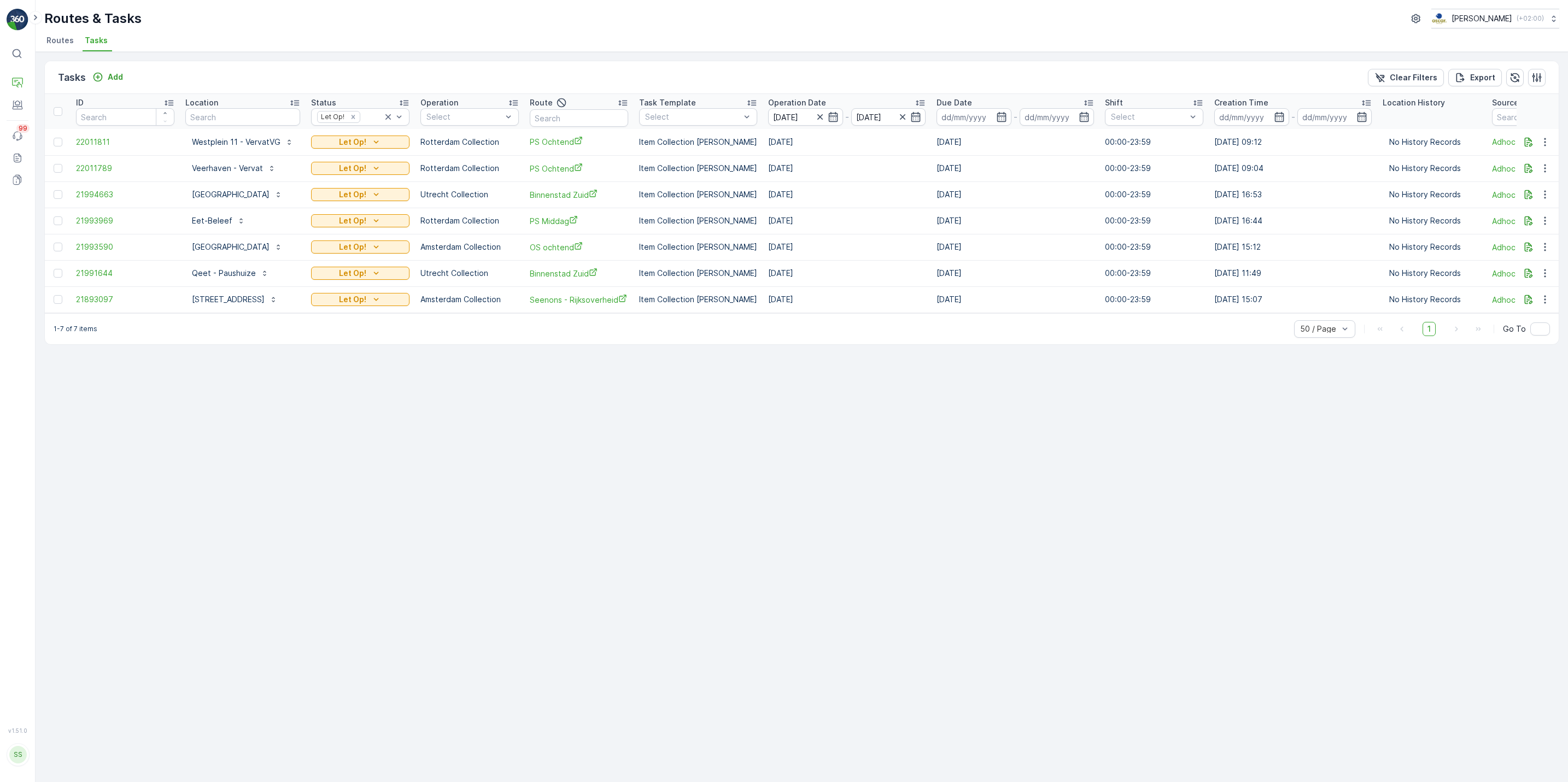
scroll to position [0, 203]
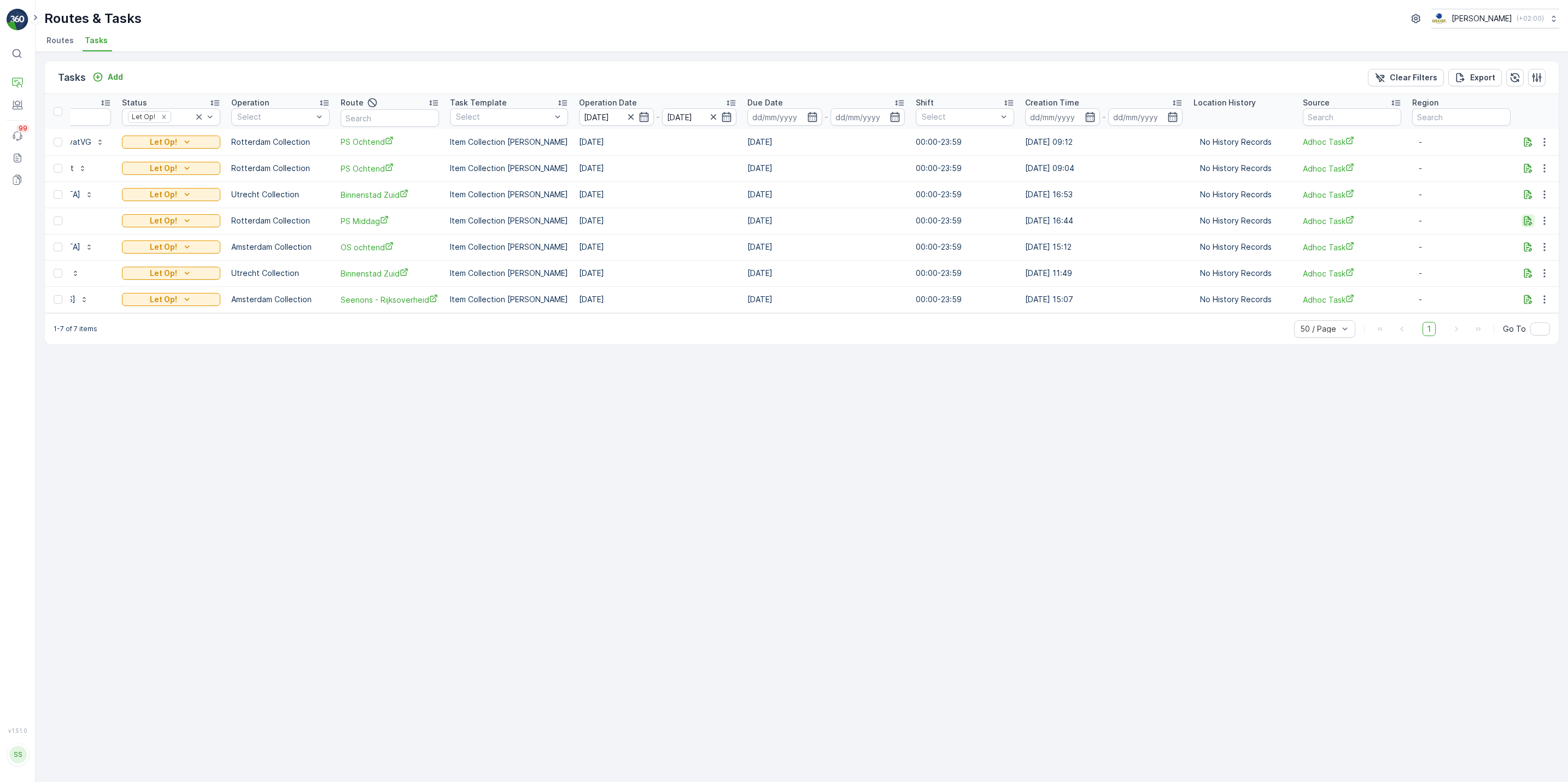
click at [1524, 219] on icon "button" at bounding box center [1528, 221] width 8 height 9
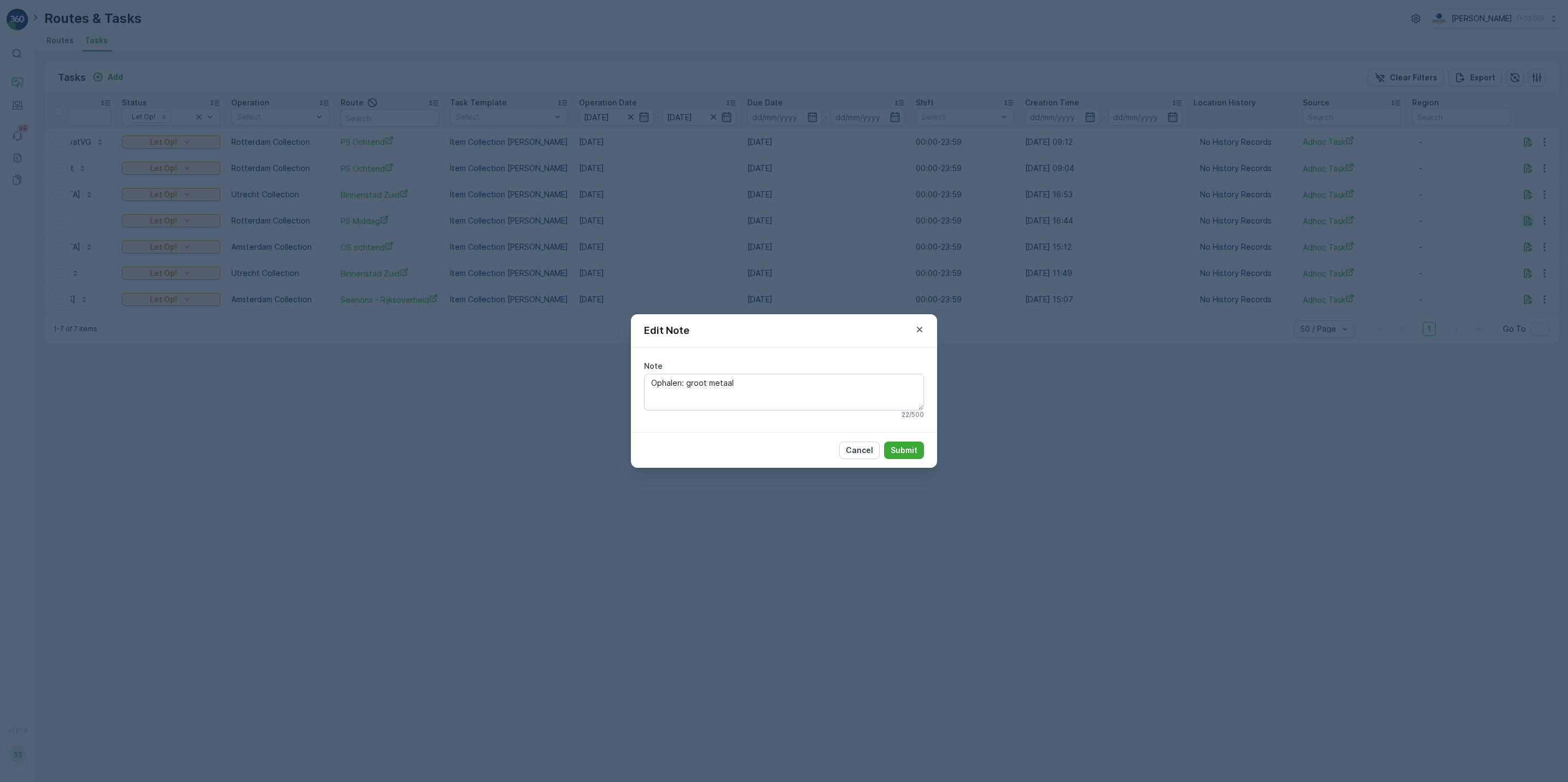
click at [1524, 219] on div "Edit Note Note Ophalen: groot metaal 22 / 500 Cancel Submit" at bounding box center [784, 391] width 1568 height 782
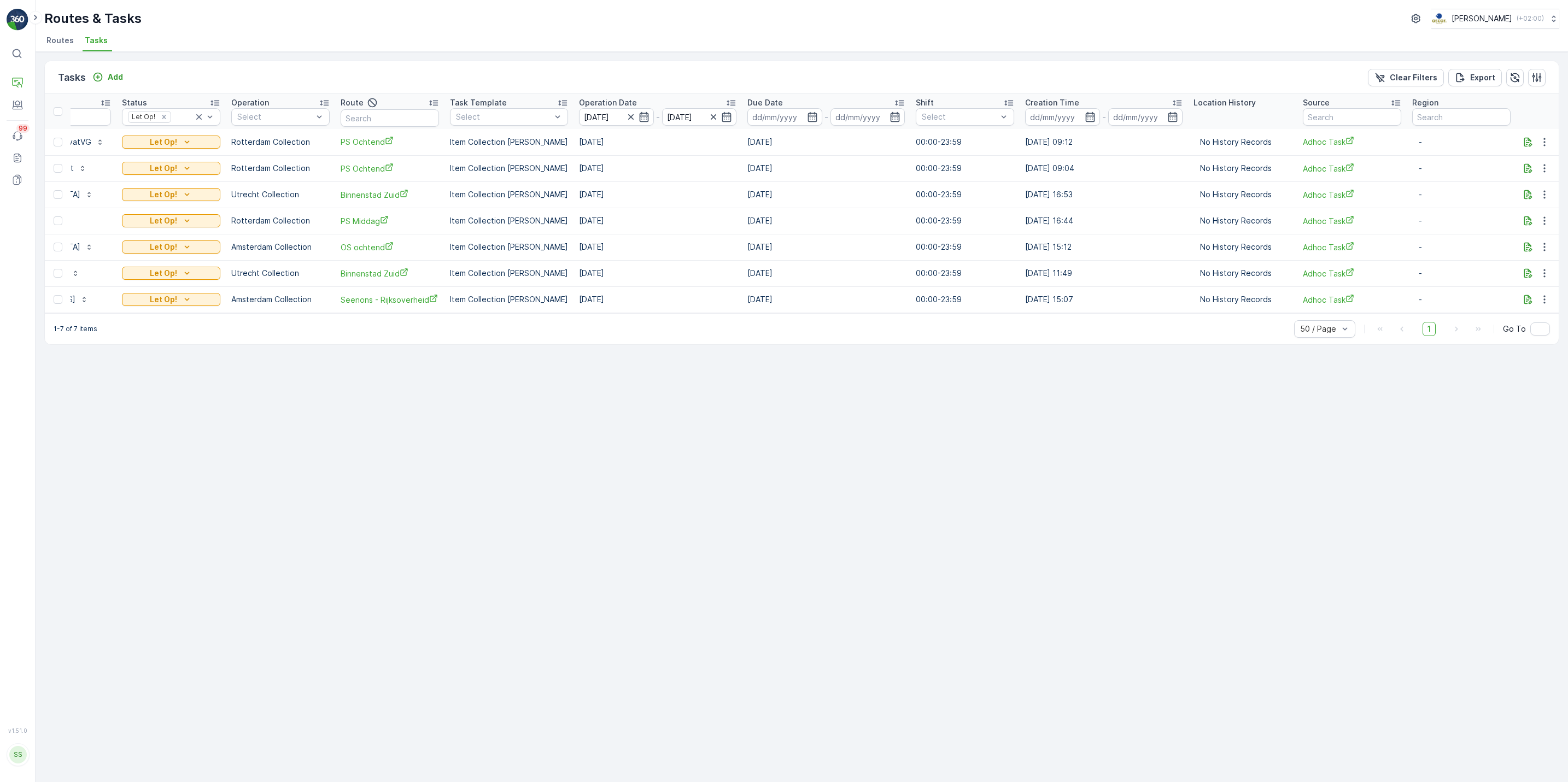
scroll to position [0, 0]
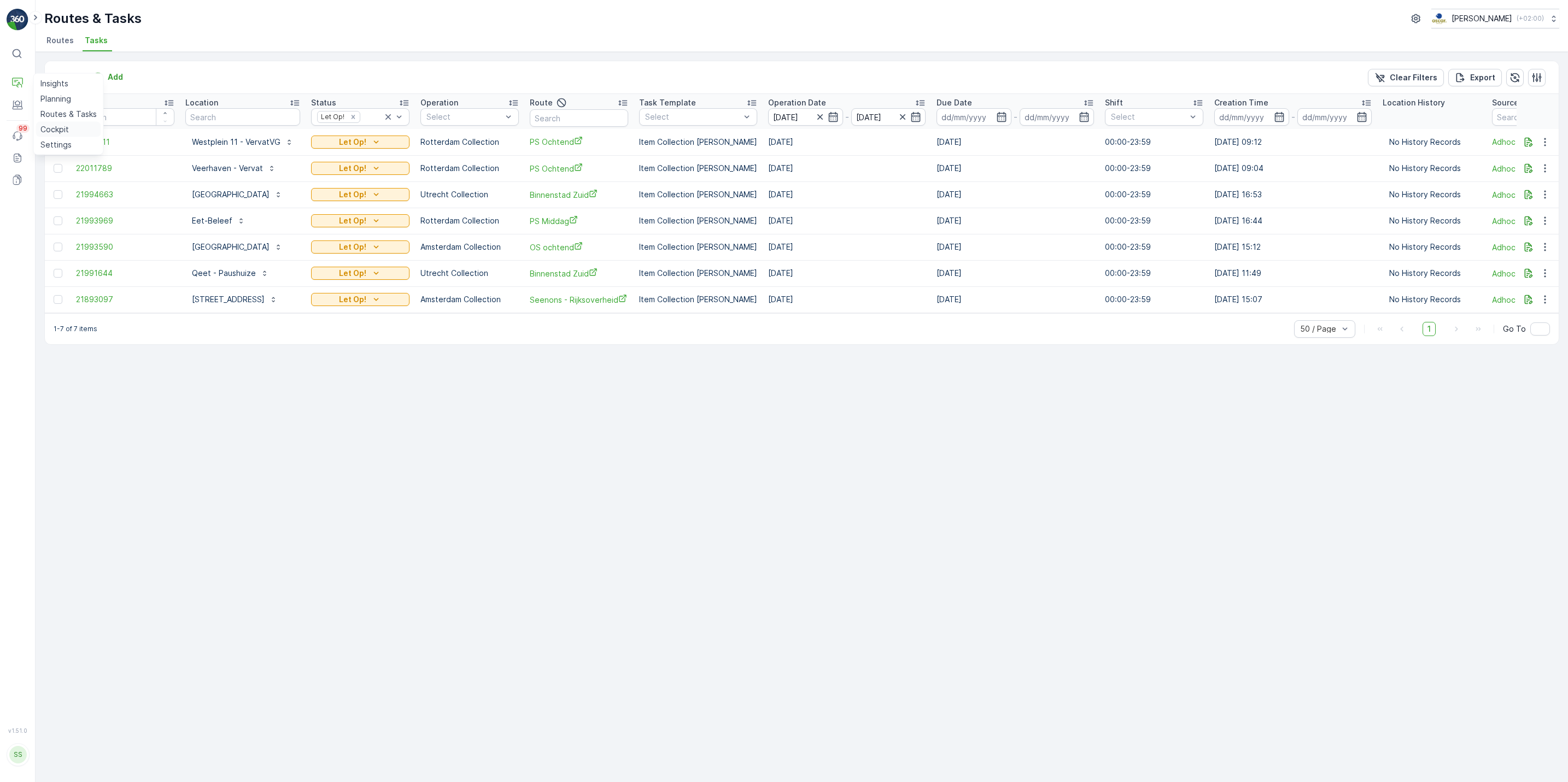
click at [59, 130] on p "Cockpit" at bounding box center [54, 129] width 28 height 11
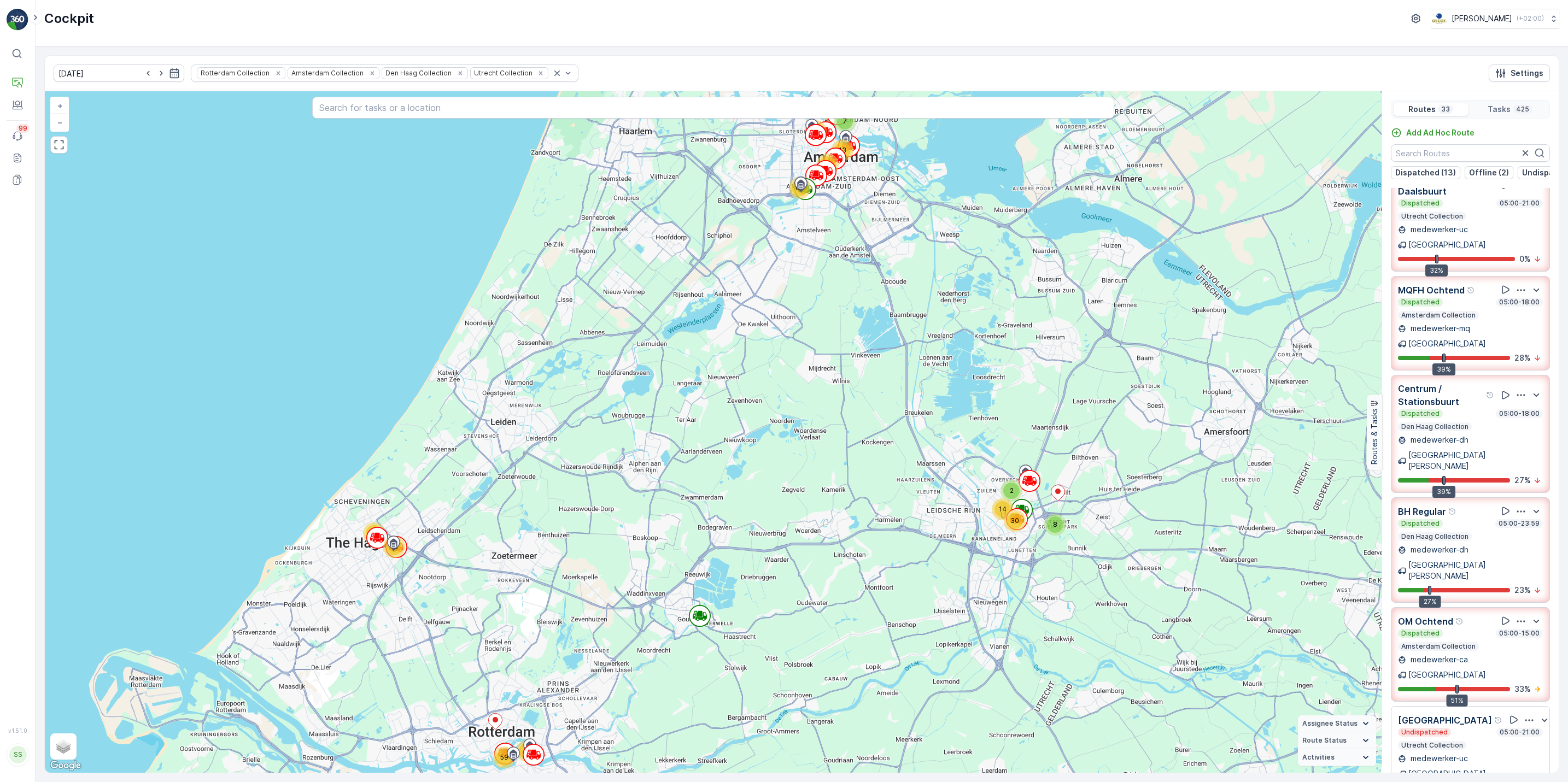
scroll to position [927, 0]
click at [1519, 620] on icon "button" at bounding box center [1521, 621] width 8 height 2
click at [1515, 645] on span "See More Details" at bounding box center [1520, 650] width 63 height 11
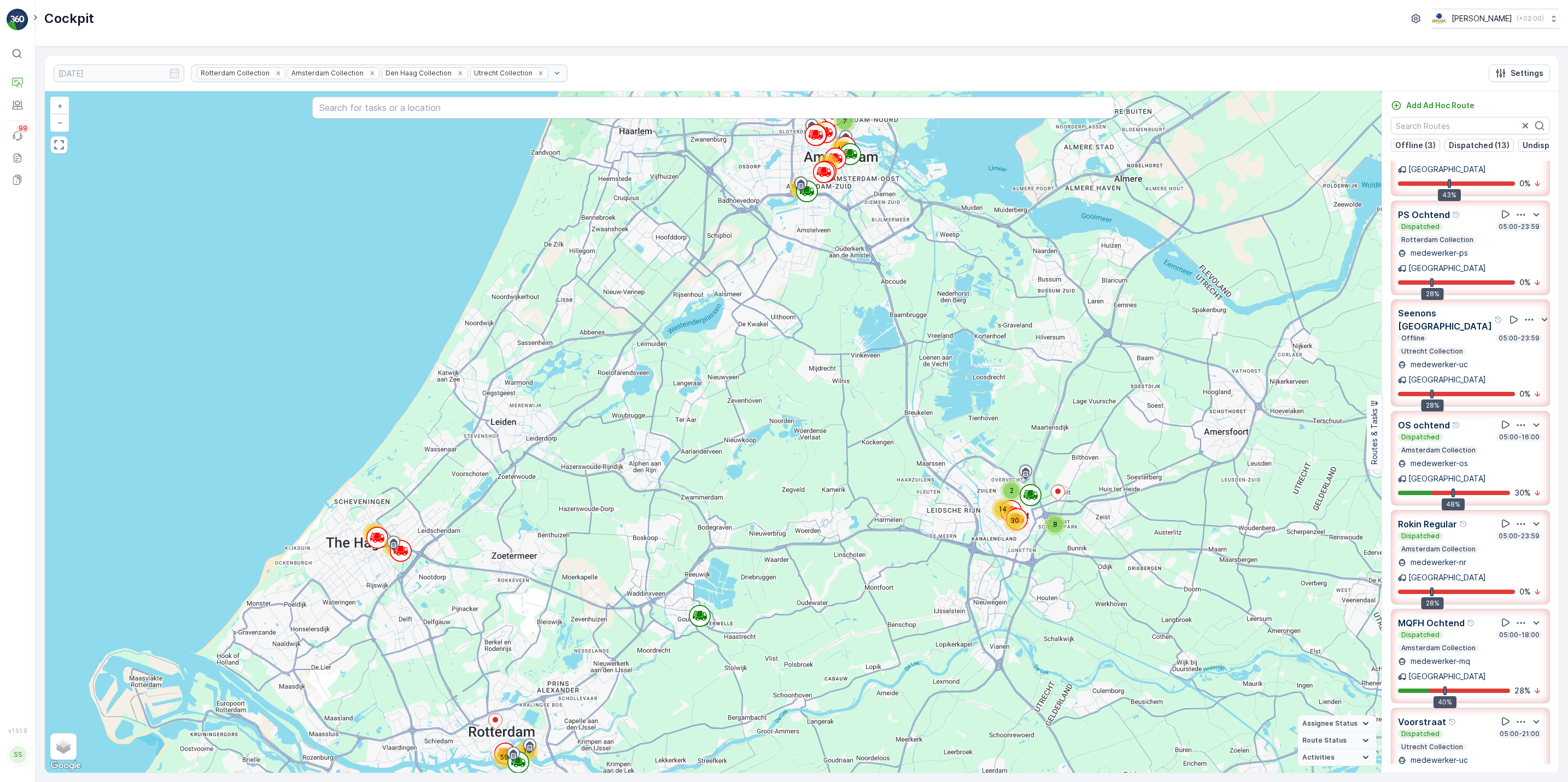
scroll to position [186, 0]
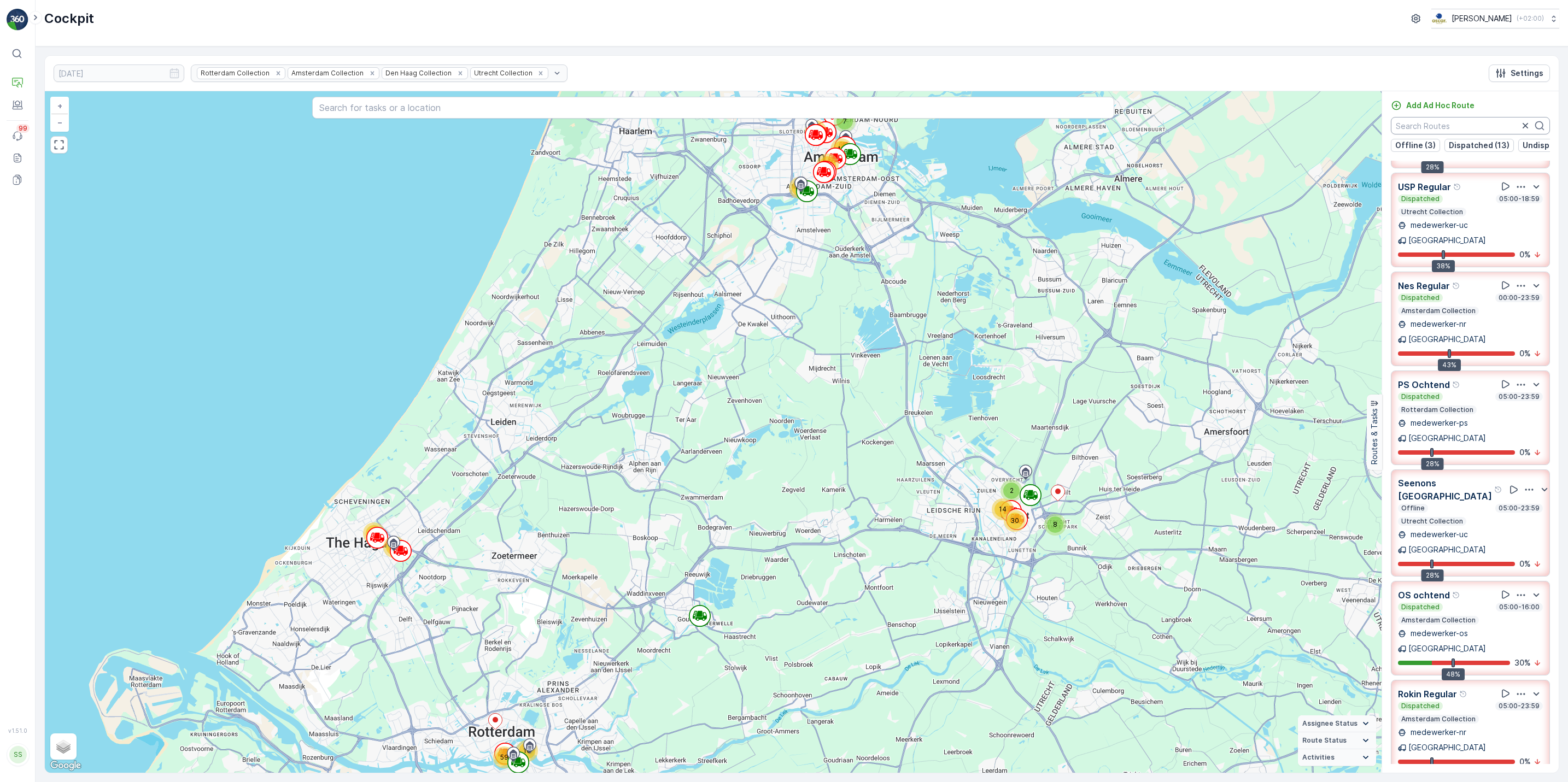
click at [1447, 123] on input "text" at bounding box center [1470, 126] width 159 height 18
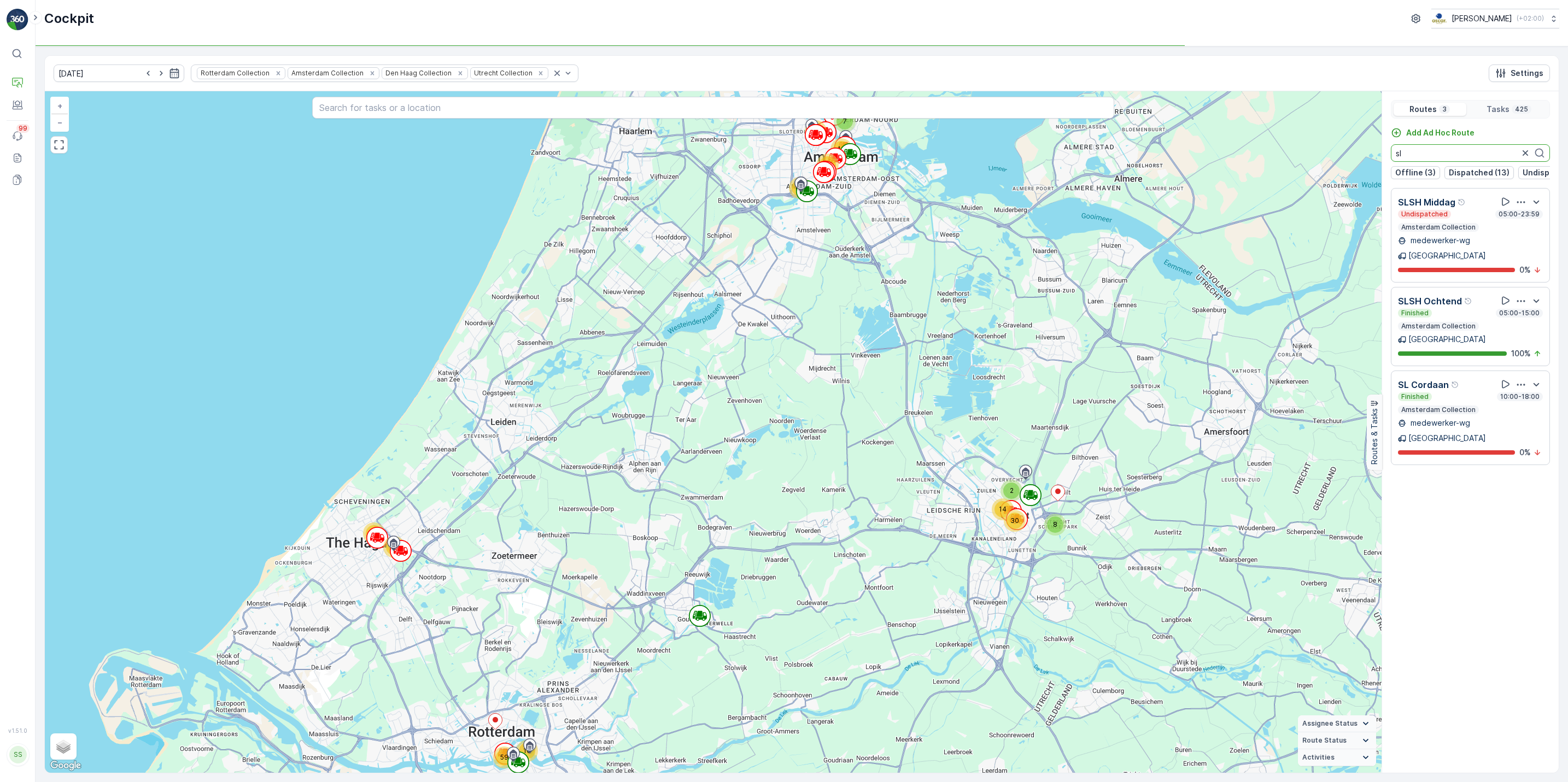
scroll to position [0, 0]
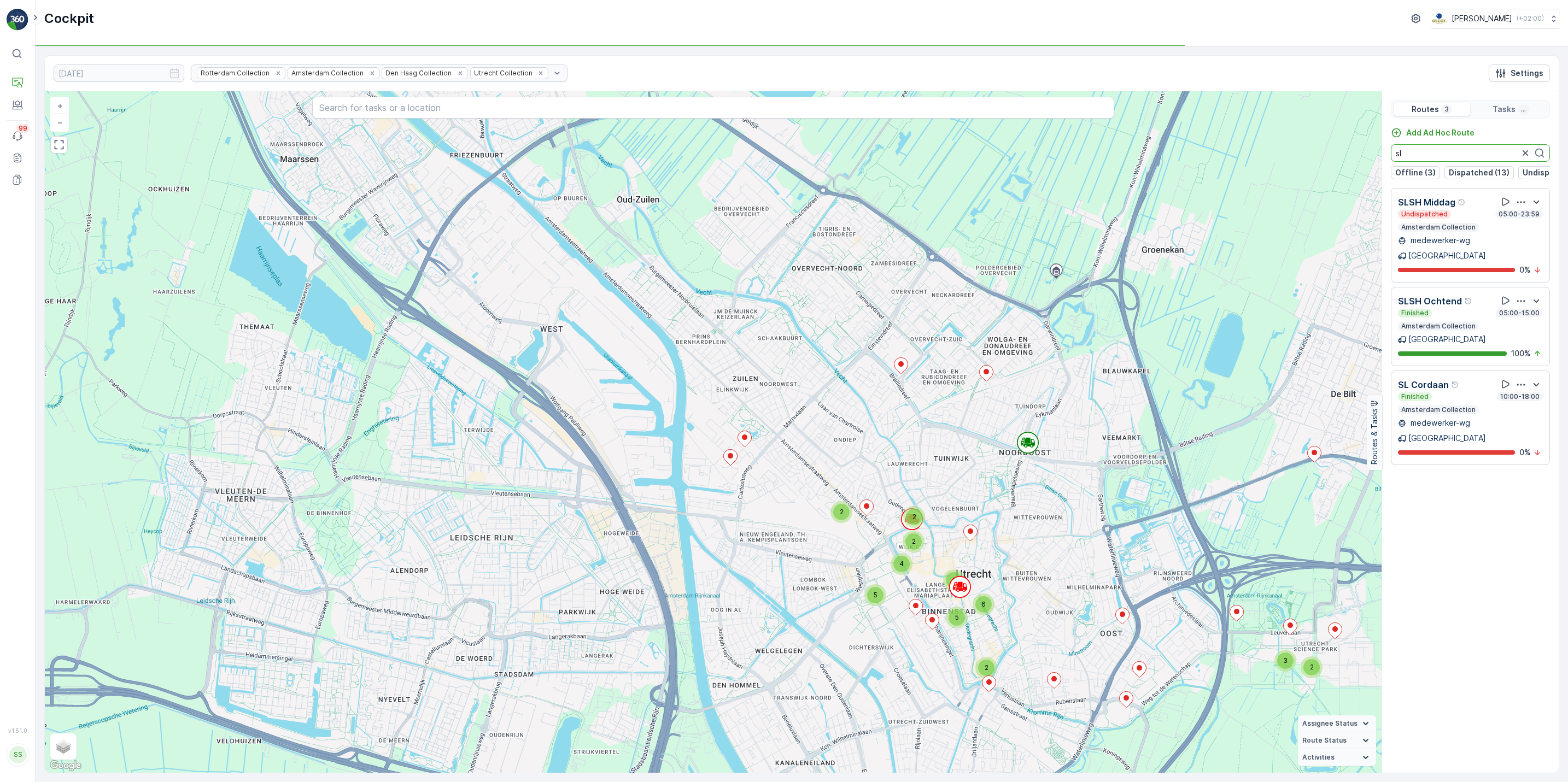
type input "sl"
click at [1524, 158] on icon "button" at bounding box center [1525, 152] width 11 height 11
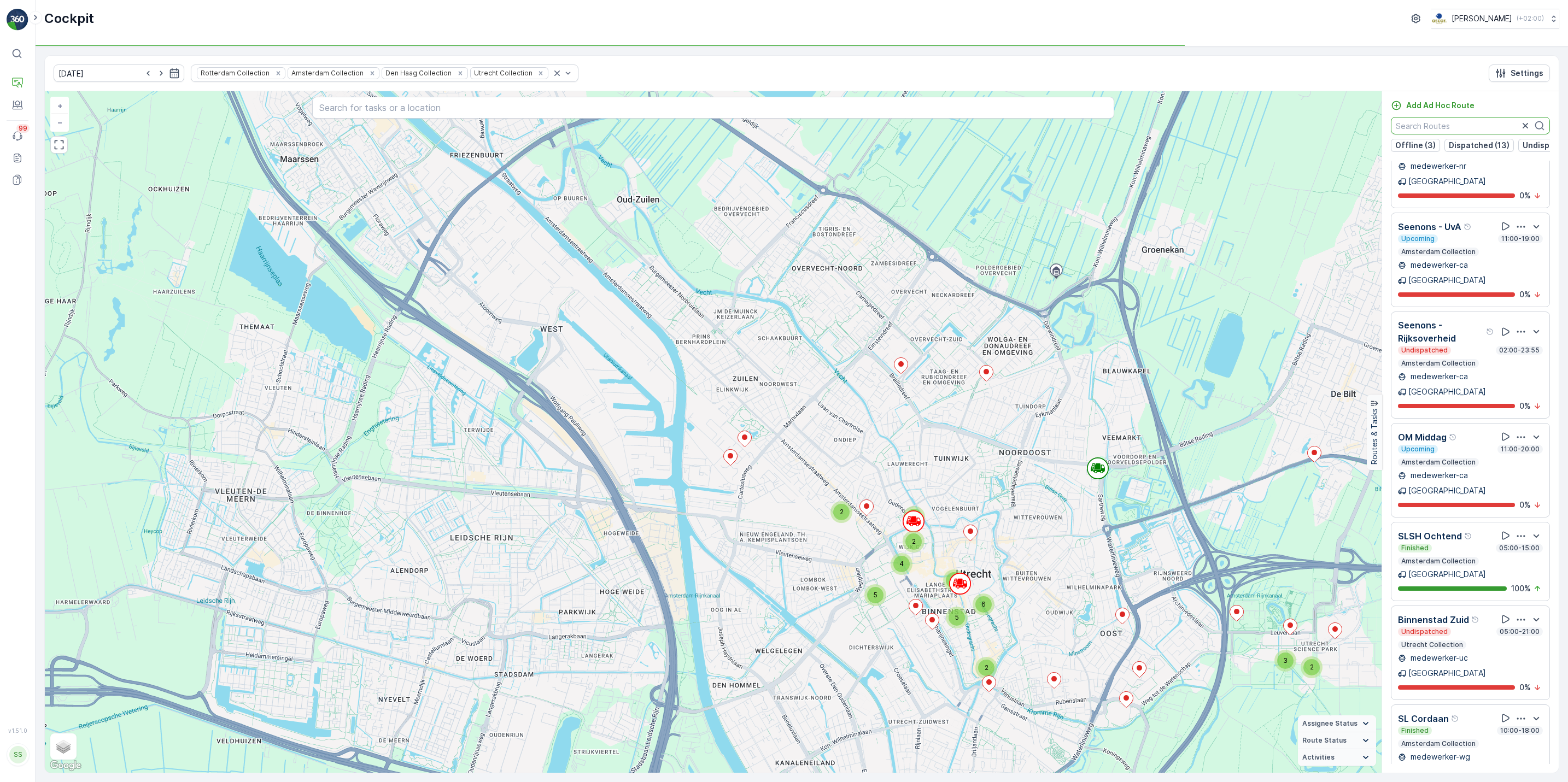
scroll to position [1789, 0]
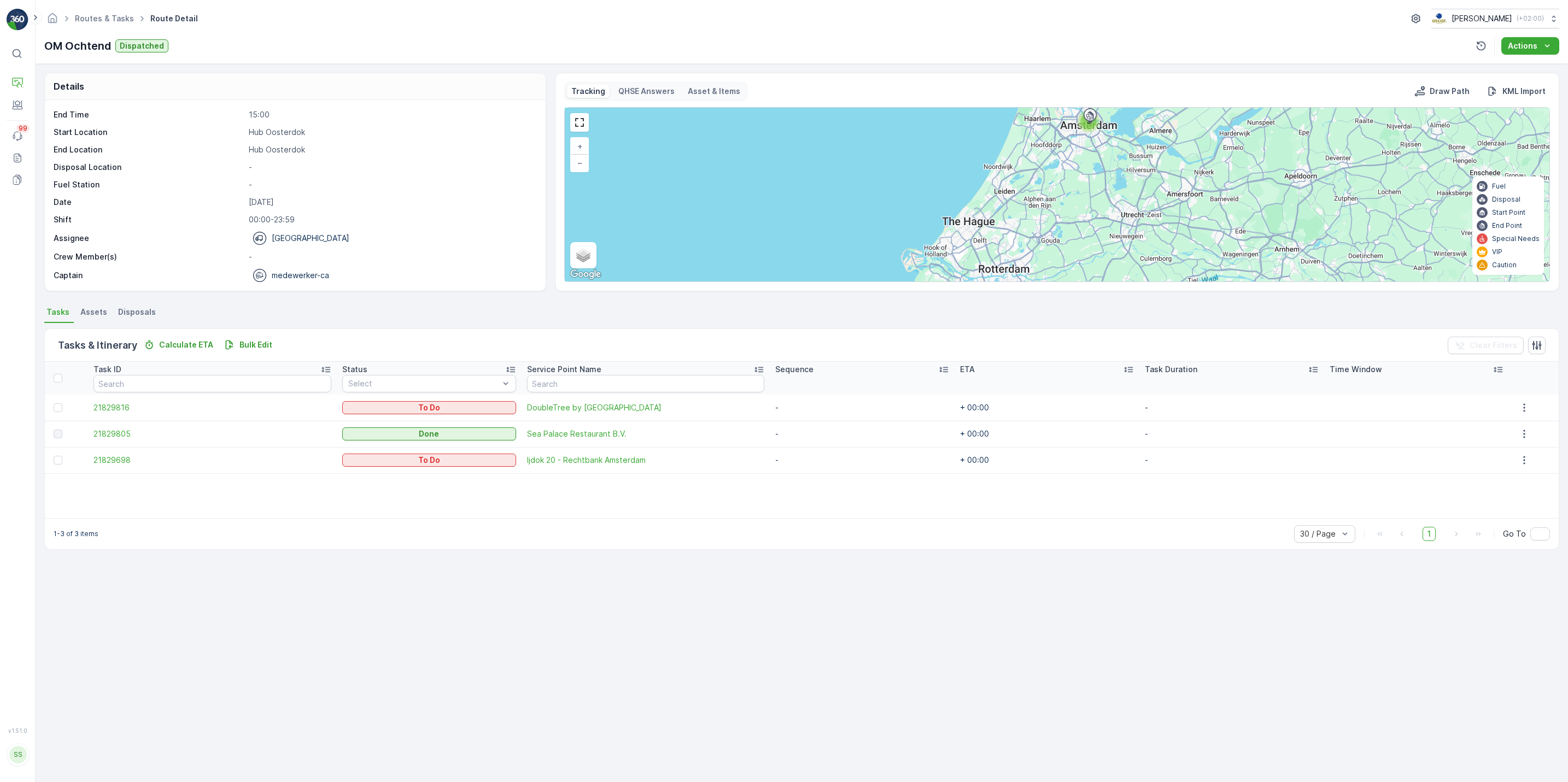
scroll to position [34, 0]
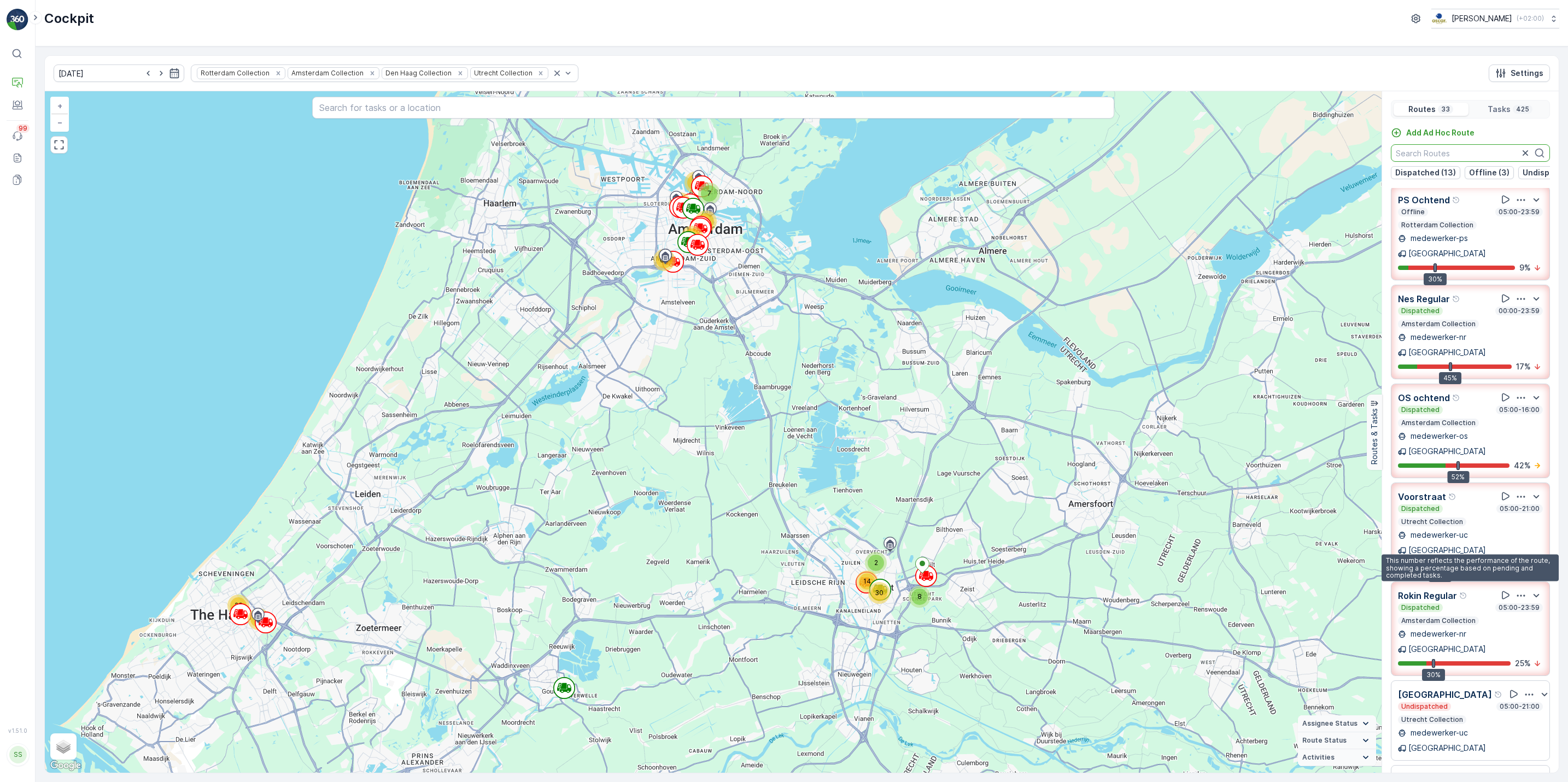
scroll to position [312, 0]
